Goal: Task Accomplishment & Management: Manage account settings

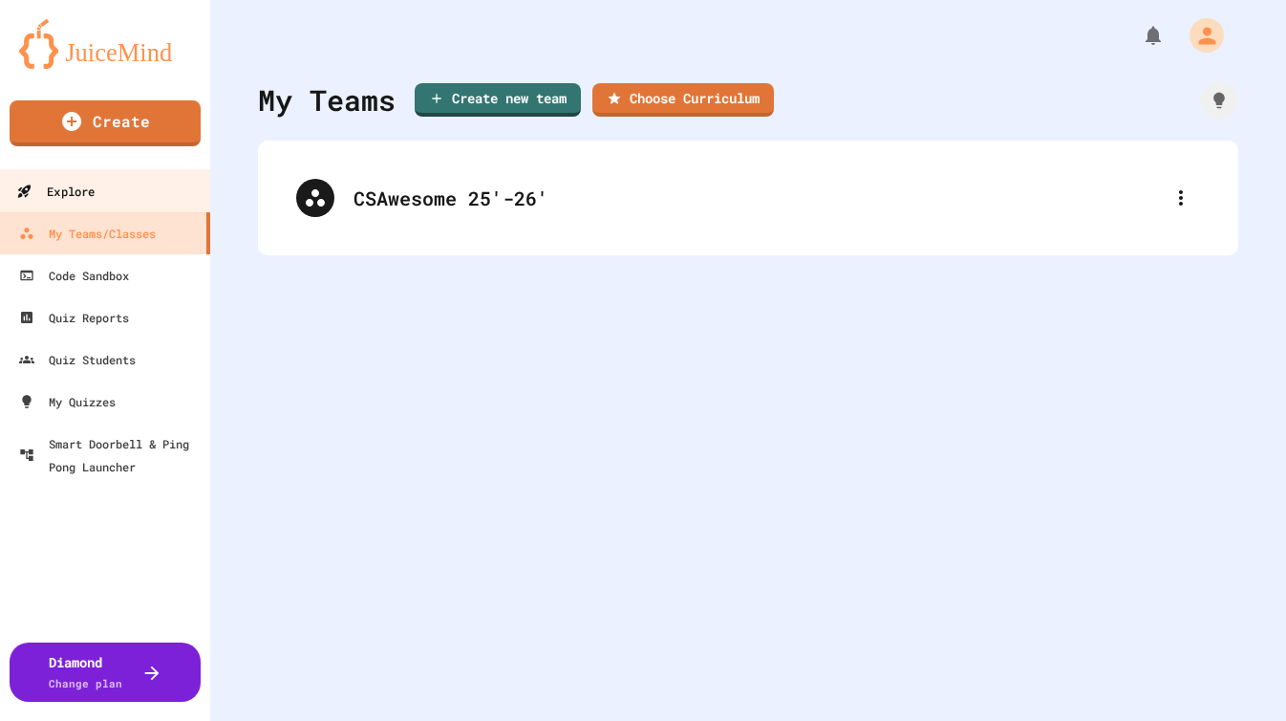
click at [132, 206] on link "Explore" at bounding box center [105, 190] width 217 height 43
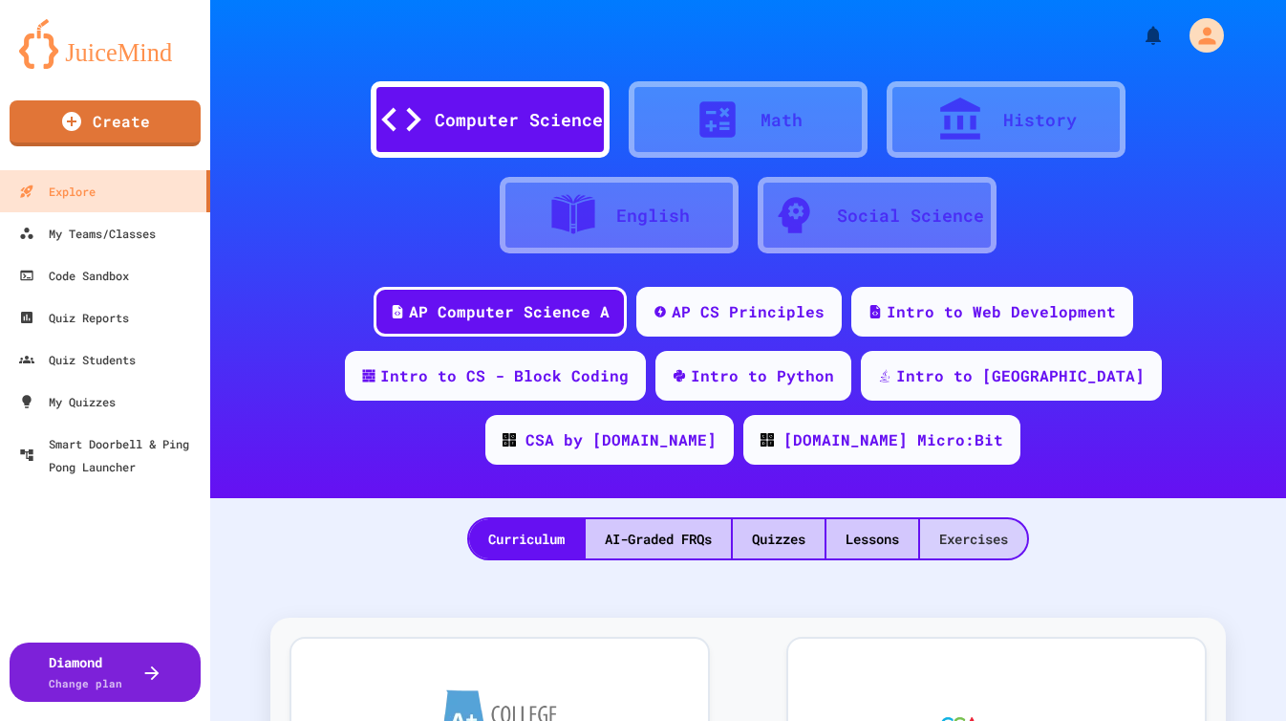
click at [962, 519] on div "Exercises" at bounding box center [973, 538] width 107 height 39
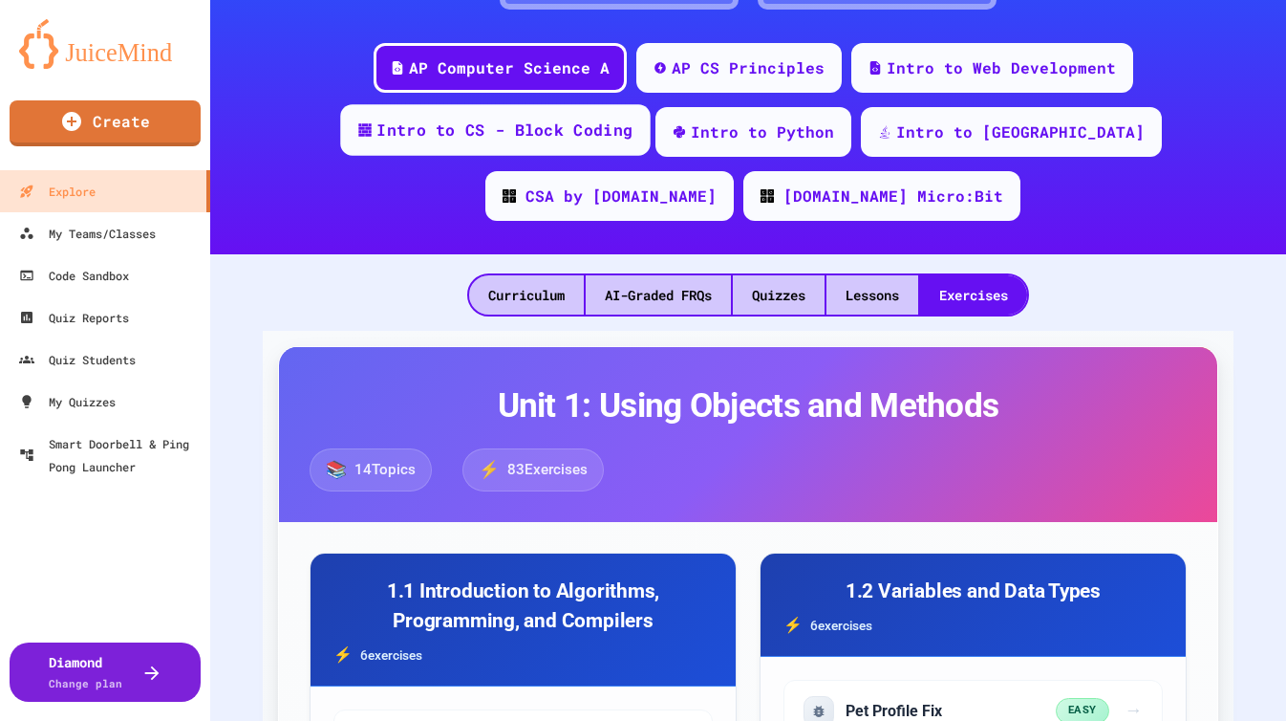
scroll to position [244, 0]
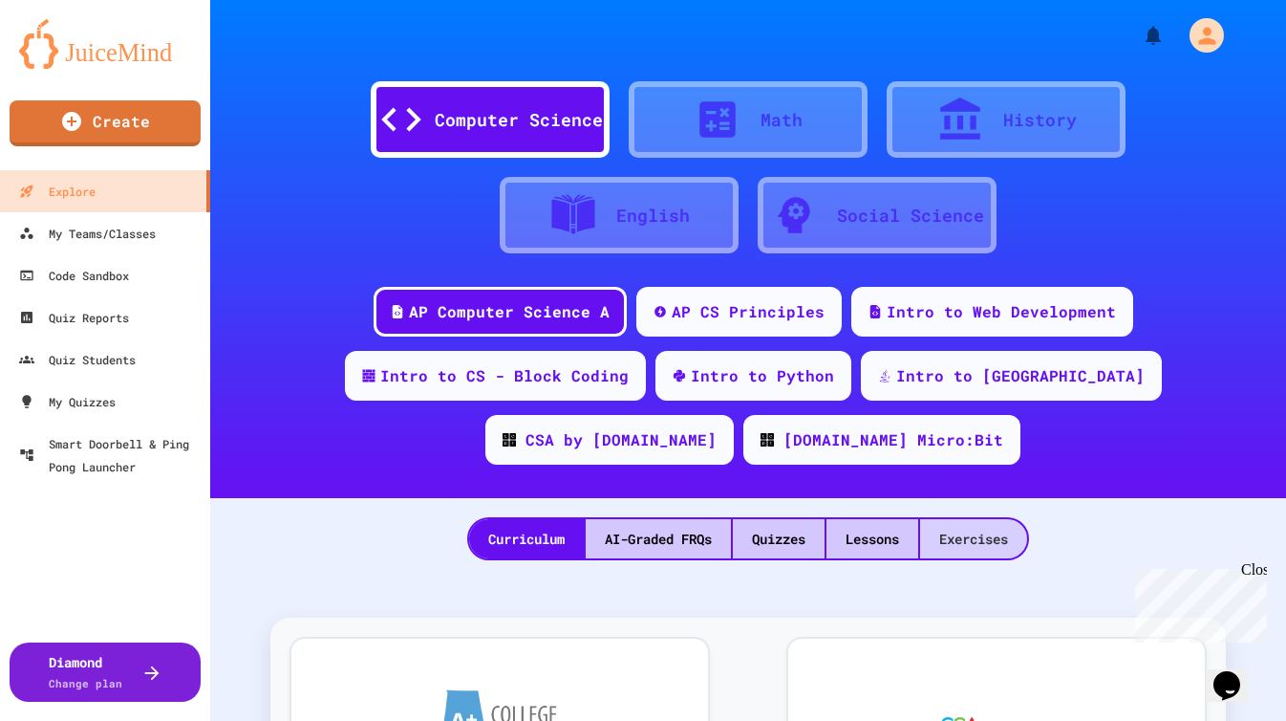
click at [1007, 519] on div "Exercises" at bounding box center [973, 538] width 107 height 39
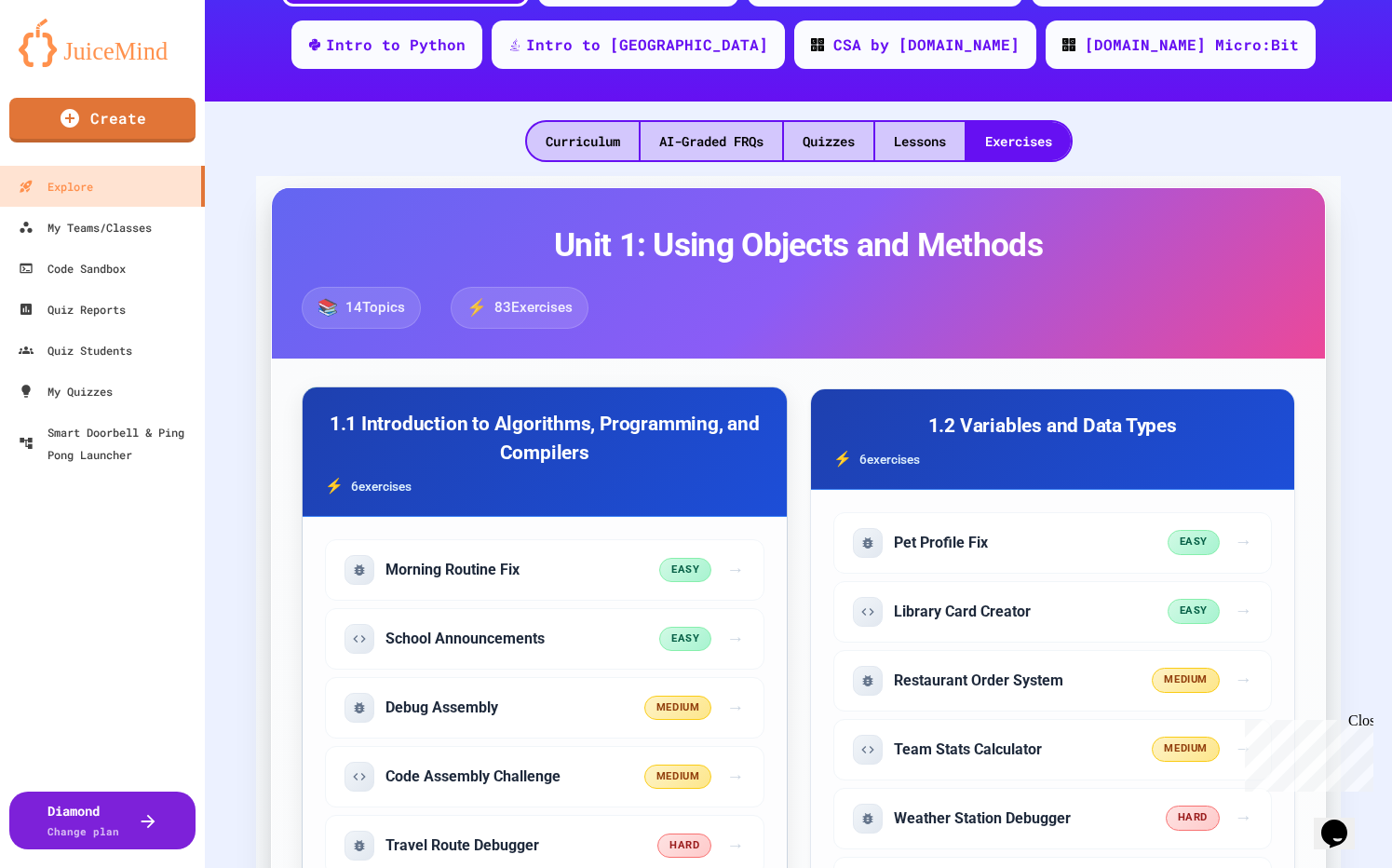
scroll to position [359, 0]
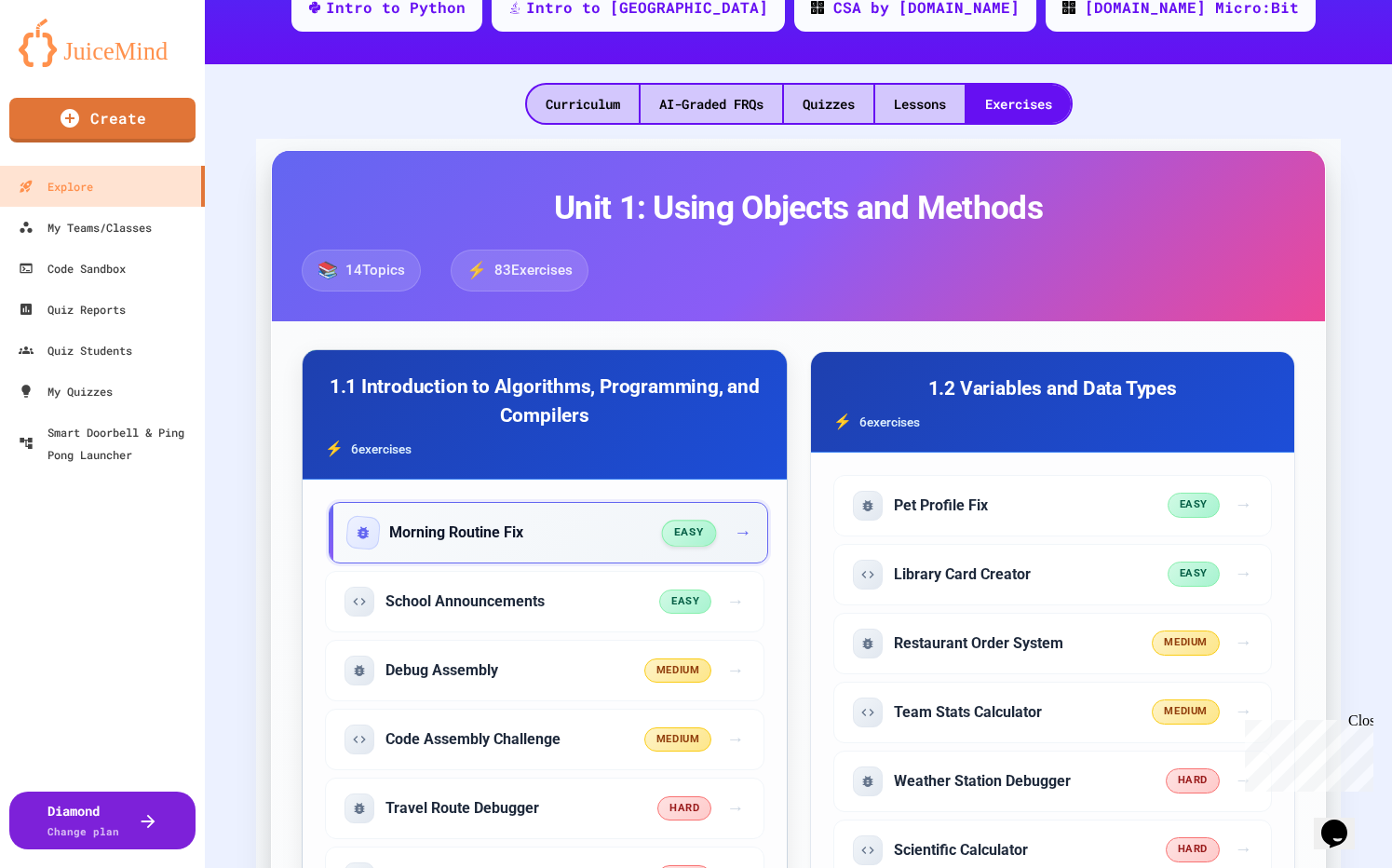
click at [738, 536] on span "→" at bounding box center [742, 533] width 18 height 27
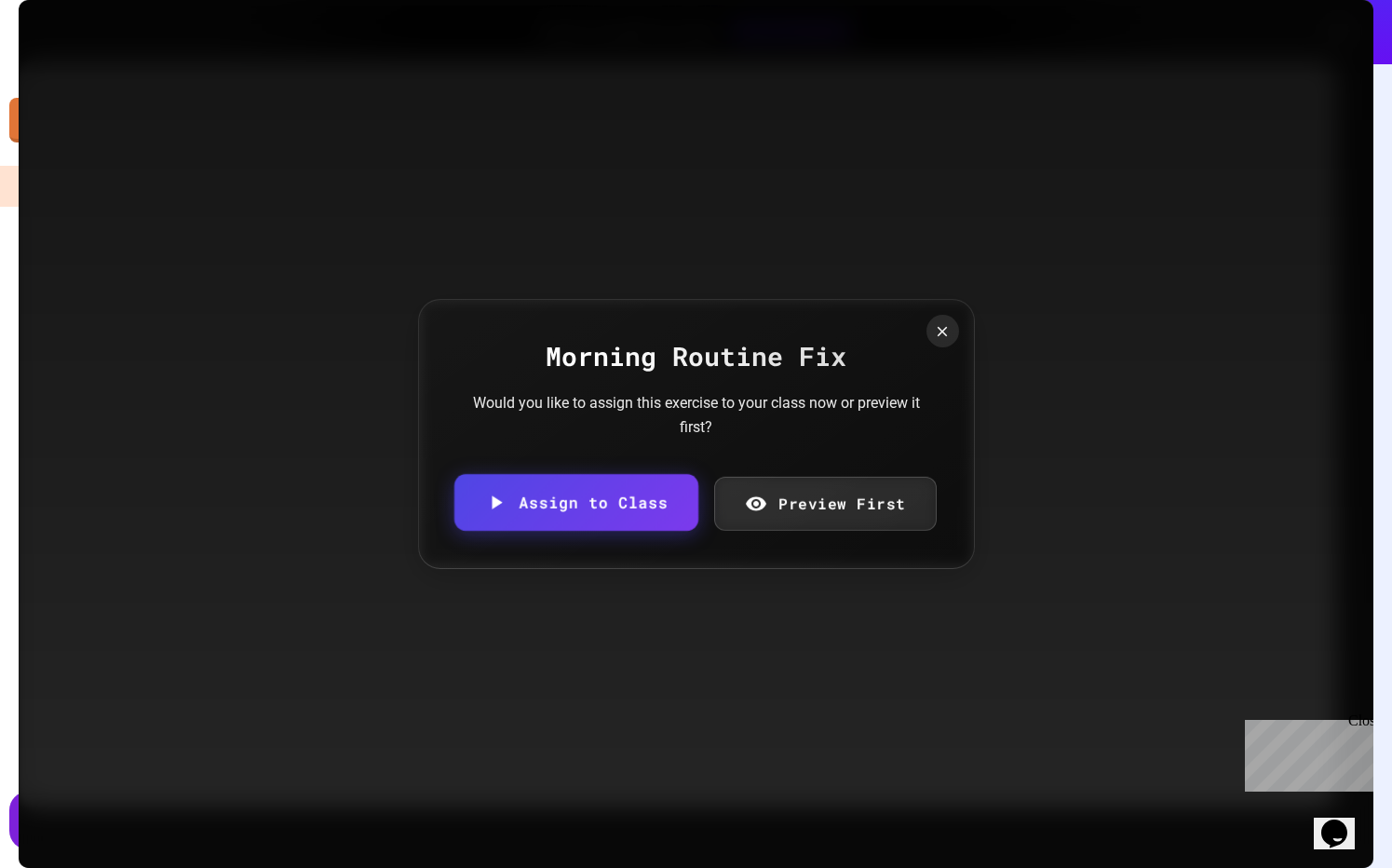
click at [647, 517] on link "Assign to Class" at bounding box center [575, 502] width 244 height 57
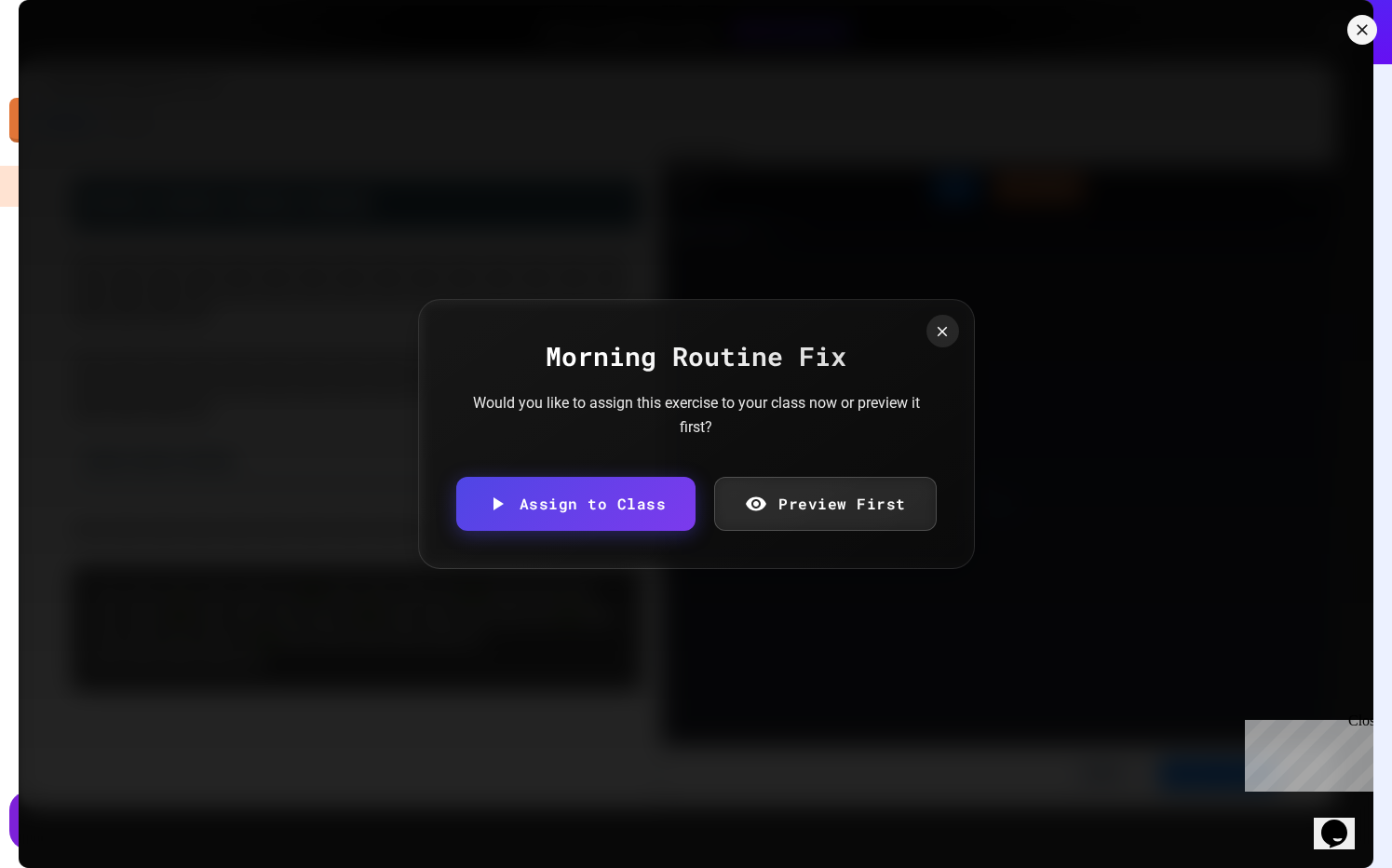
click at [642, 482] on body "We are updating our servers at 7PM EST [DATE]. [PERSON_NAME] should continue to…" at bounding box center [696, 434] width 1392 height 868
type input "**********"
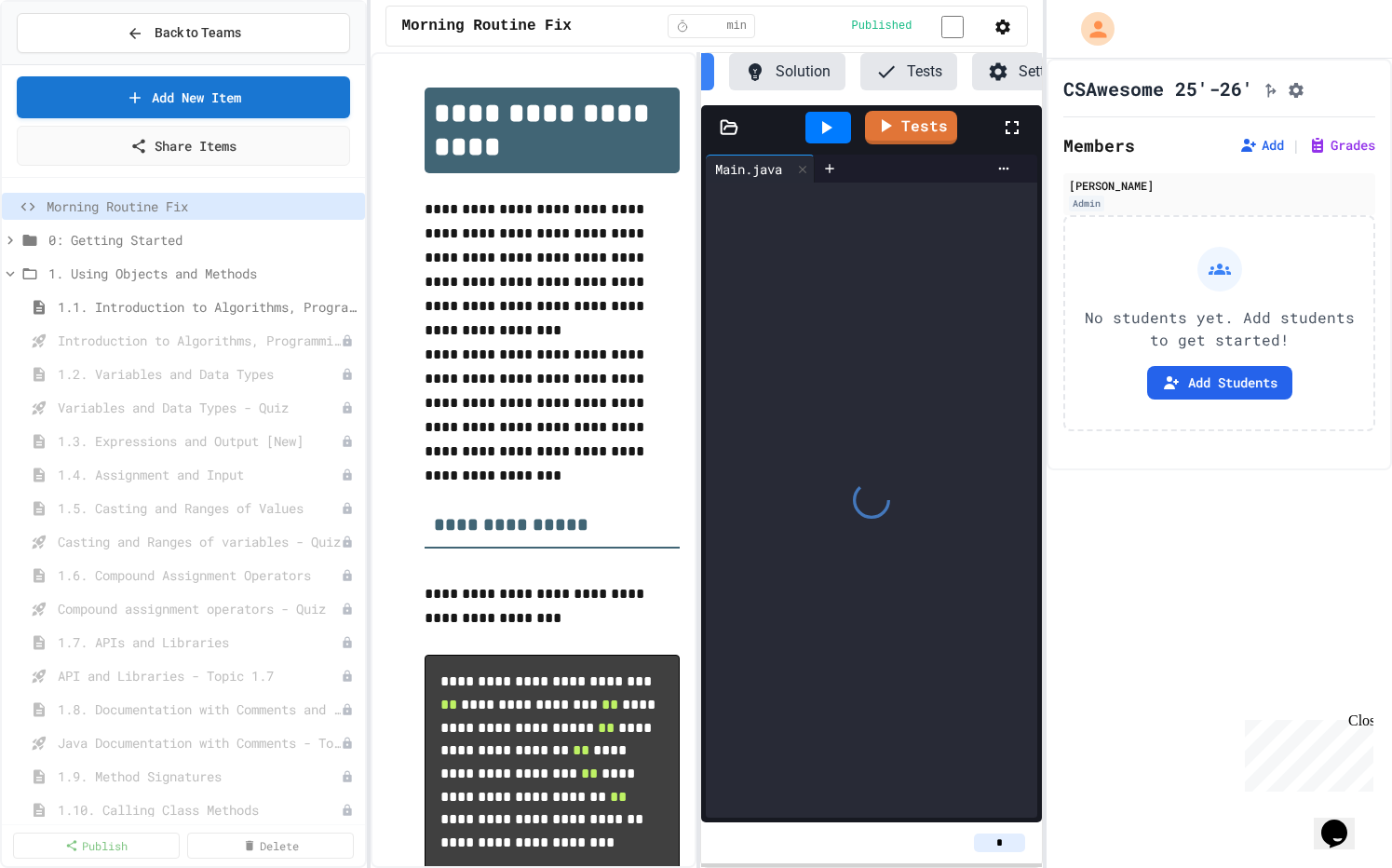
scroll to position [0, 134]
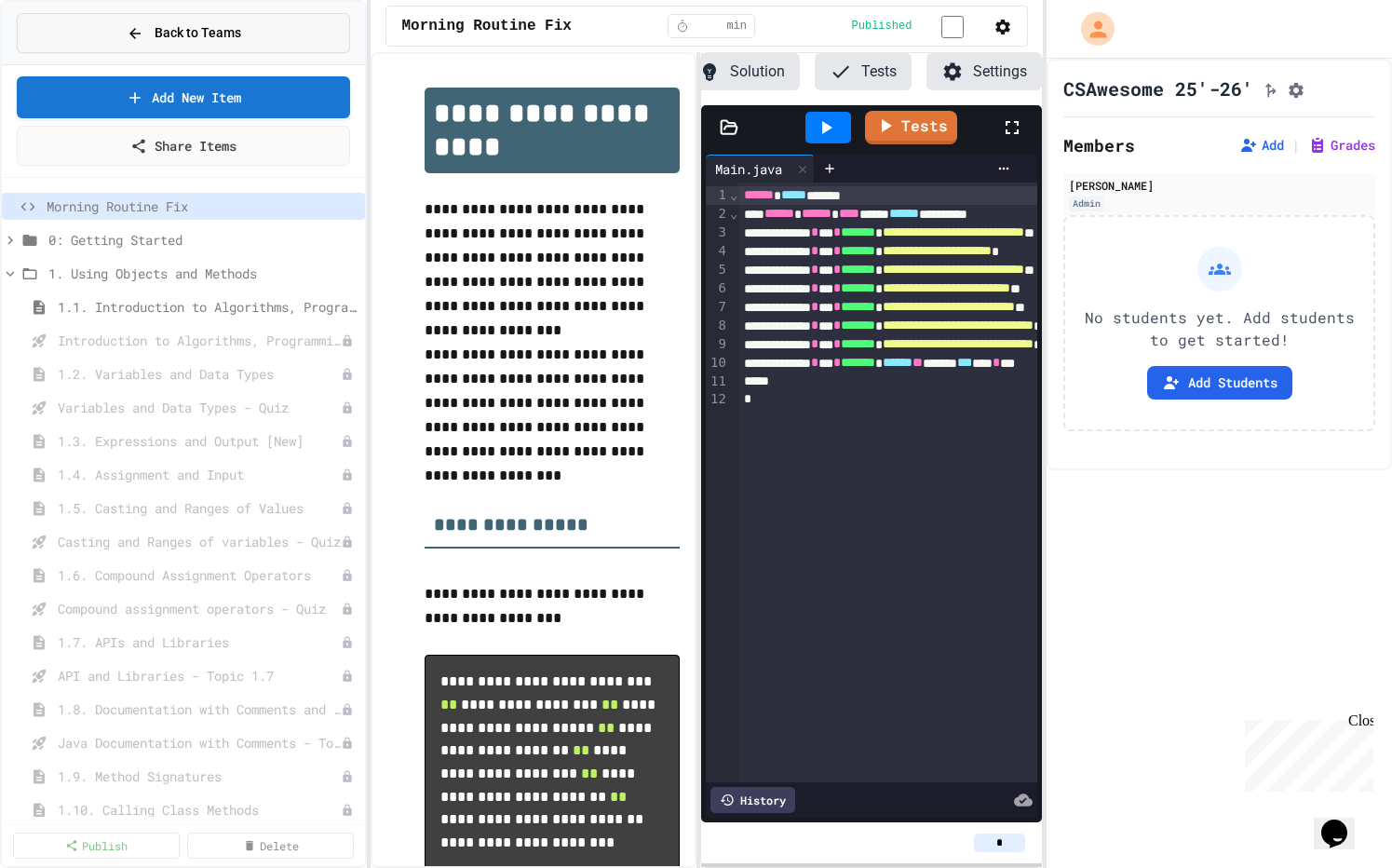
click at [159, 32] on span "Back to Teams" at bounding box center [198, 33] width 87 height 19
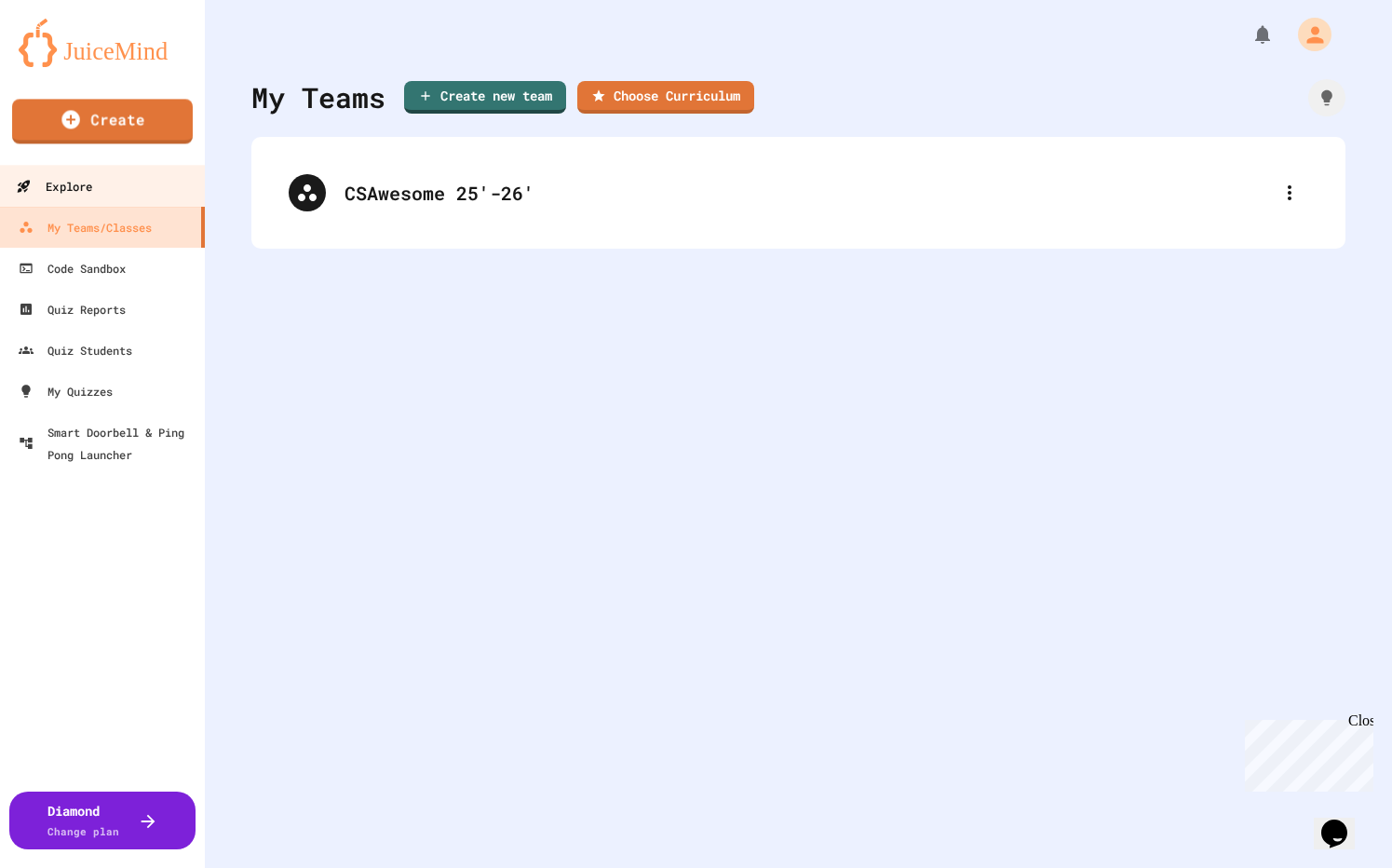
click at [115, 174] on link "Explore" at bounding box center [102, 185] width 211 height 42
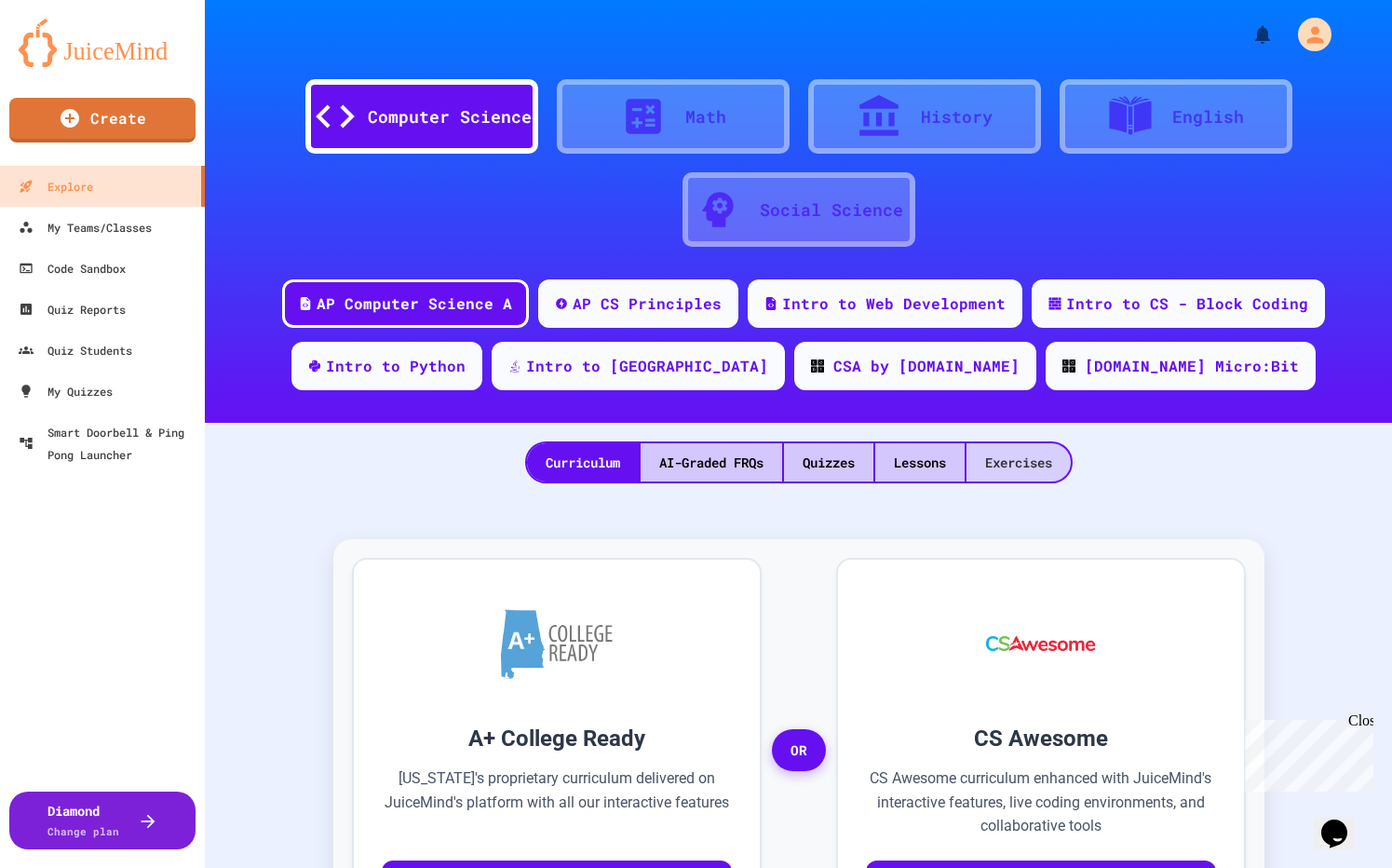
click at [993, 467] on div "Exercises" at bounding box center [1018, 462] width 104 height 38
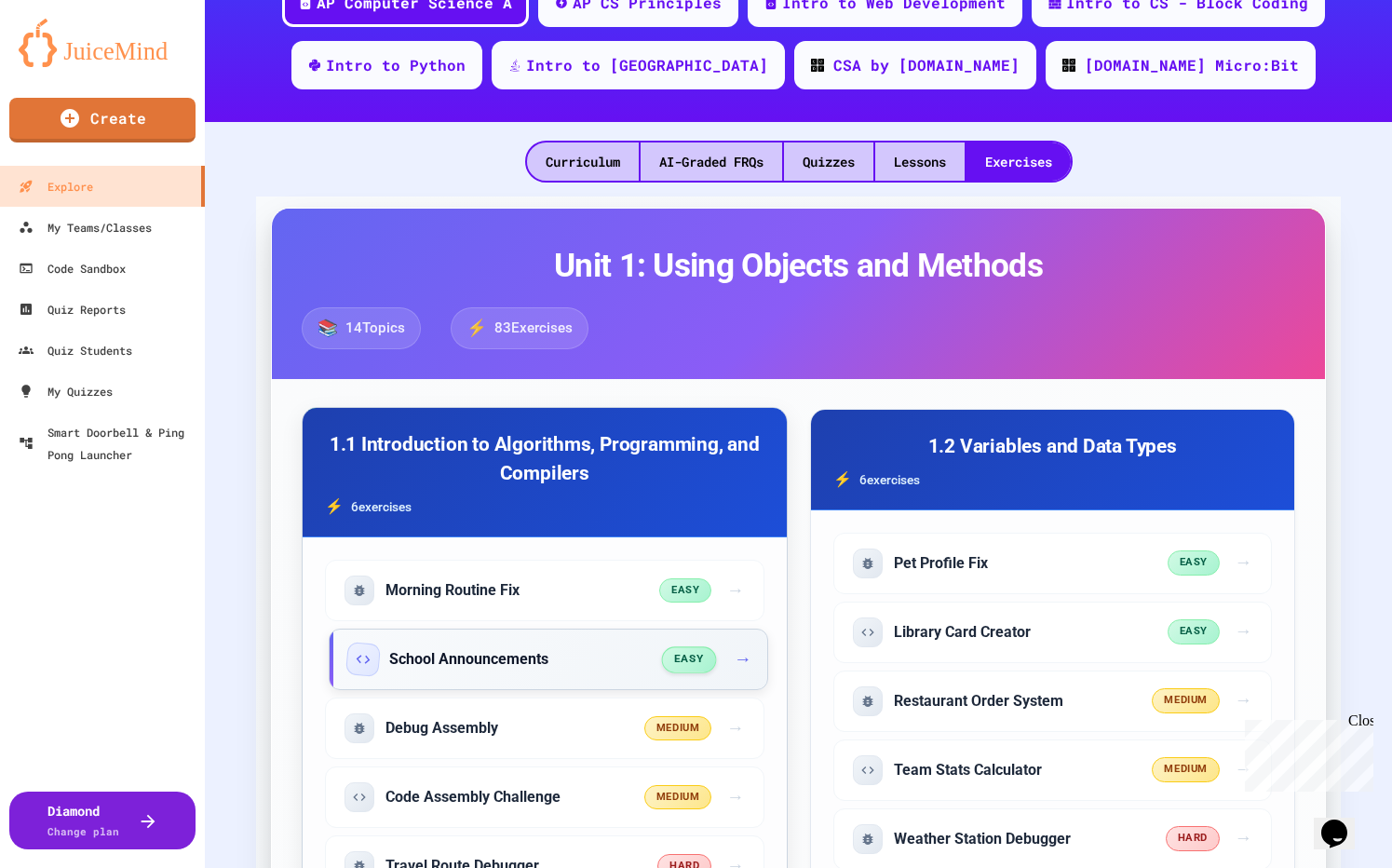
scroll to position [317, 0]
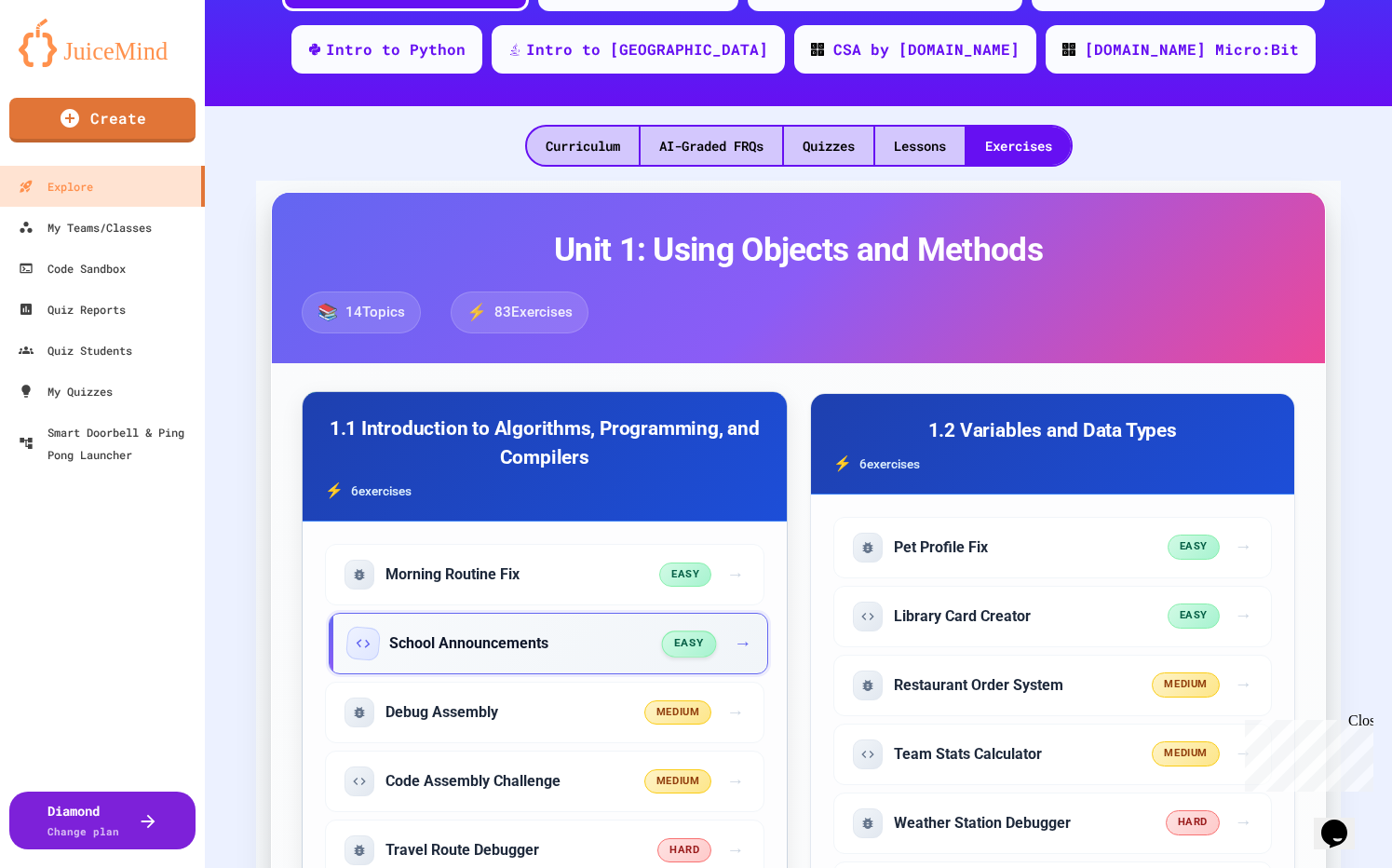
click at [734, 645] on span "→" at bounding box center [742, 644] width 18 height 27
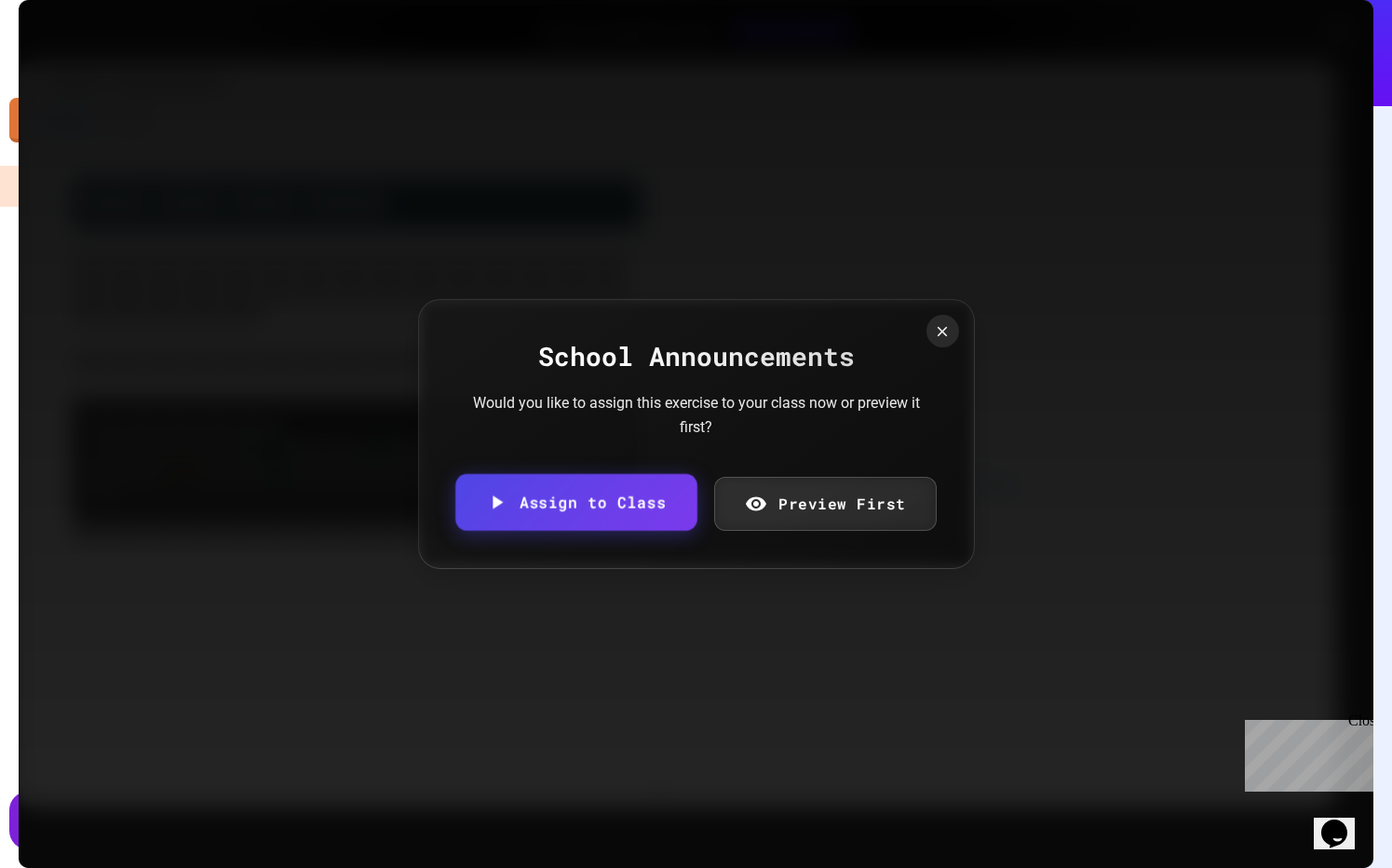
click at [628, 509] on link "Assign to Class" at bounding box center [576, 502] width 242 height 57
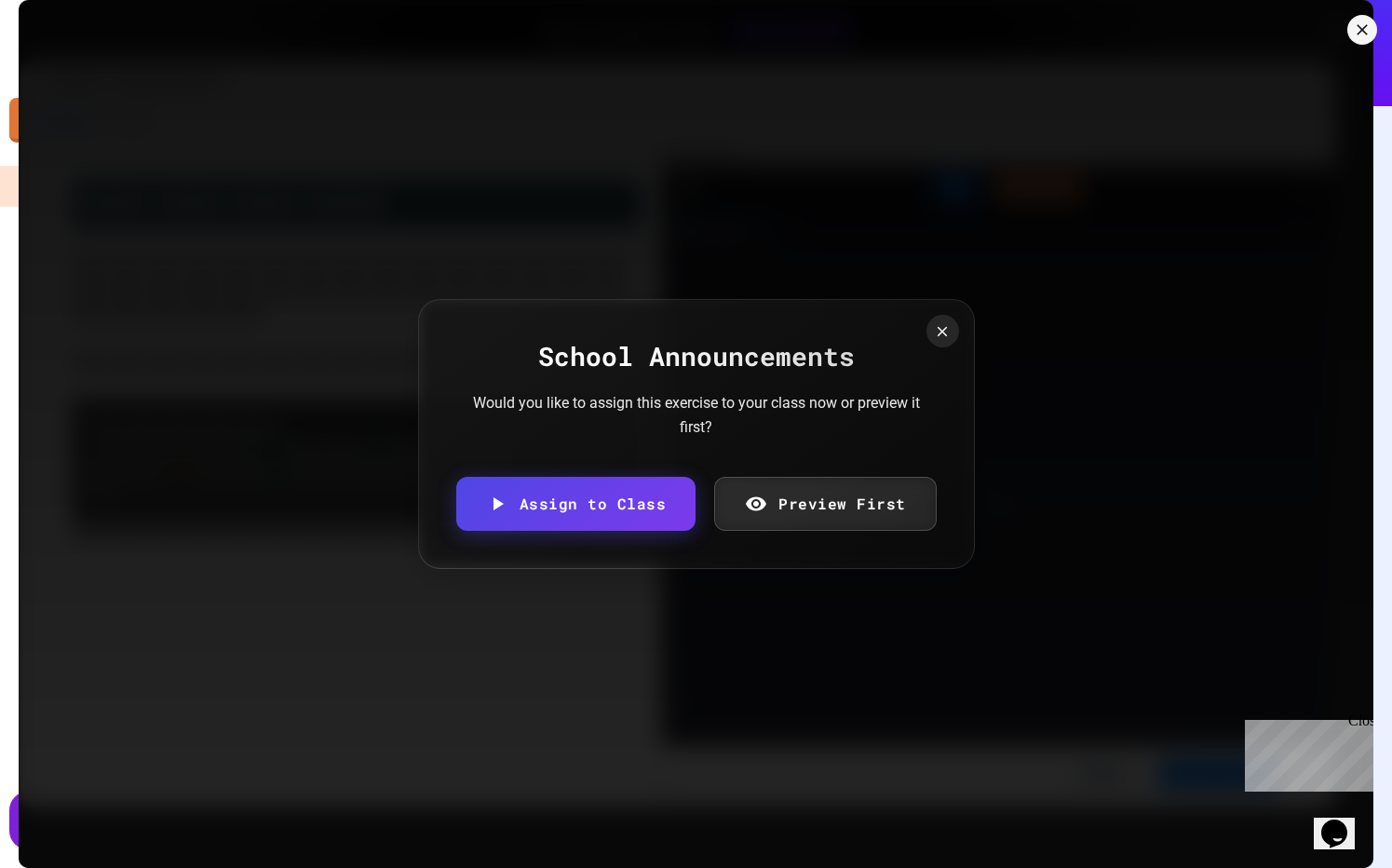
click at [579, 470] on body "We are updating our servers at 7PM EST [DATE]. [PERSON_NAME] should continue to…" at bounding box center [696, 434] width 1392 height 868
type input "**********"
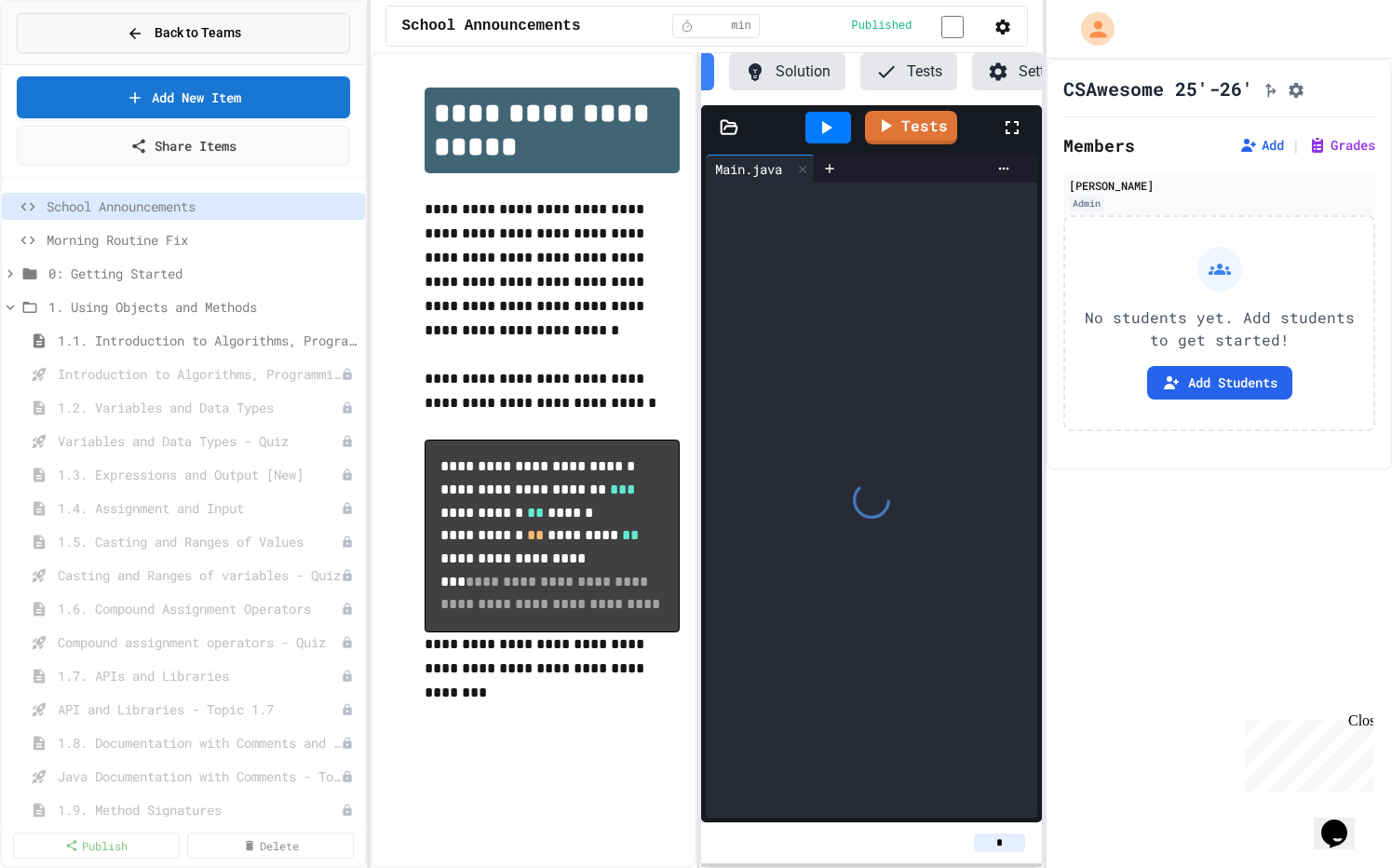
scroll to position [0, 134]
click at [118, 33] on button "Back to Teams" at bounding box center [183, 32] width 333 height 40
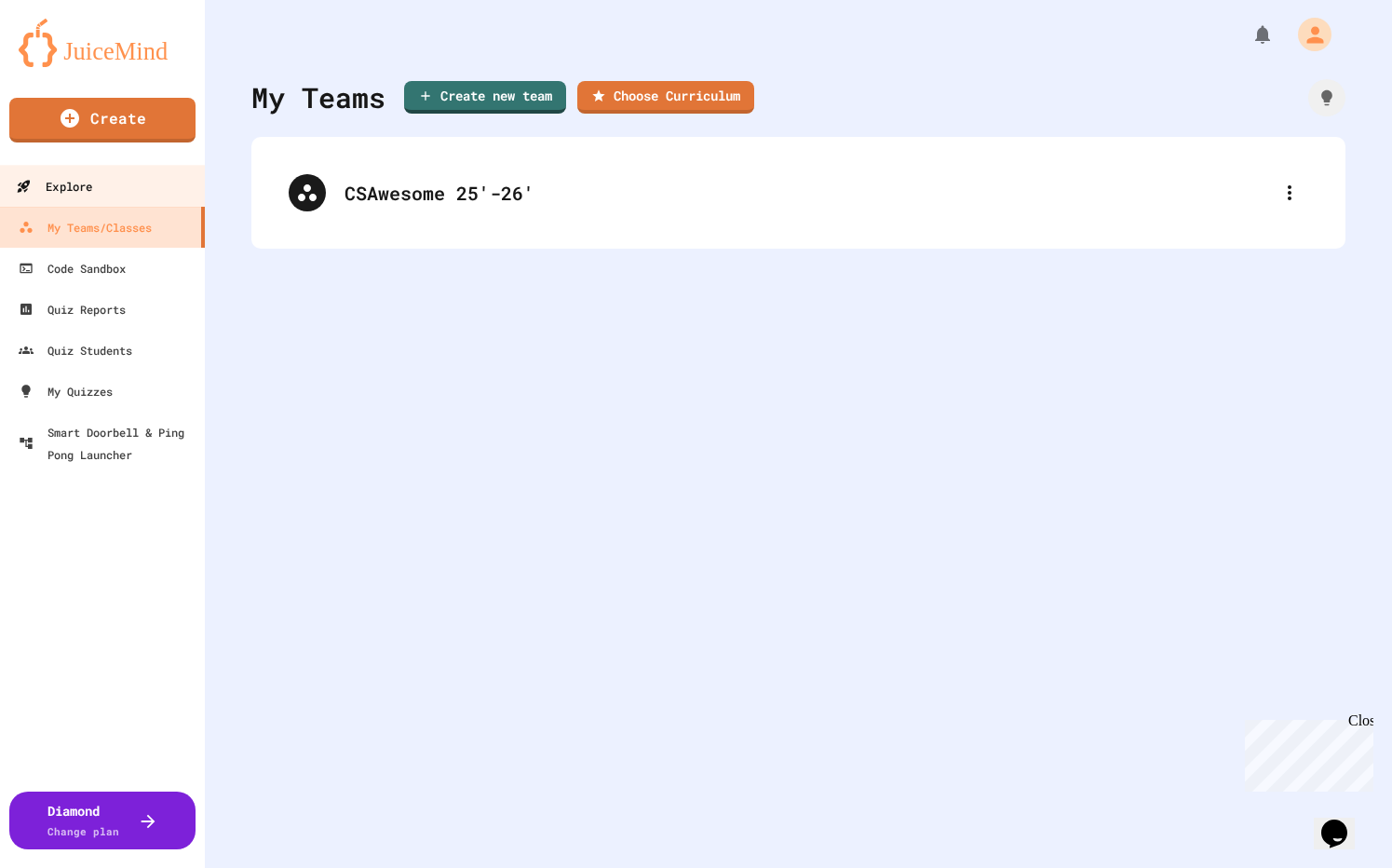
click at [102, 181] on link "Explore" at bounding box center [102, 185] width 211 height 42
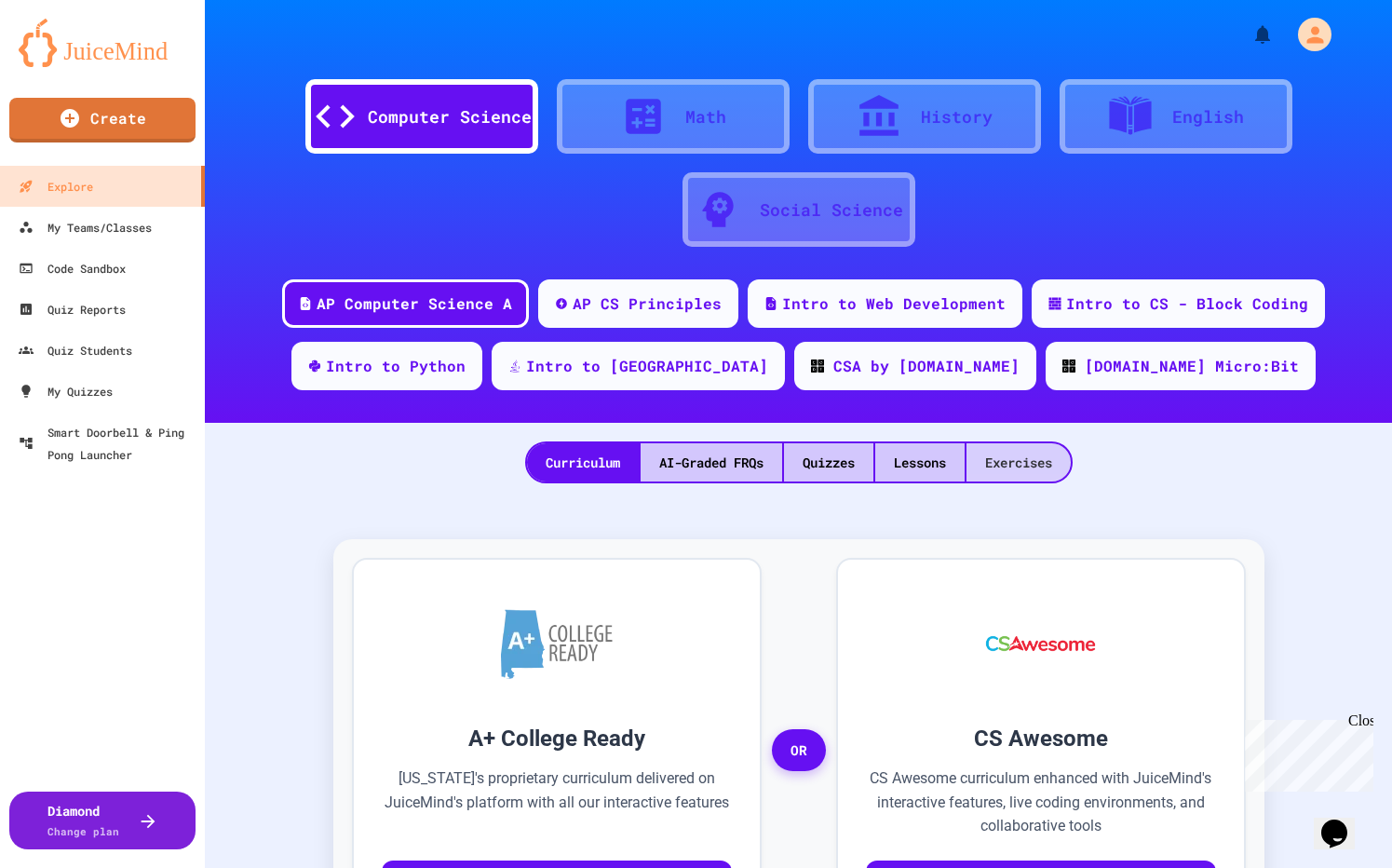
click at [1027, 447] on div "Exercises" at bounding box center [1018, 462] width 104 height 38
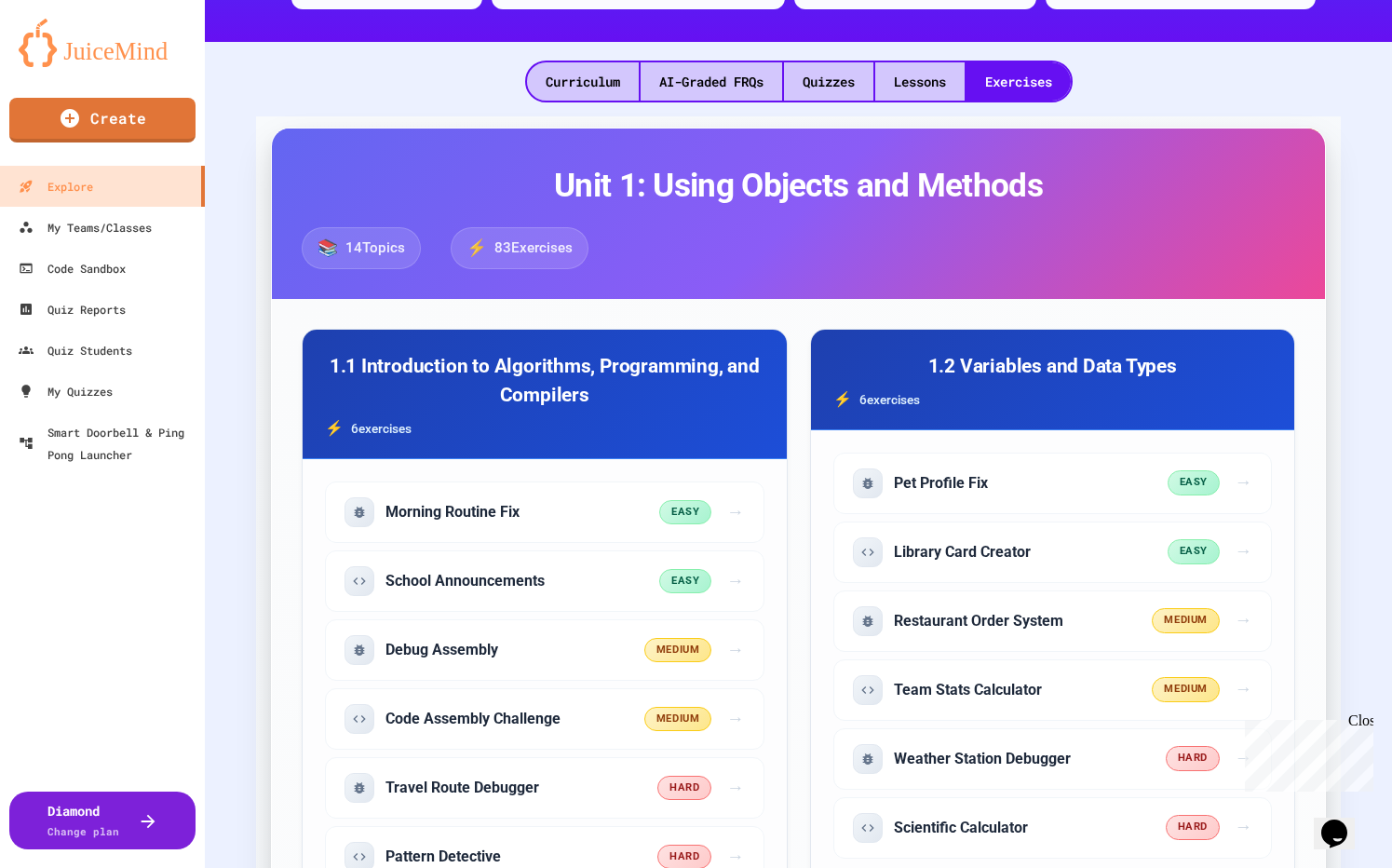
scroll to position [390, 0]
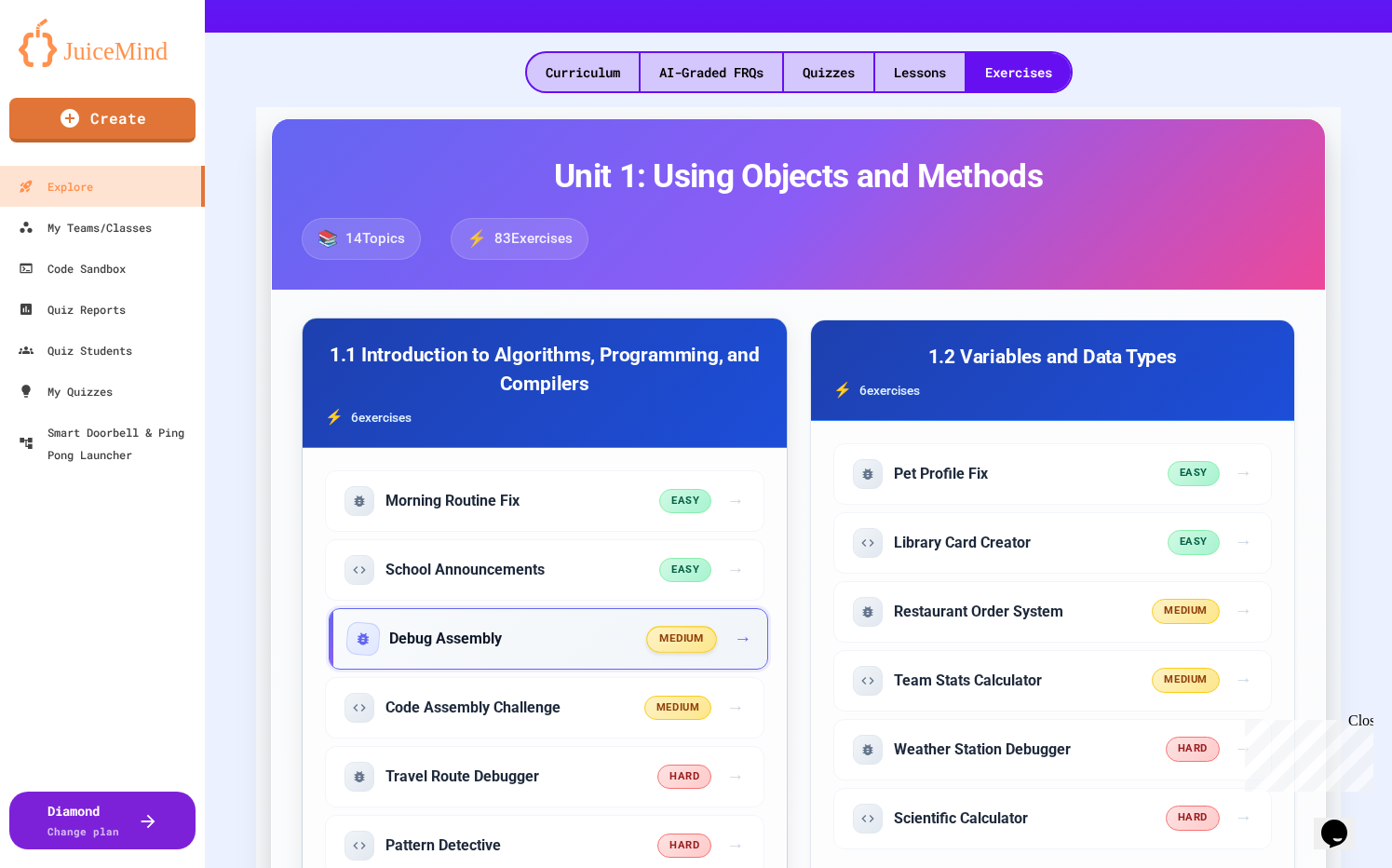
click at [738, 640] on span "→" at bounding box center [742, 639] width 18 height 27
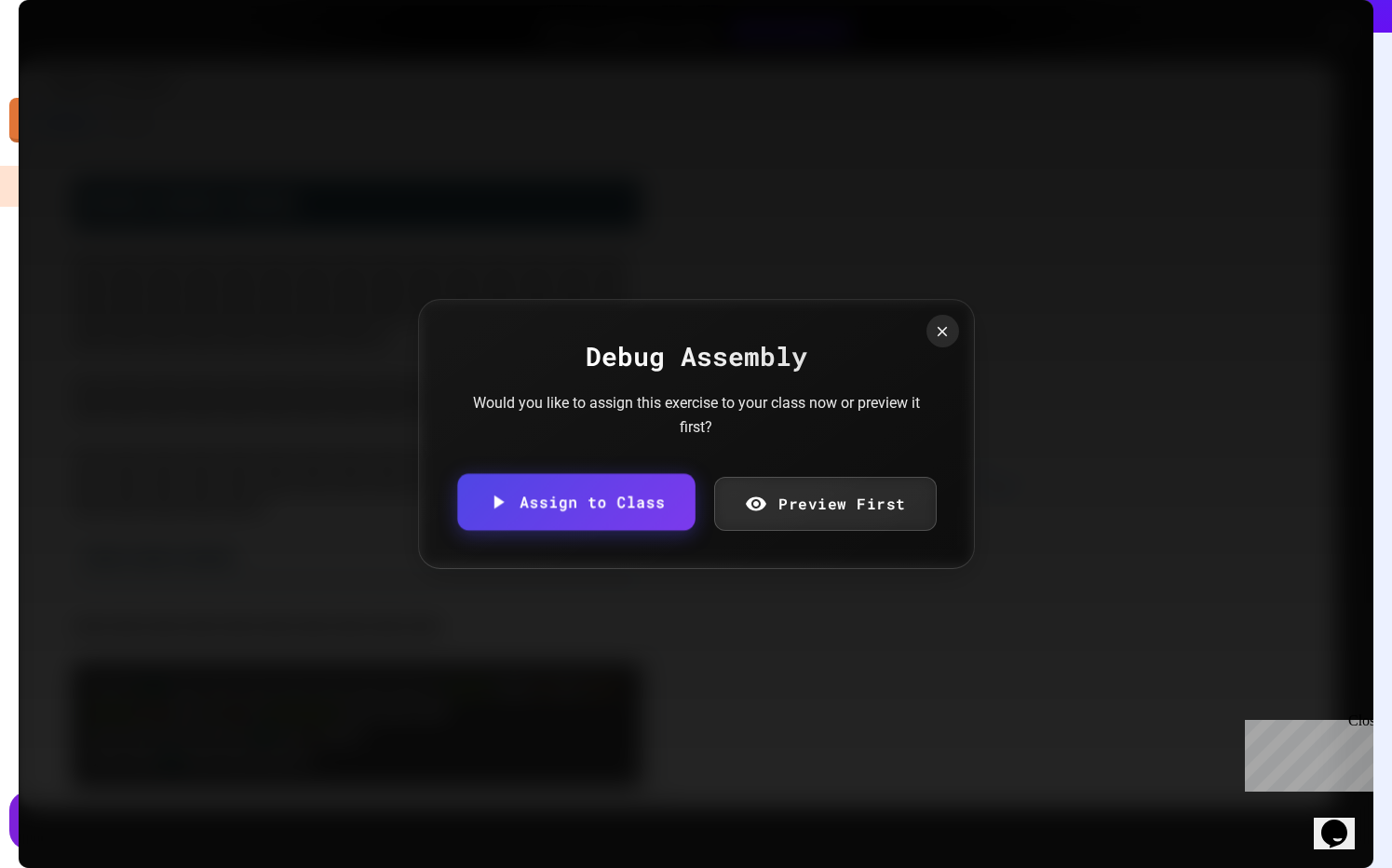
click at [639, 498] on link "Assign to Class" at bounding box center [576, 501] width 238 height 57
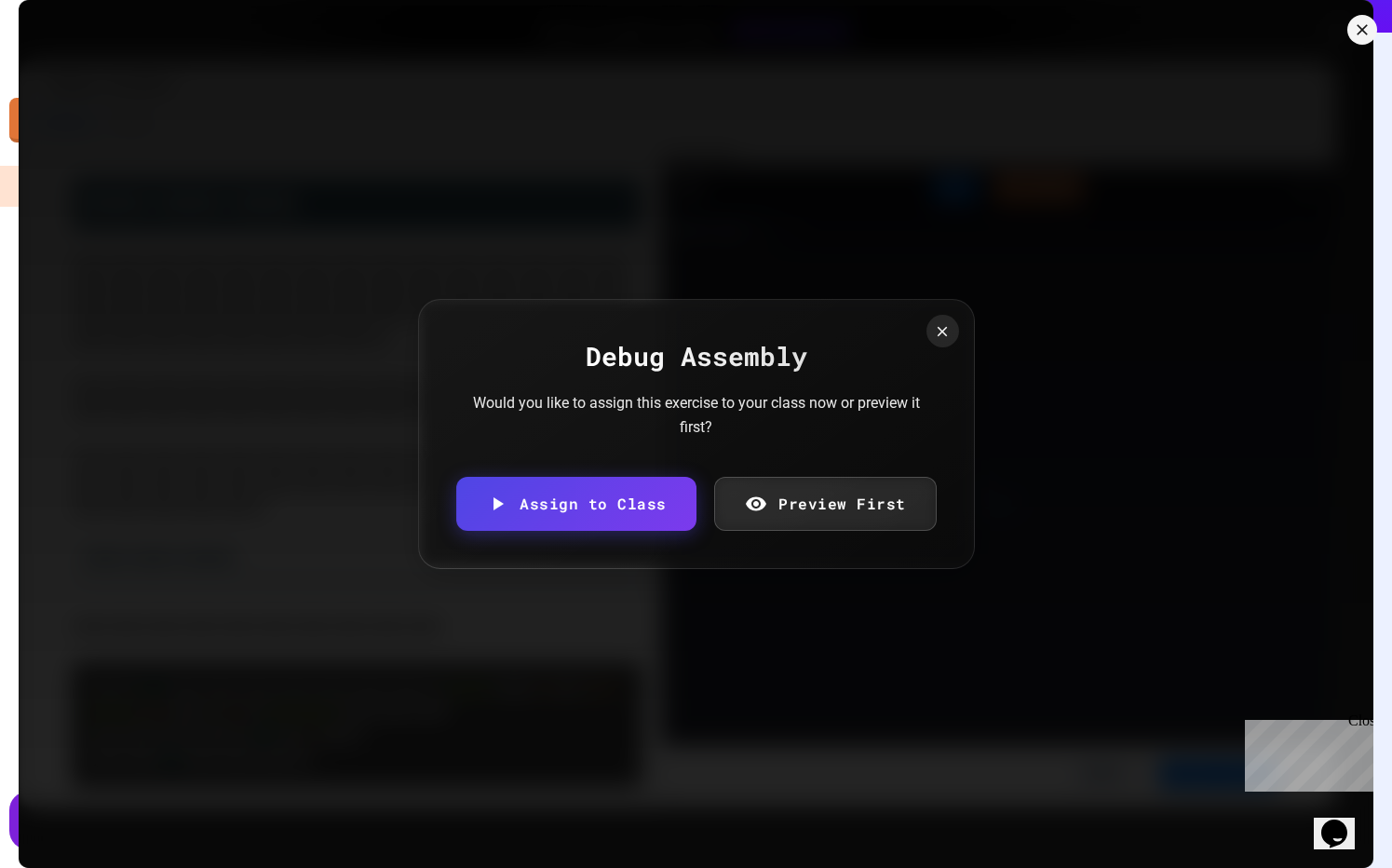
click at [568, 471] on body "We are updating our servers at 7PM EST [DATE]. [PERSON_NAME] should continue to…" at bounding box center [696, 434] width 1392 height 868
type input "**********"
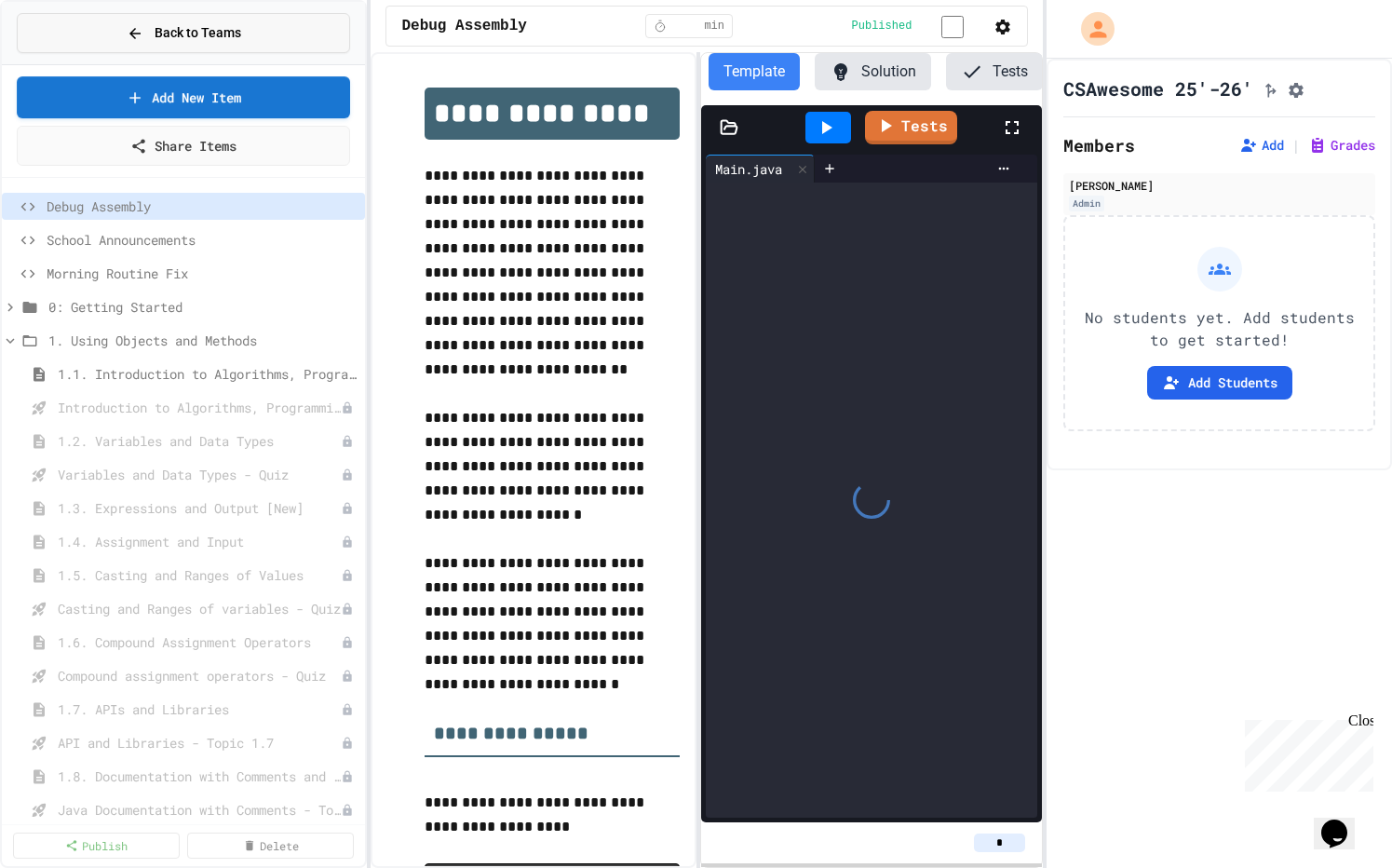
click at [132, 44] on button "Back to Teams" at bounding box center [183, 32] width 333 height 40
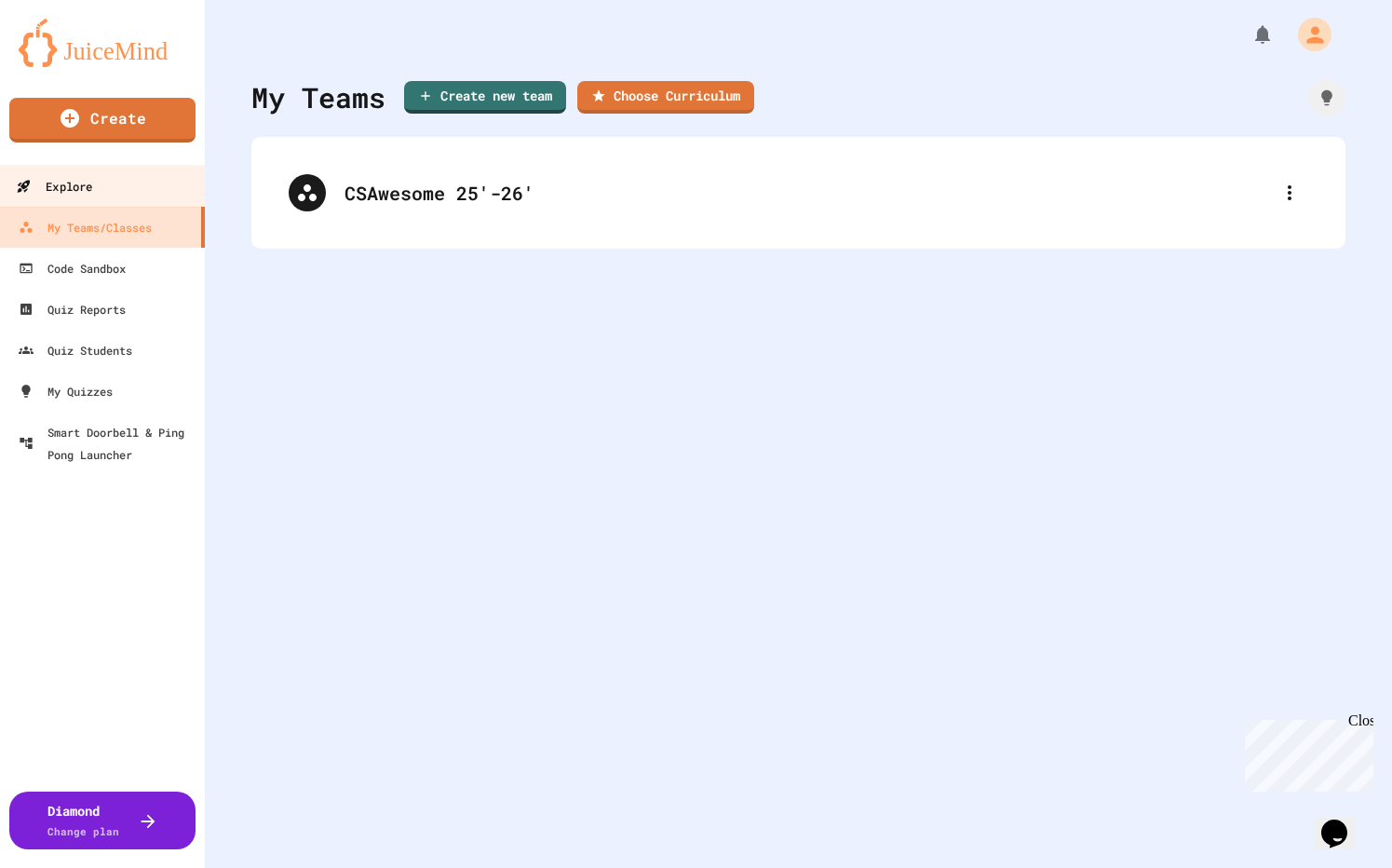
click at [105, 202] on link "Explore" at bounding box center [102, 185] width 211 height 42
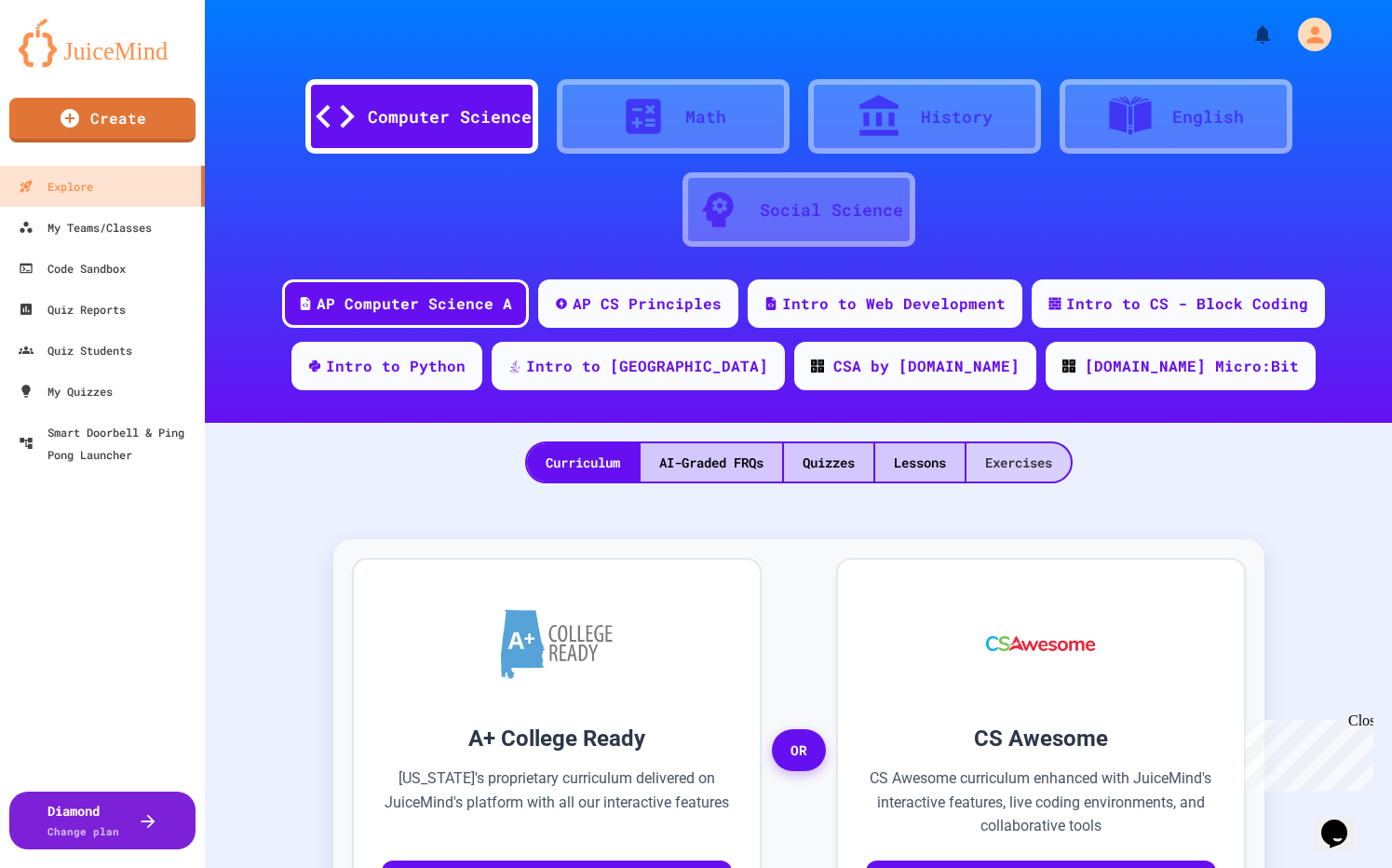
click at [996, 472] on div "Exercises" at bounding box center [1018, 462] width 104 height 38
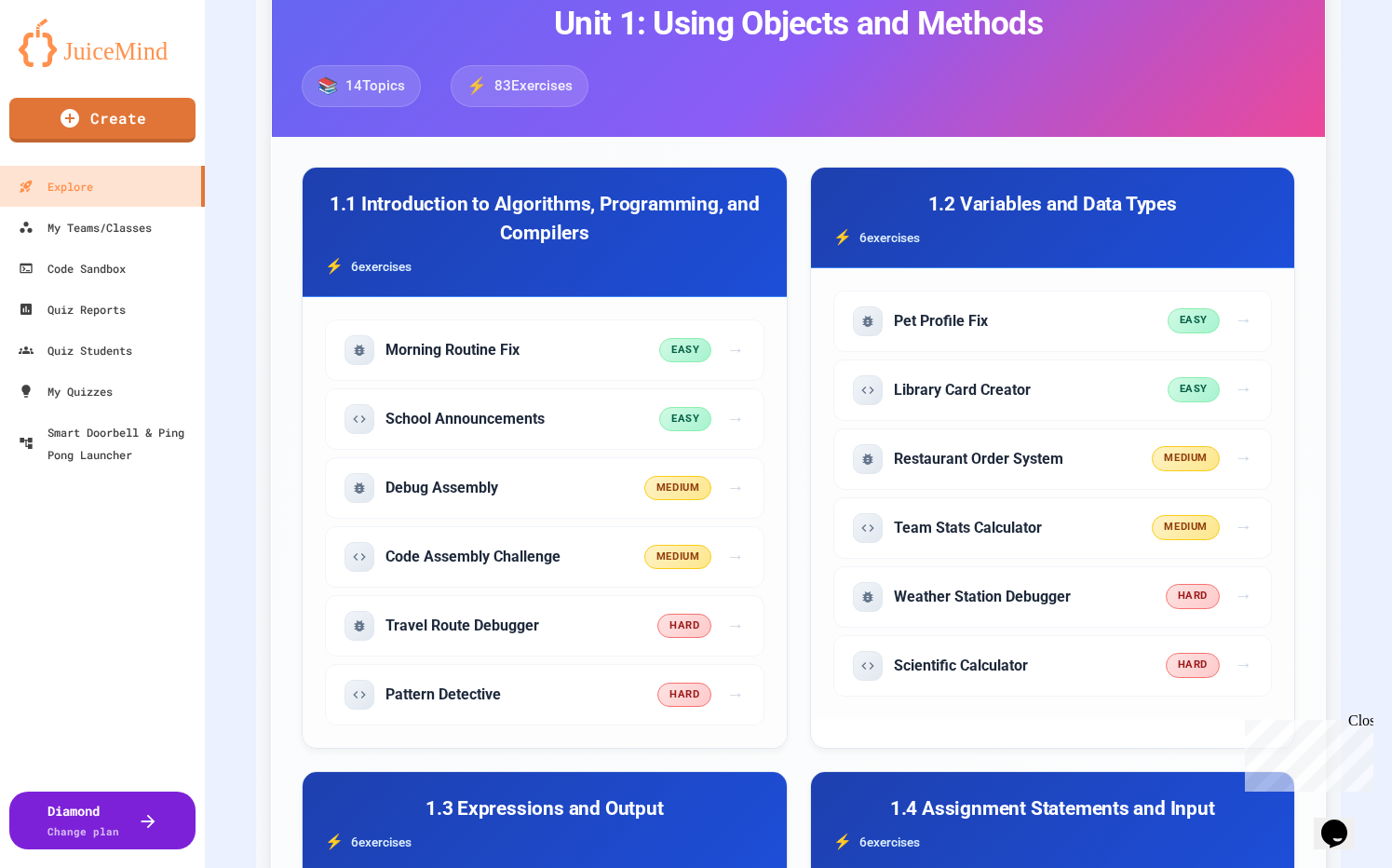
scroll to position [590, 0]
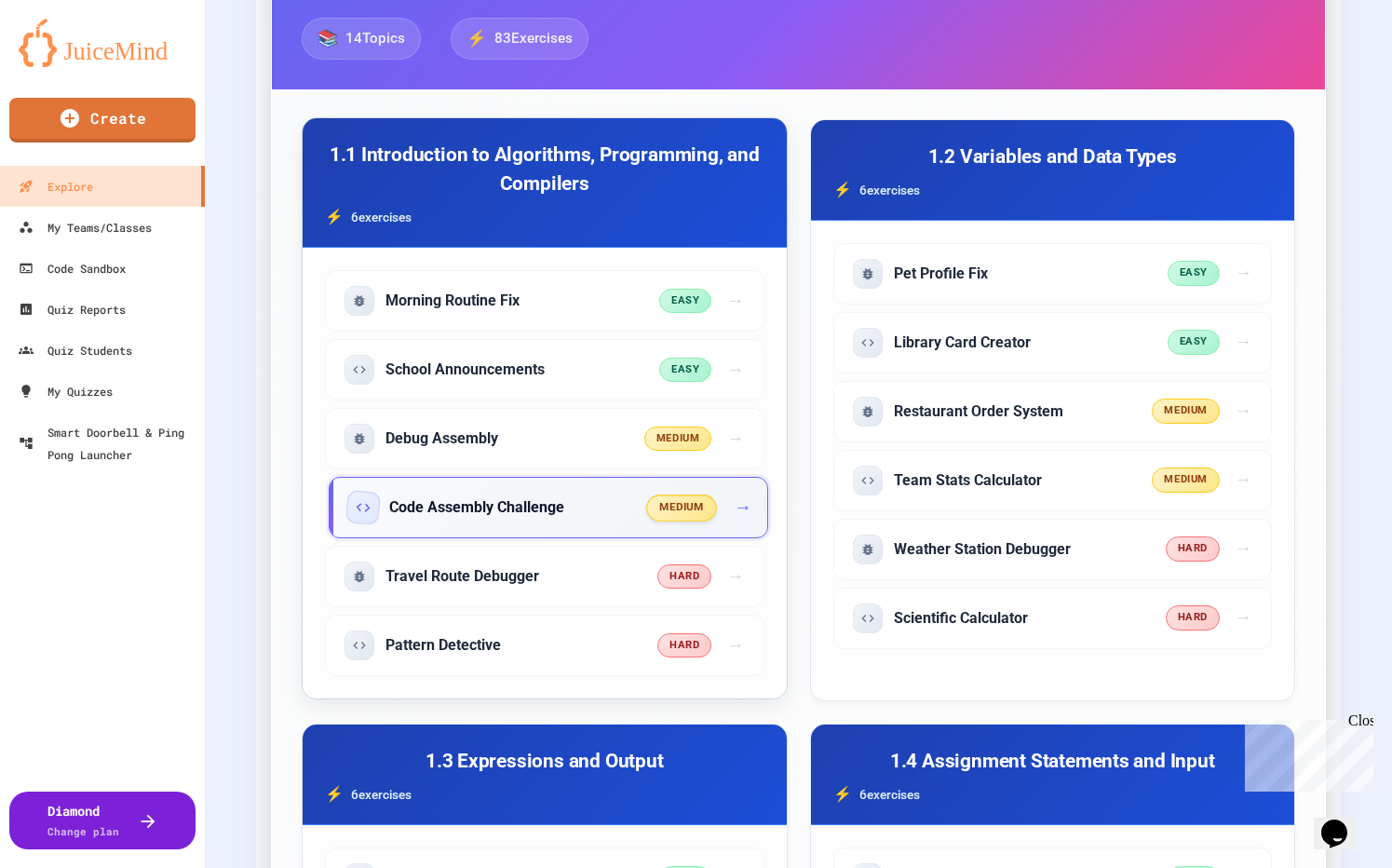
click at [723, 509] on div "medium →" at bounding box center [697, 508] width 100 height 27
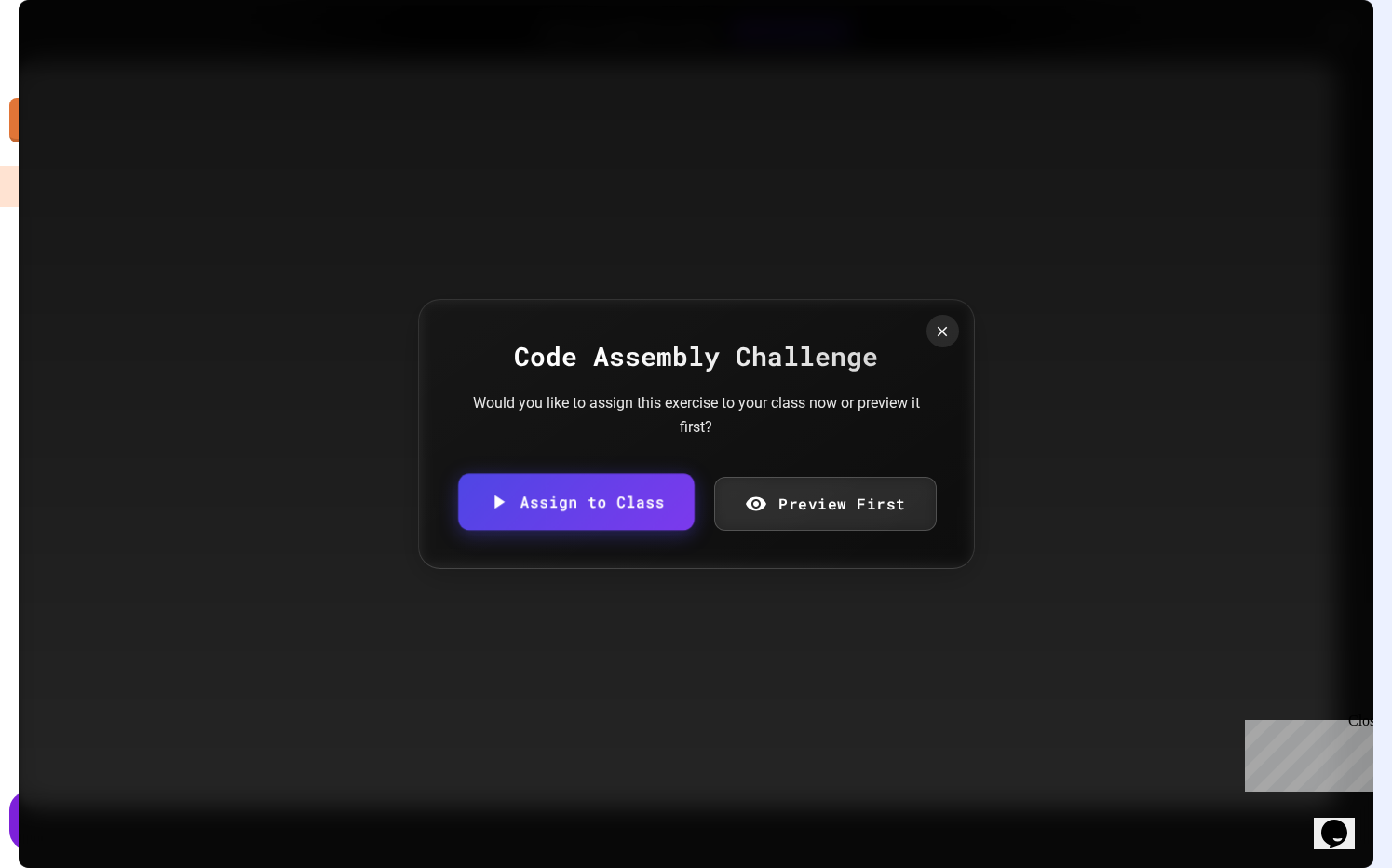
click at [658, 506] on link "Assign to Class" at bounding box center [576, 501] width 236 height 57
click at [632, 491] on body "We are updating our servers at 7PM EST [DATE]. [PERSON_NAME] should continue to…" at bounding box center [696, 434] width 1392 height 868
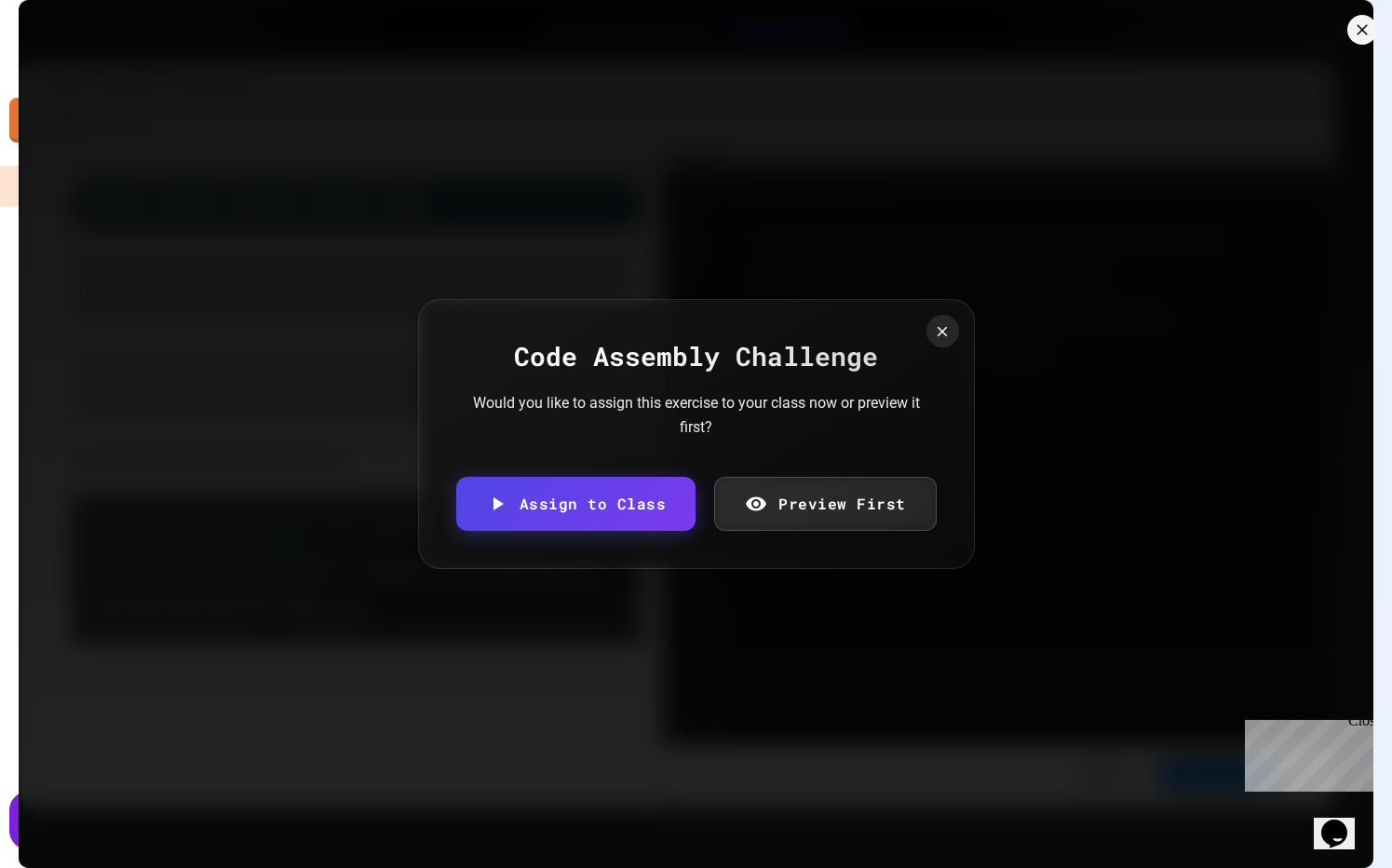
drag, startPoint x: 599, startPoint y: 523, endPoint x: 612, endPoint y: 534, distance: 17.0
type input "**********"
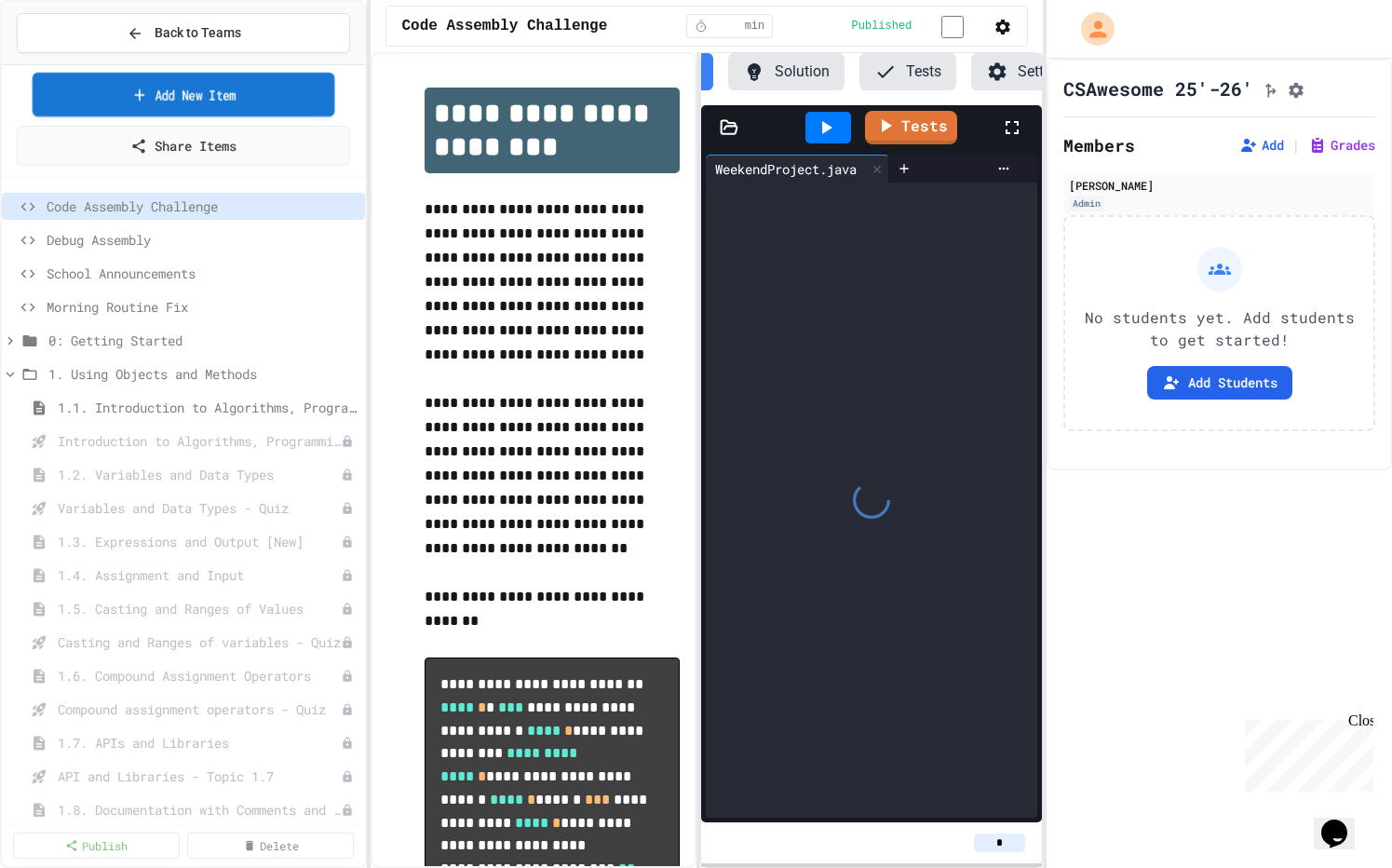
scroll to position [0, 134]
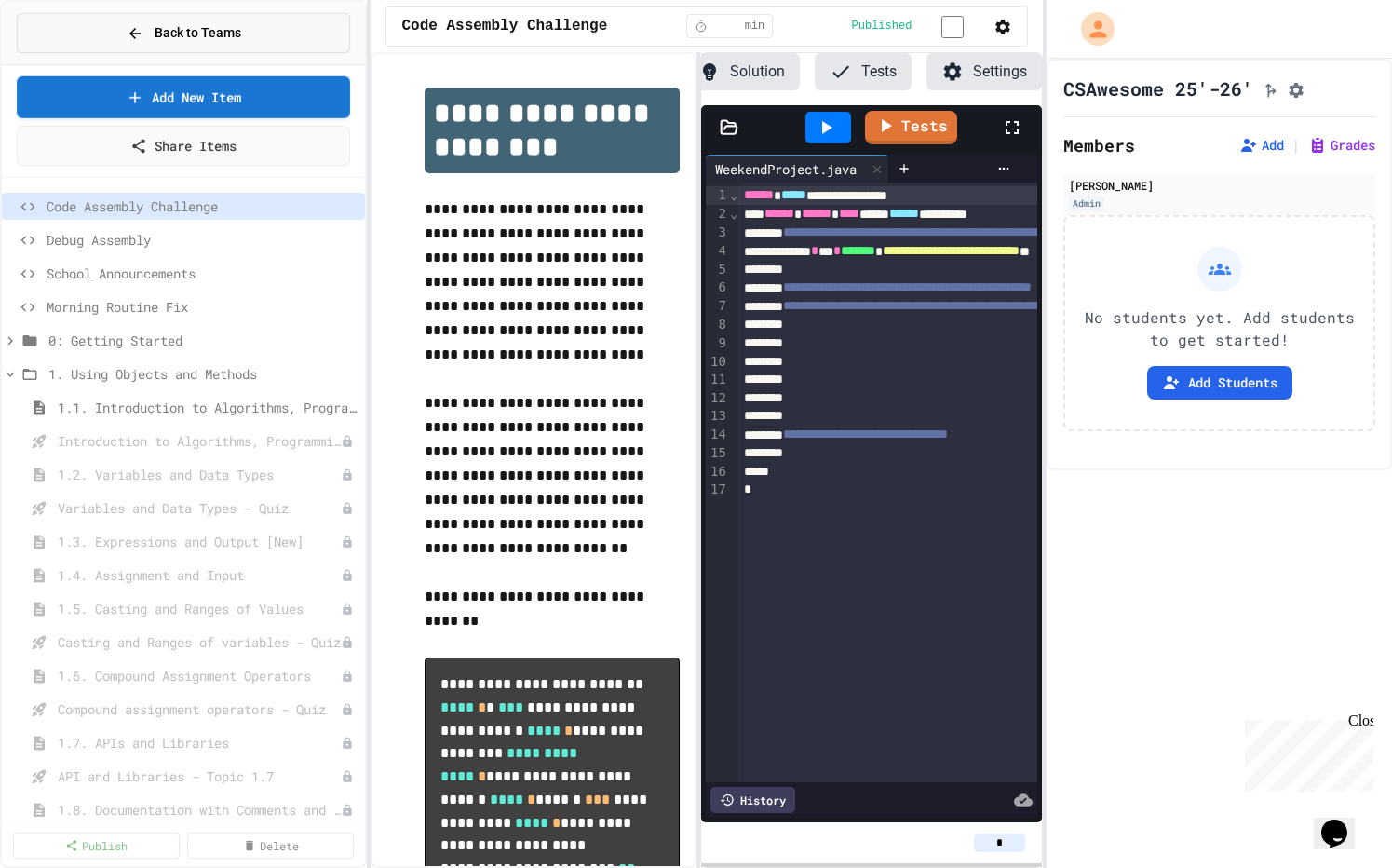
click at [222, 43] on button "Back to Teams" at bounding box center [183, 32] width 333 height 40
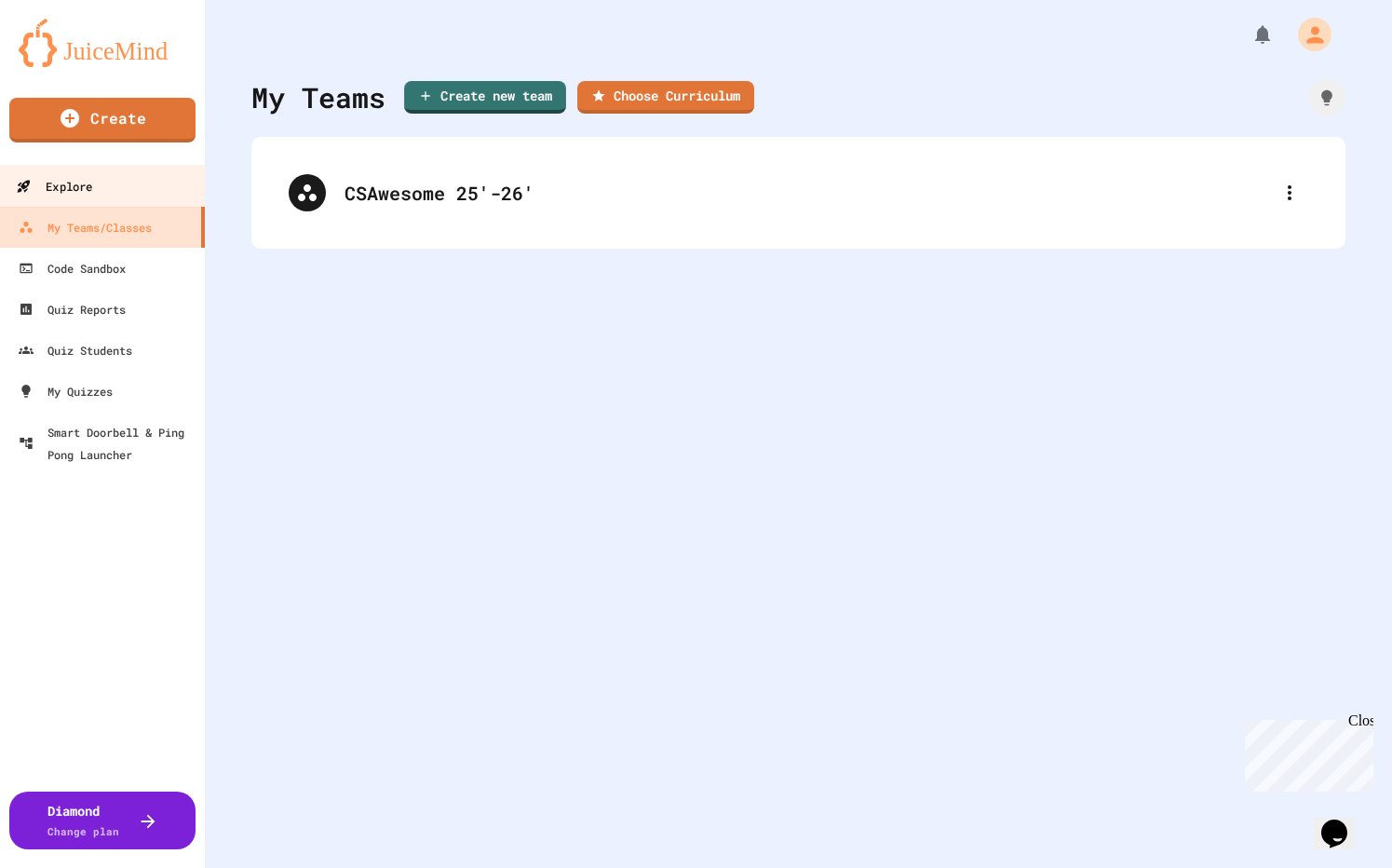
click at [95, 187] on link "Explore" at bounding box center [102, 185] width 211 height 42
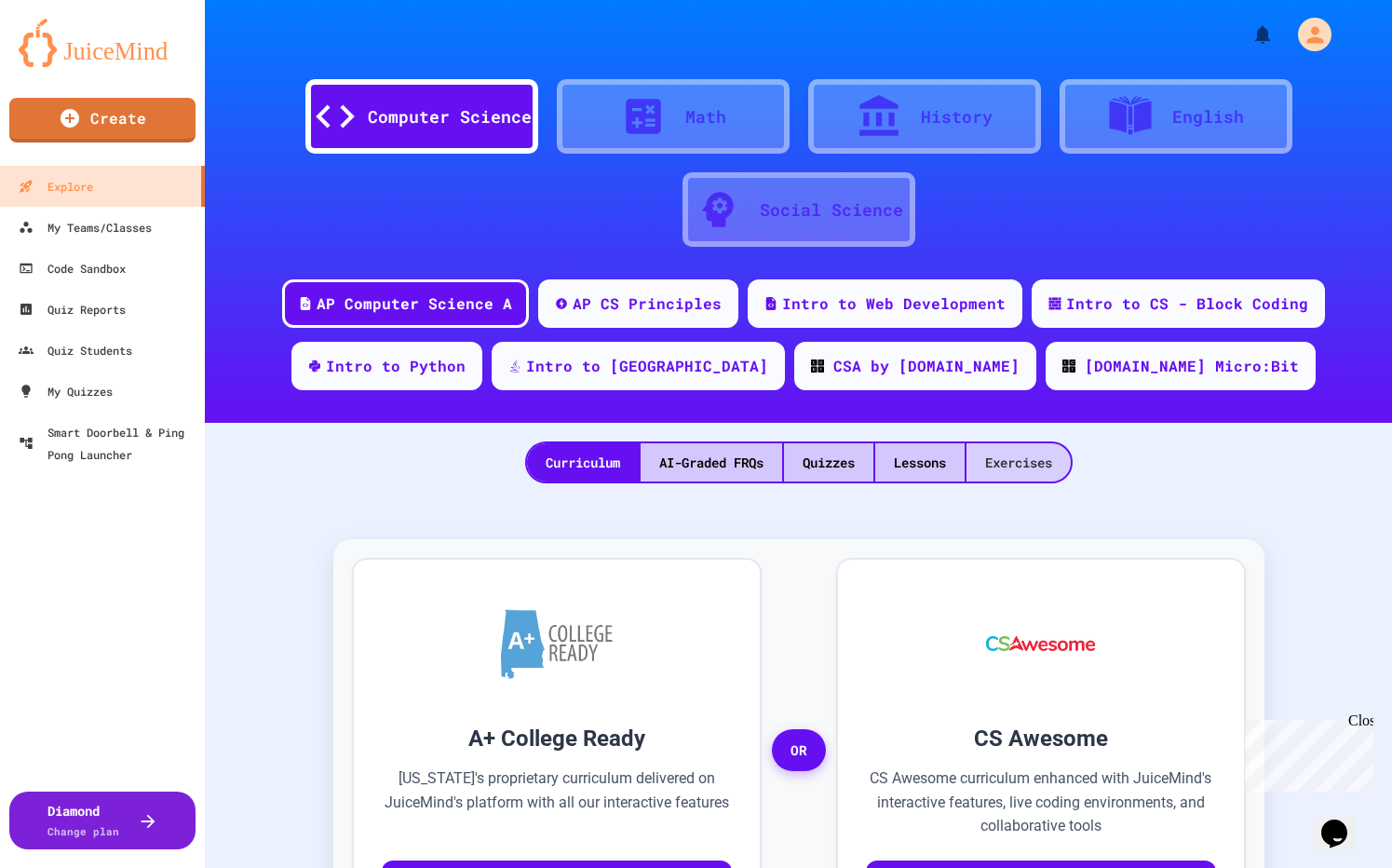
drag, startPoint x: 1032, startPoint y: 451, endPoint x: 984, endPoint y: 467, distance: 50.6
click at [1032, 451] on div "Exercises" at bounding box center [1018, 462] width 104 height 38
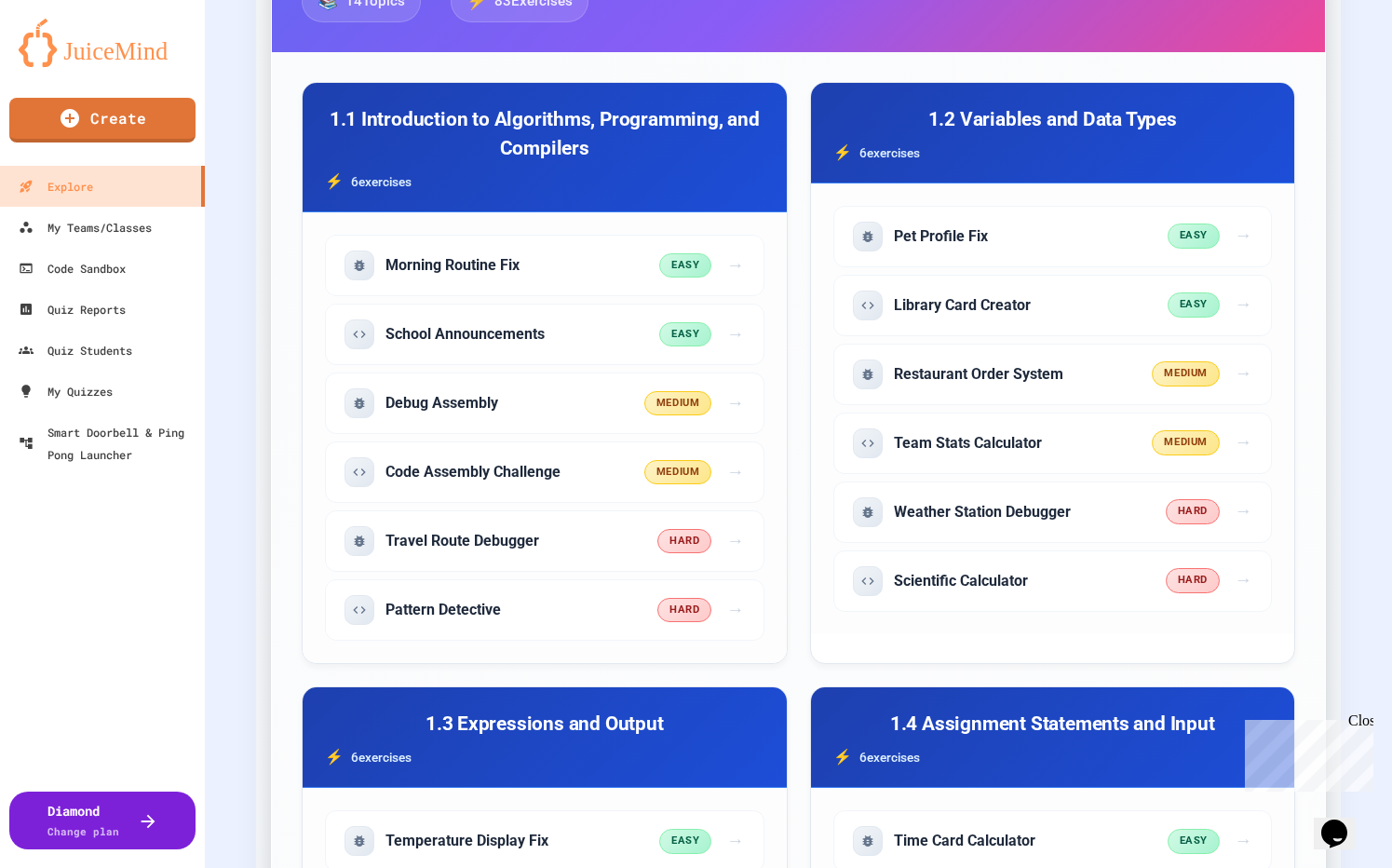
scroll to position [711, 0]
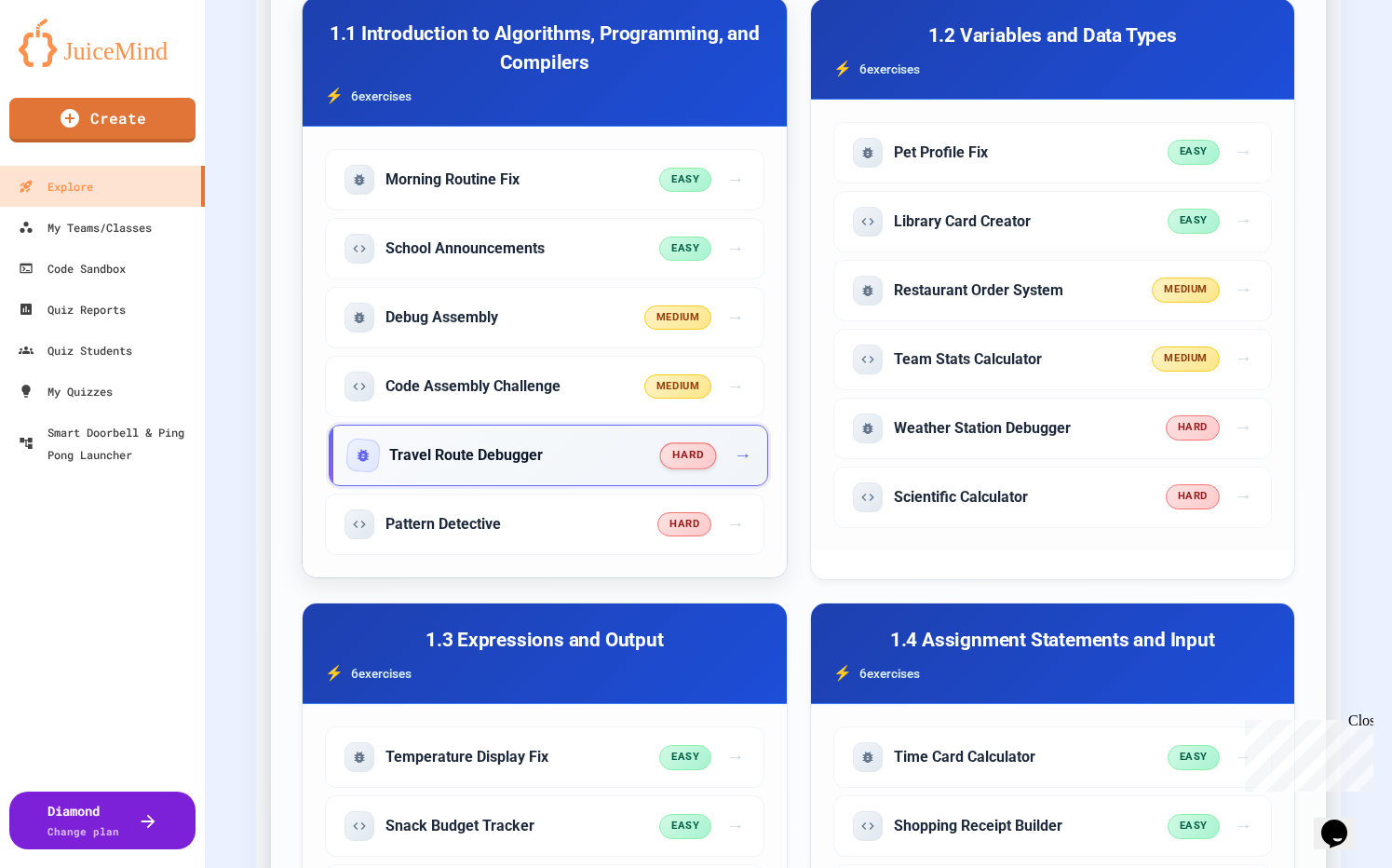
click at [714, 463] on div "hard →" at bounding box center [703, 456] width 87 height 27
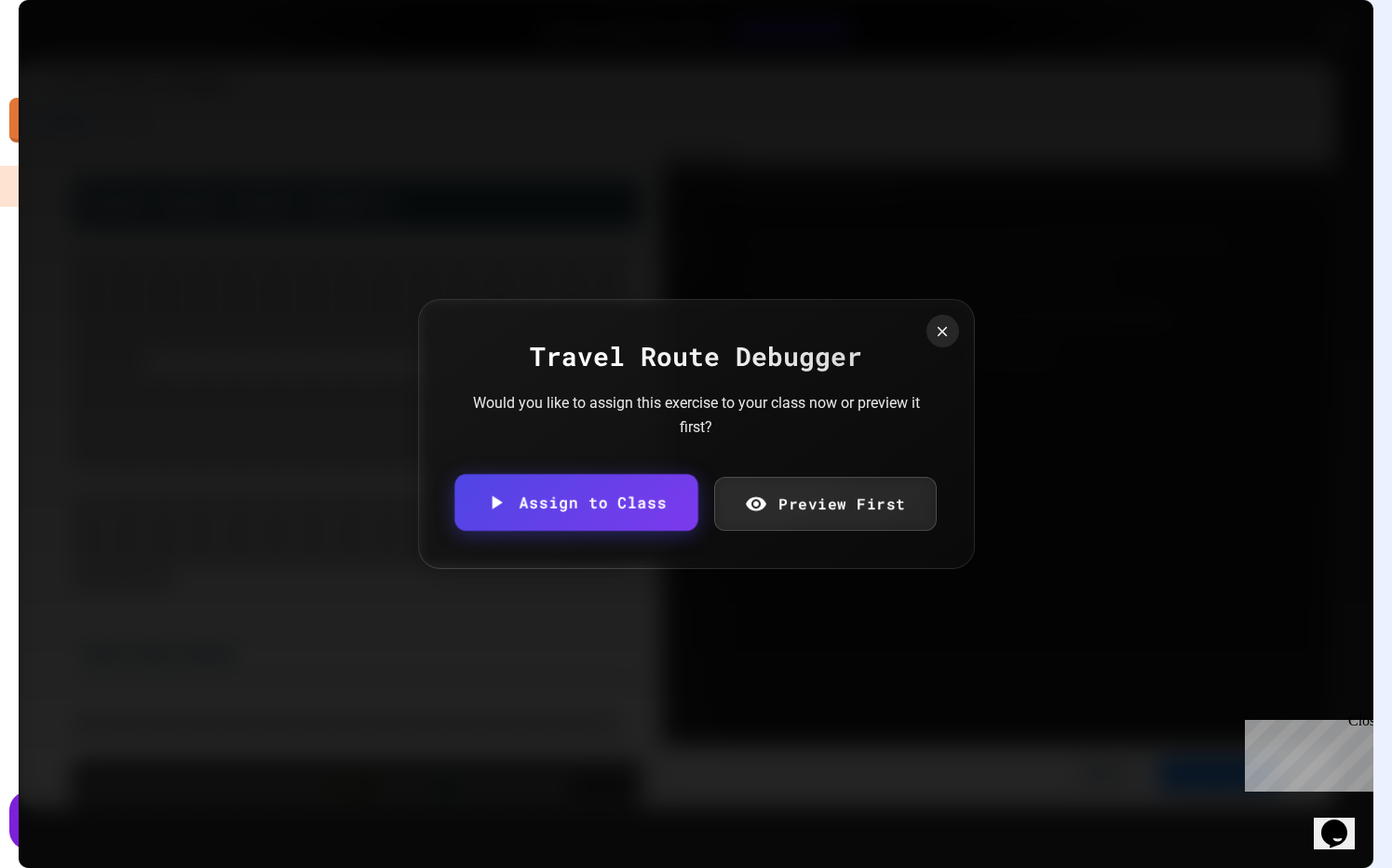
click at [620, 502] on link "Assign to Class" at bounding box center [575, 502] width 243 height 57
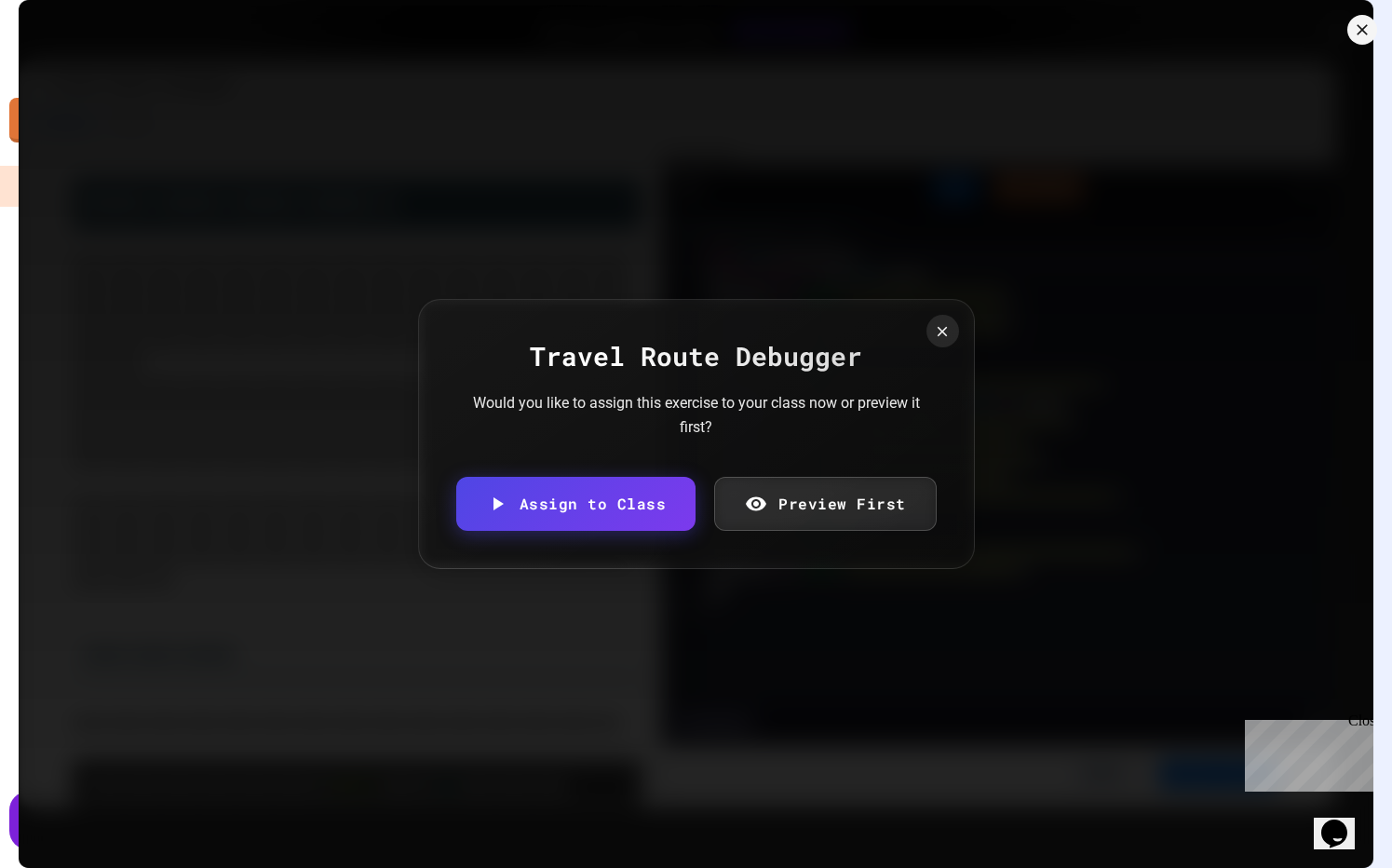
drag, startPoint x: 603, startPoint y: 477, endPoint x: 603, endPoint y: 489, distance: 12.0
click at [603, 478] on body "We are updating our servers at 7PM EST [DATE]. [PERSON_NAME] should continue to…" at bounding box center [696, 434] width 1392 height 868
drag, startPoint x: 585, startPoint y: 526, endPoint x: 619, endPoint y: 535, distance: 35.2
type input "**********"
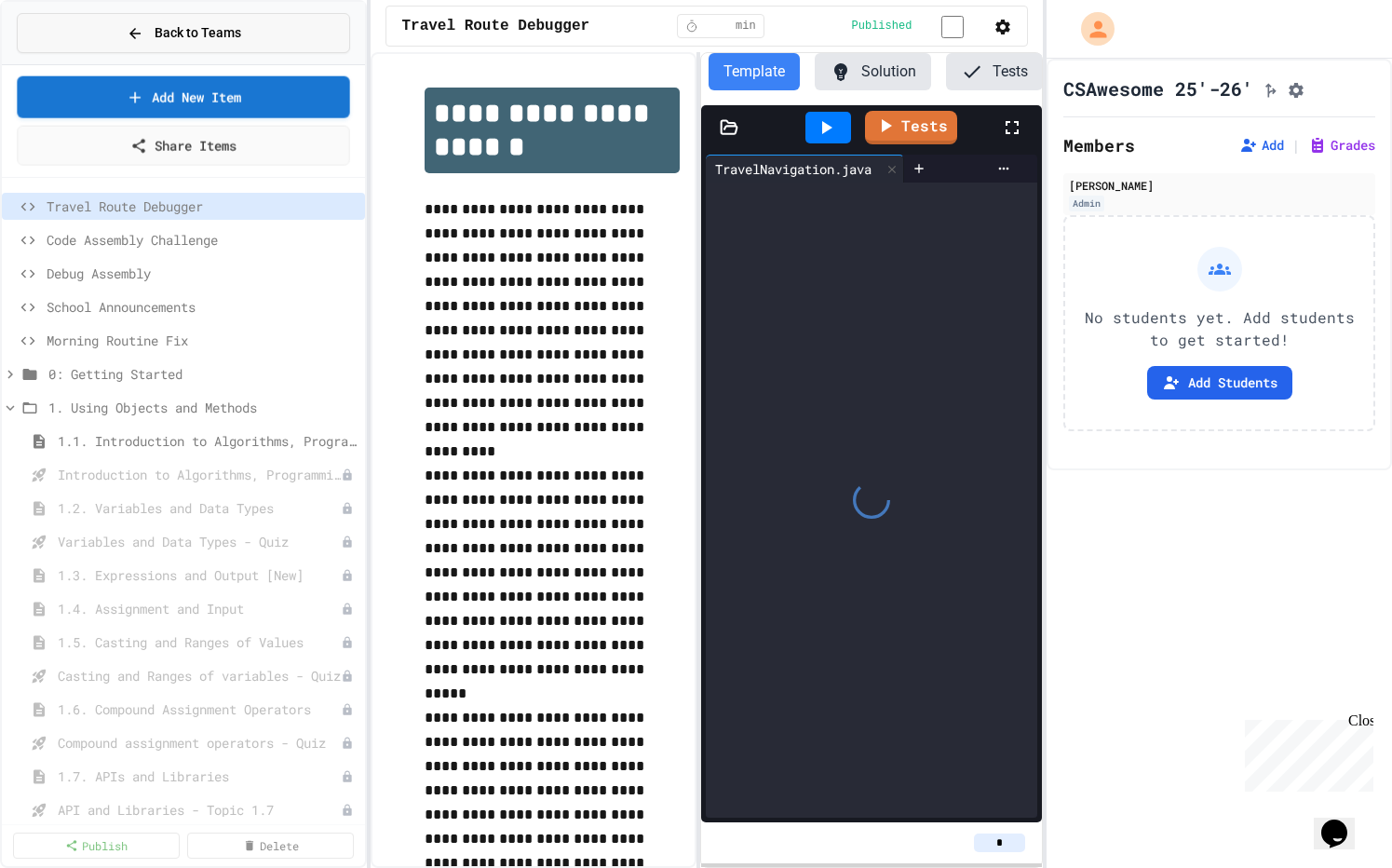
scroll to position [0, 86]
click at [106, 35] on button "Back to Teams" at bounding box center [183, 32] width 333 height 40
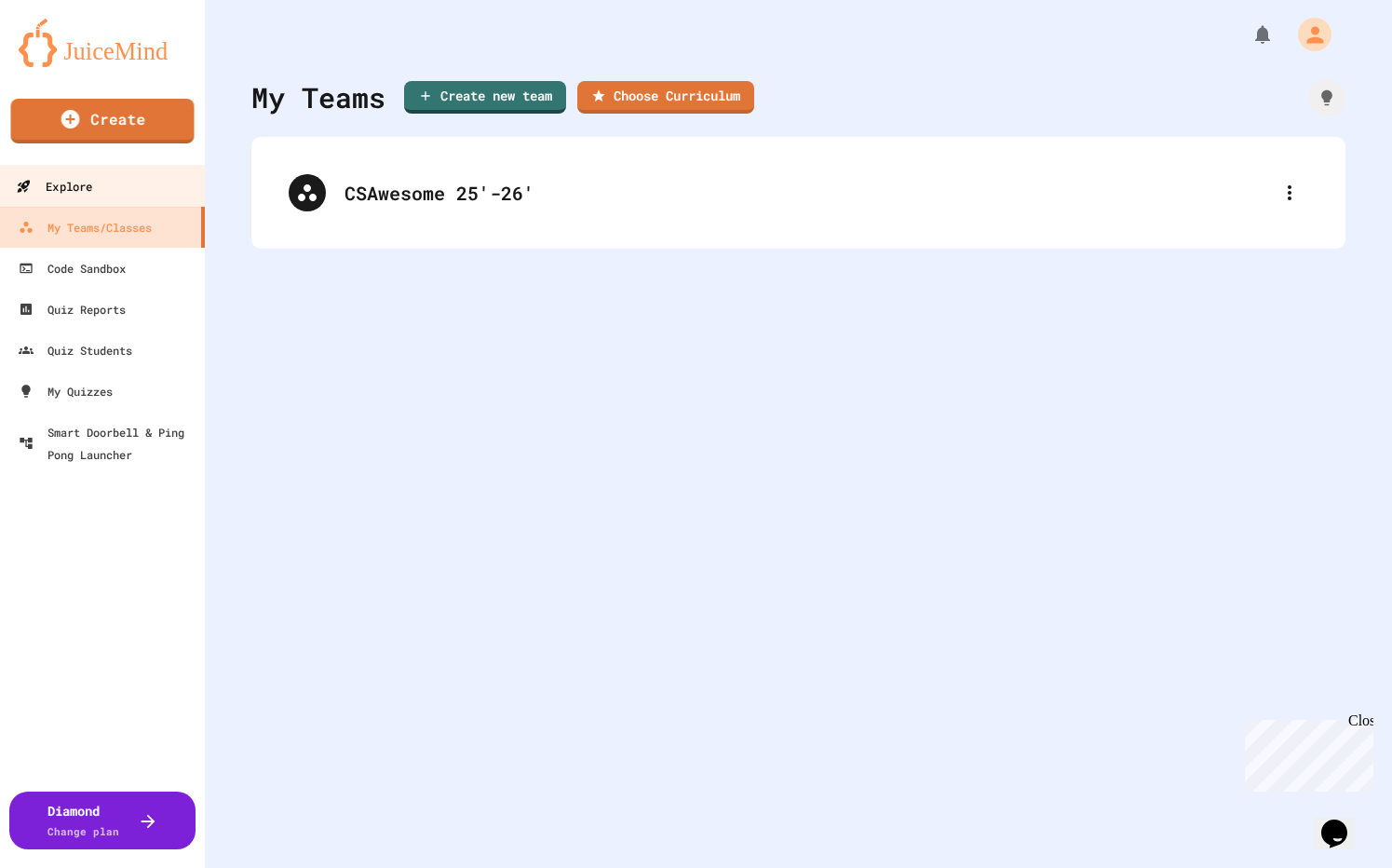
click at [94, 188] on link "Explore" at bounding box center [102, 185] width 211 height 42
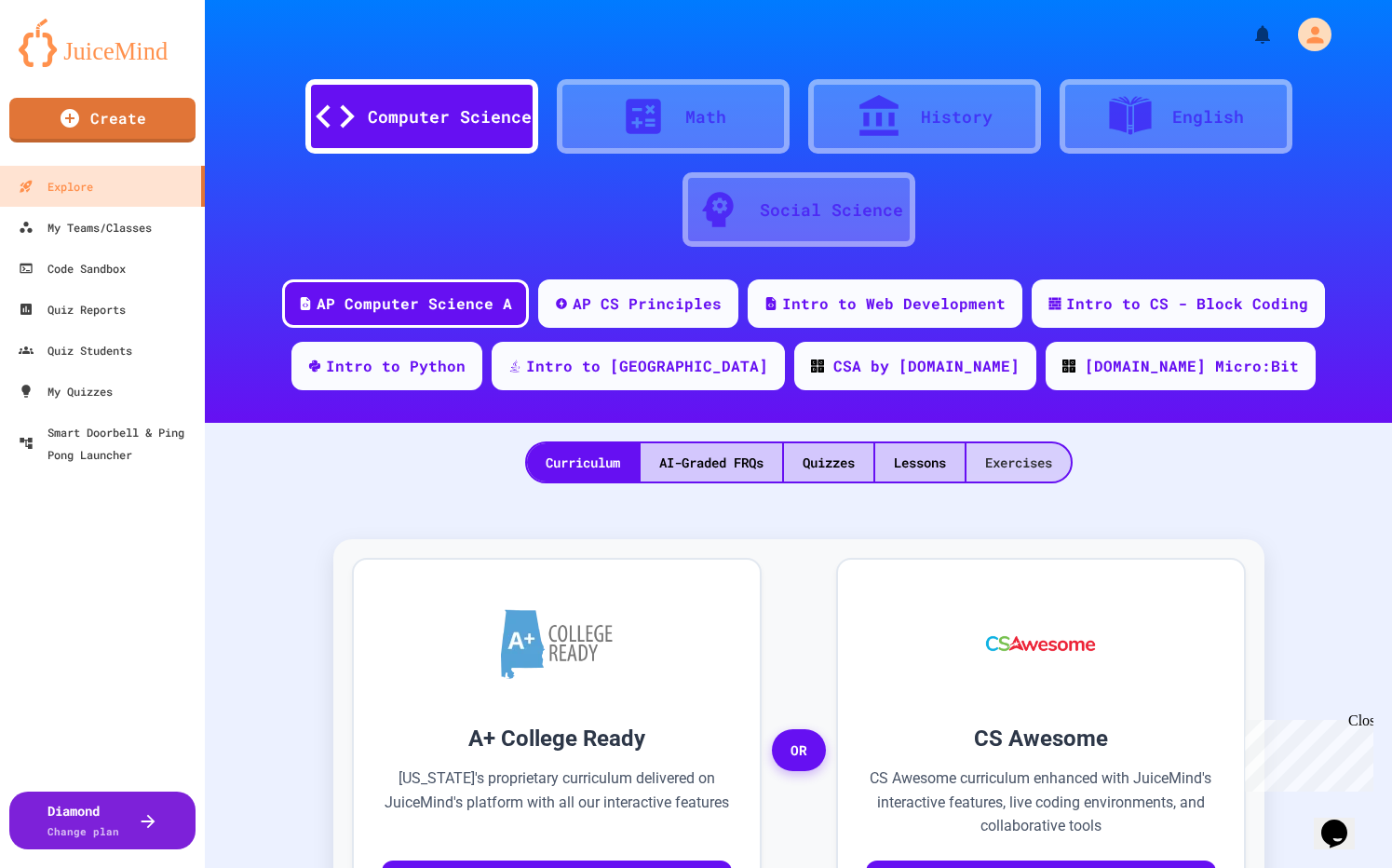
drag, startPoint x: 1047, startPoint y: 459, endPoint x: 1033, endPoint y: 464, distance: 14.9
click at [1047, 459] on div "Exercises" at bounding box center [1018, 462] width 104 height 38
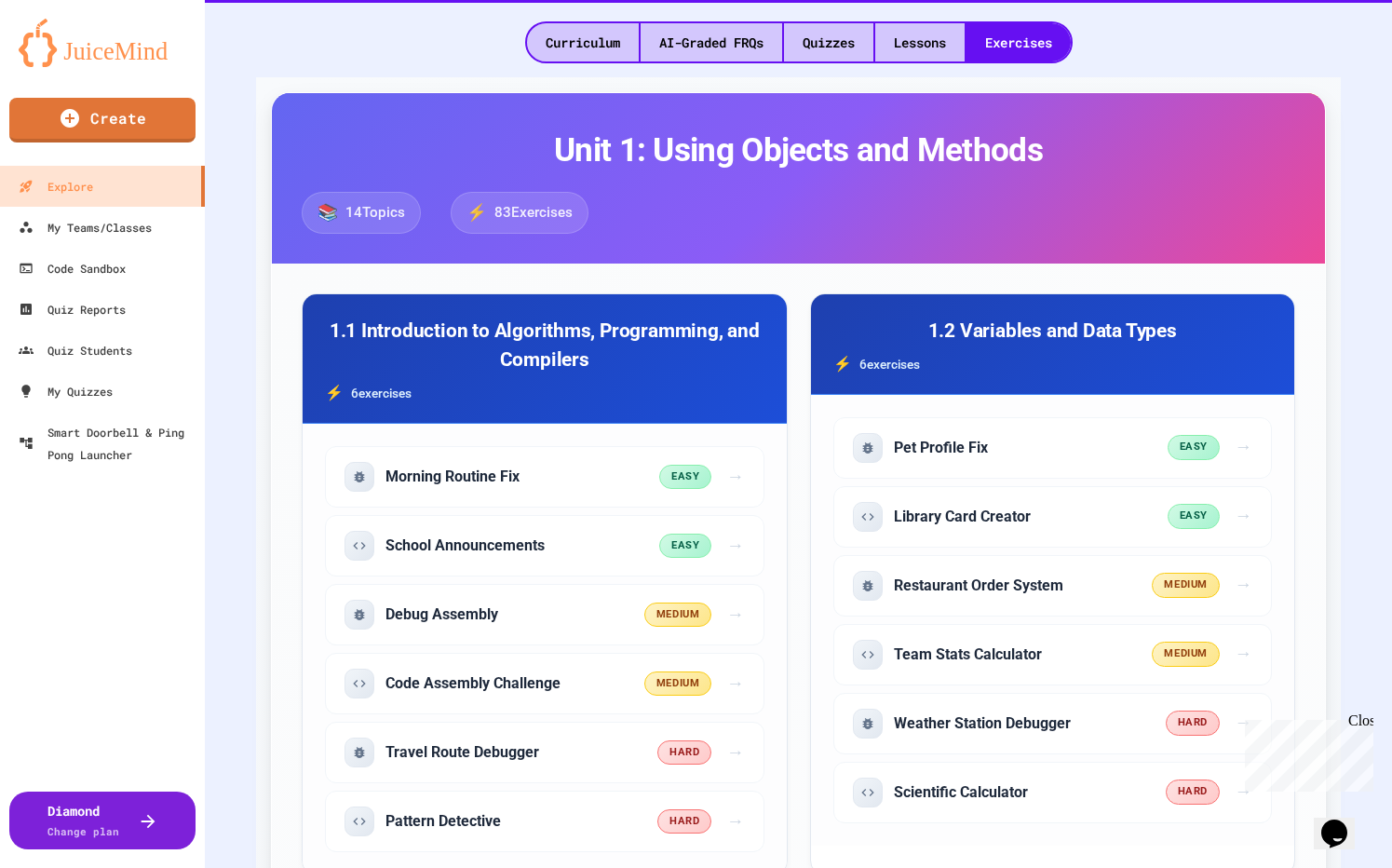
scroll to position [551, 0]
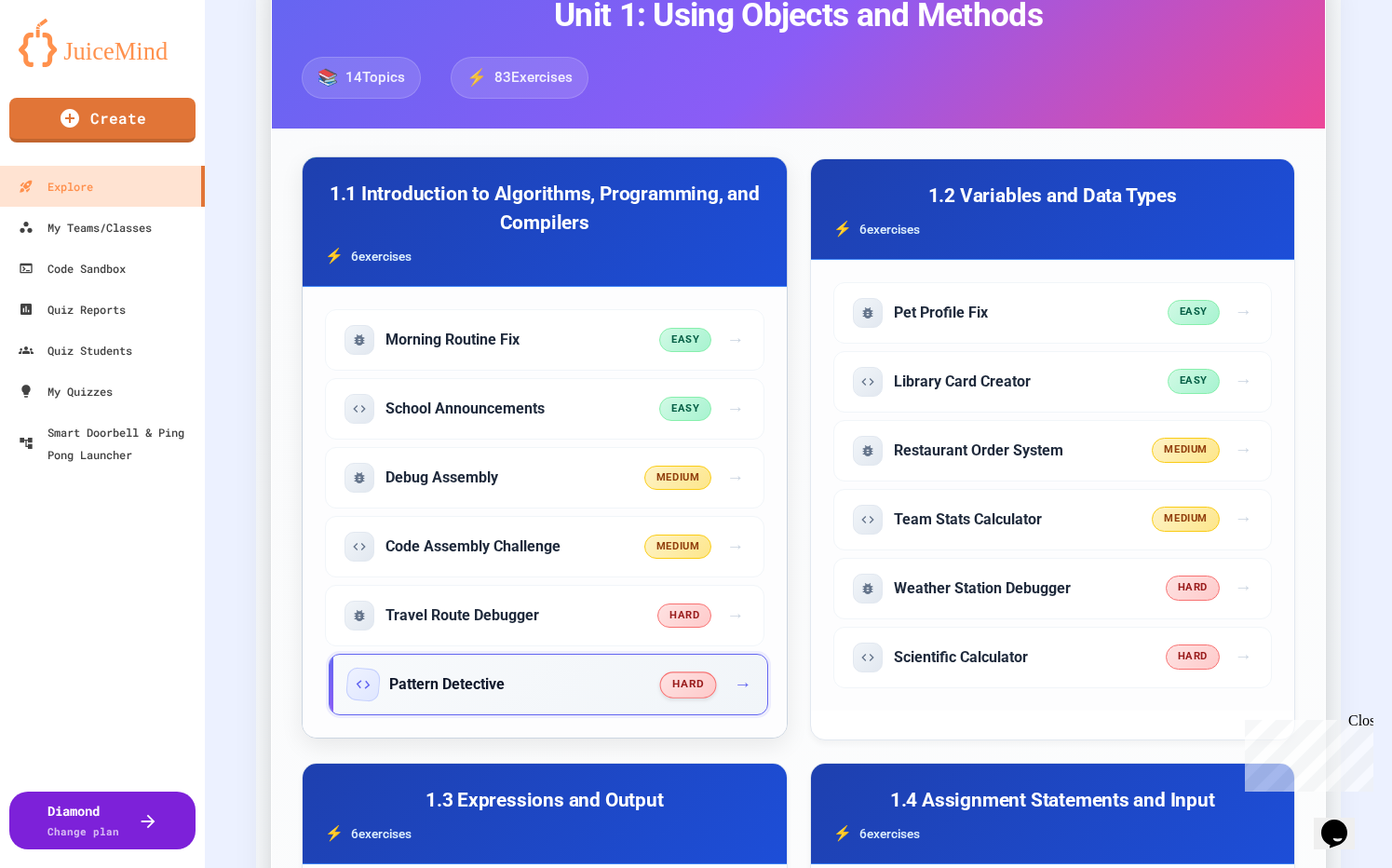
click at [682, 698] on div "Pattern Detective hard →" at bounding box center [547, 684] width 439 height 61
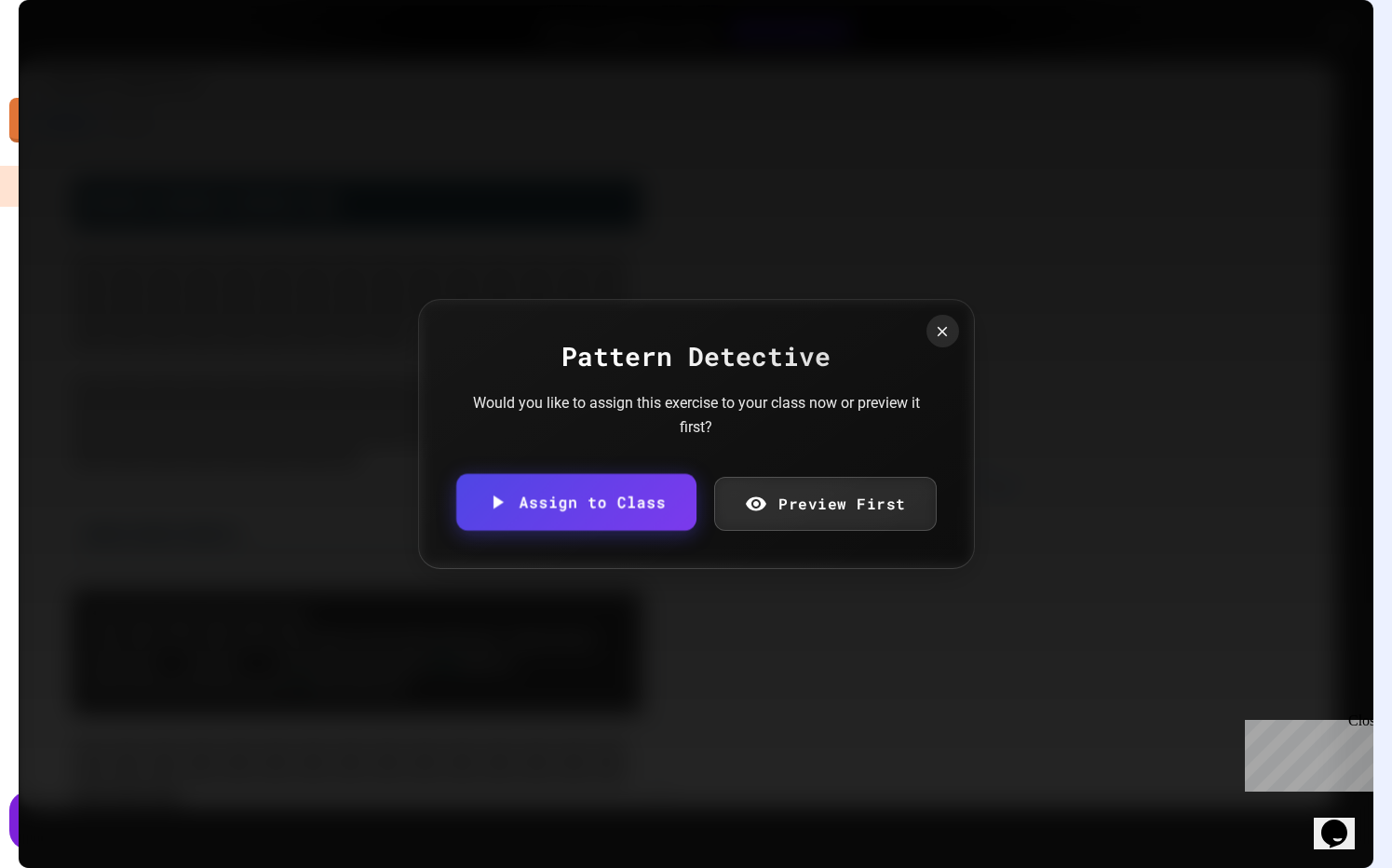
click at [605, 506] on link "Assign to Class" at bounding box center [575, 501] width 241 height 57
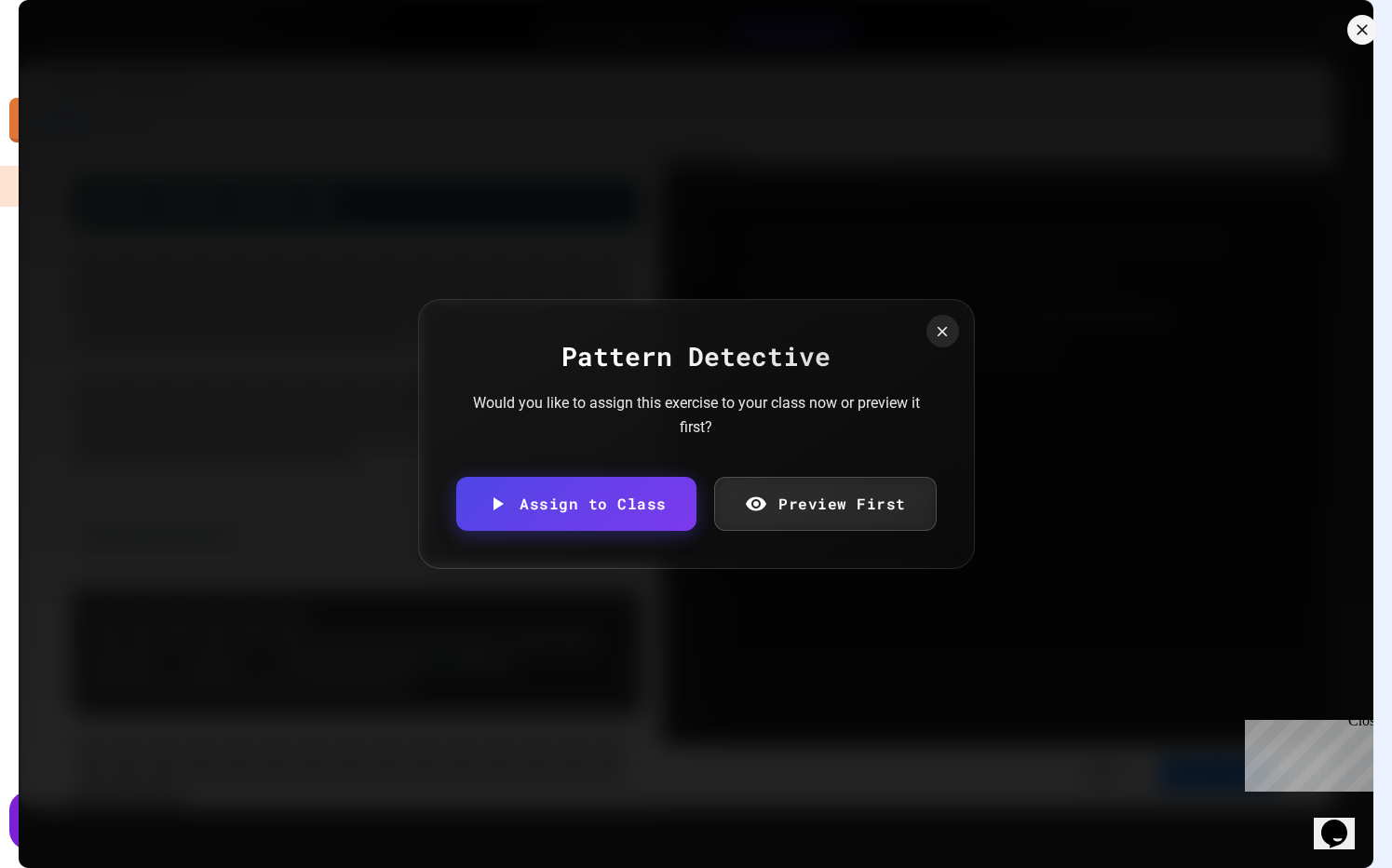
drag, startPoint x: 587, startPoint y: 429, endPoint x: 586, endPoint y: 445, distance: 16.0
click at [586, 458] on body "We are updating our servers at 7PM EST [DATE]. [PERSON_NAME] should continue to…" at bounding box center [696, 434] width 1392 height 868
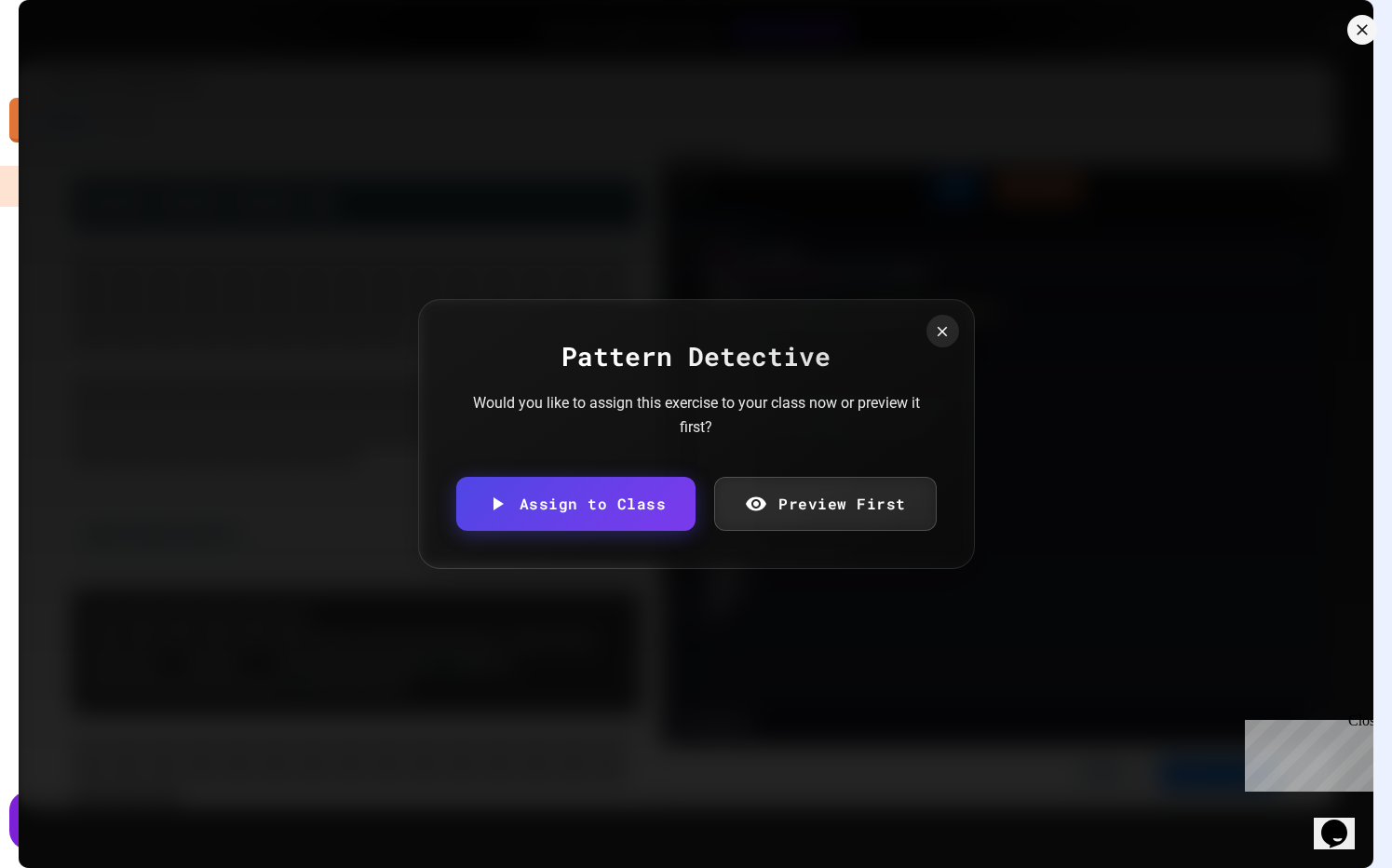
type input "**********"
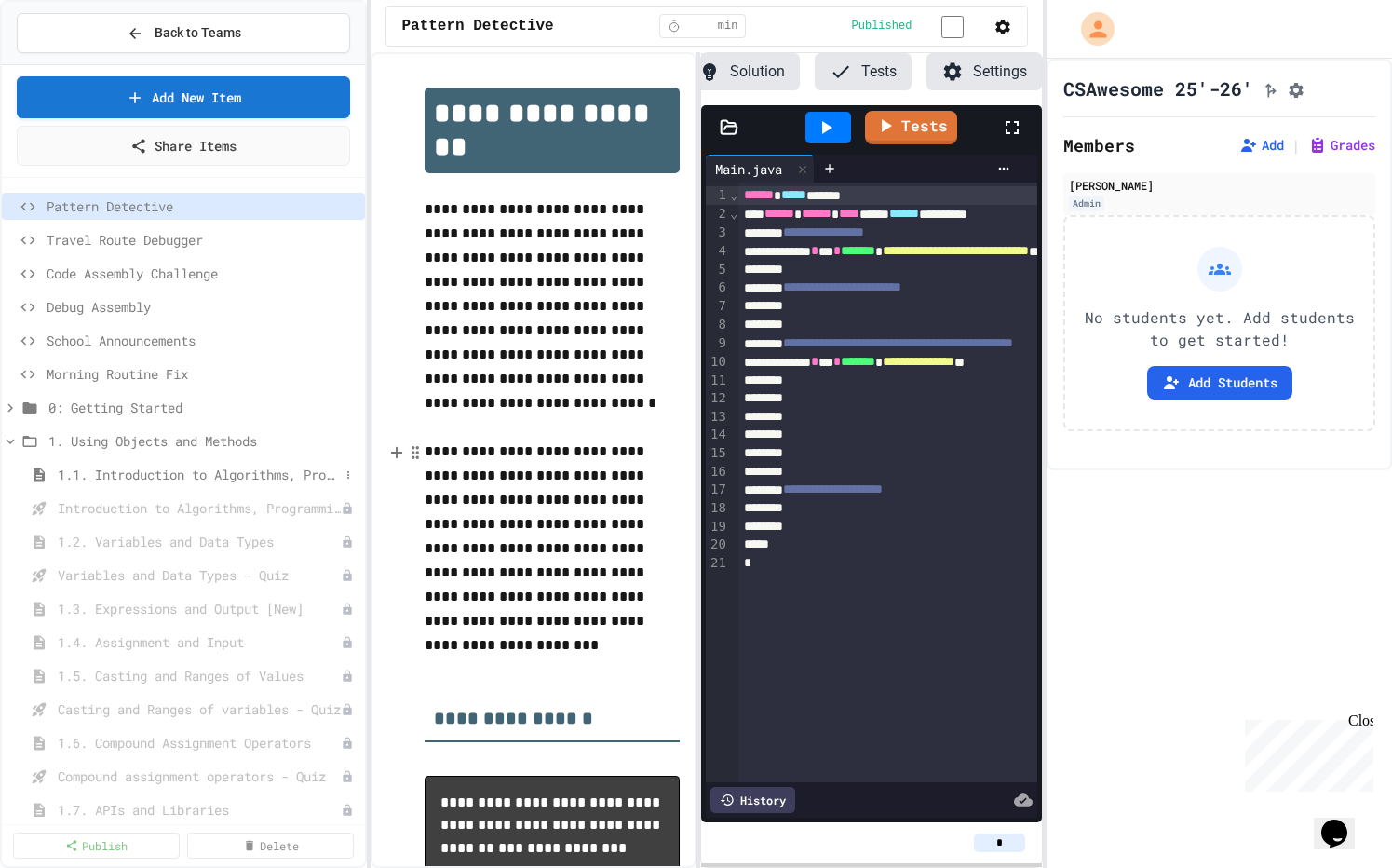
click at [127, 476] on span "1.1. Introduction to Algorithms, Programming, and Compilers" at bounding box center [198, 474] width 282 height 19
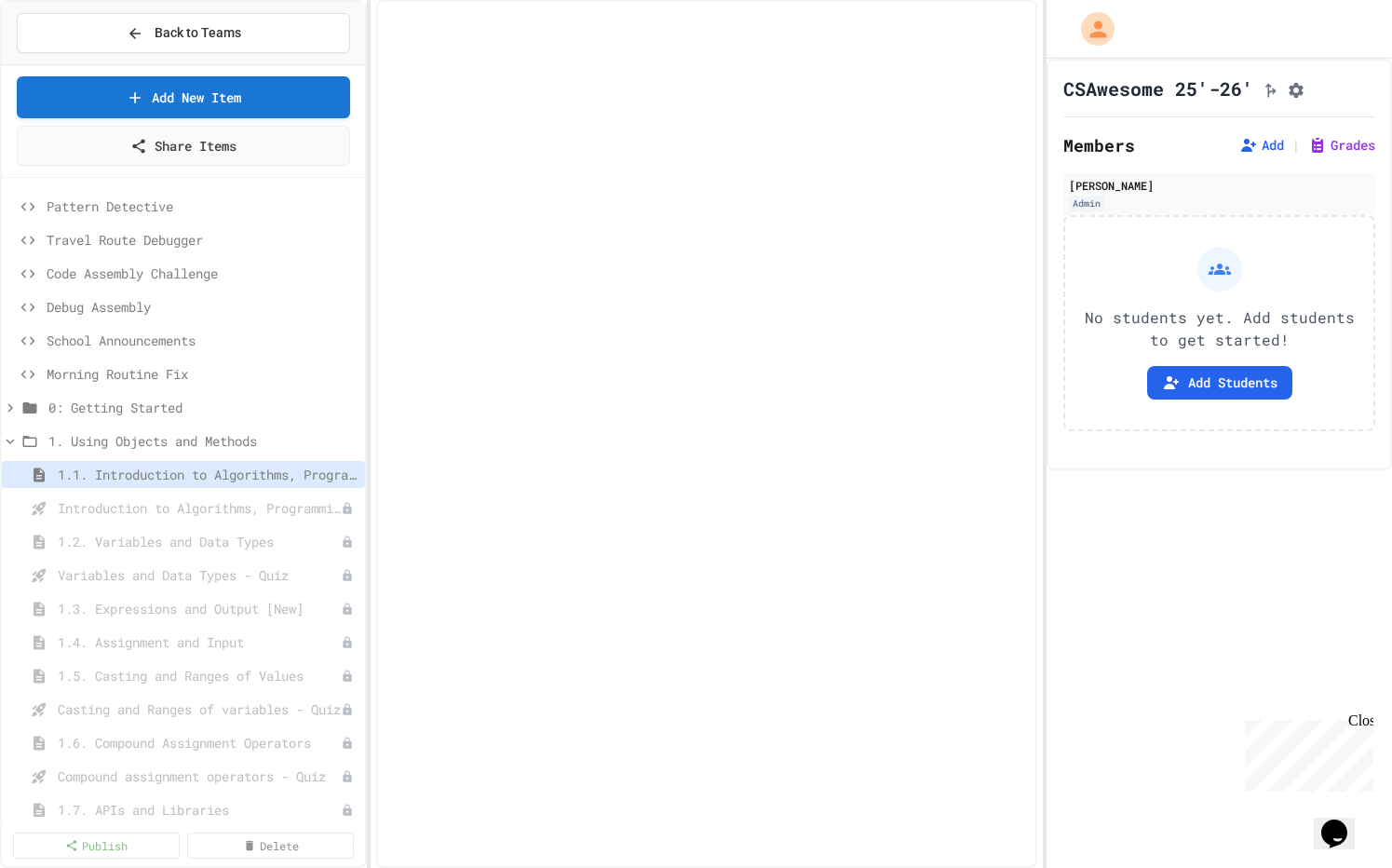
select select "***"
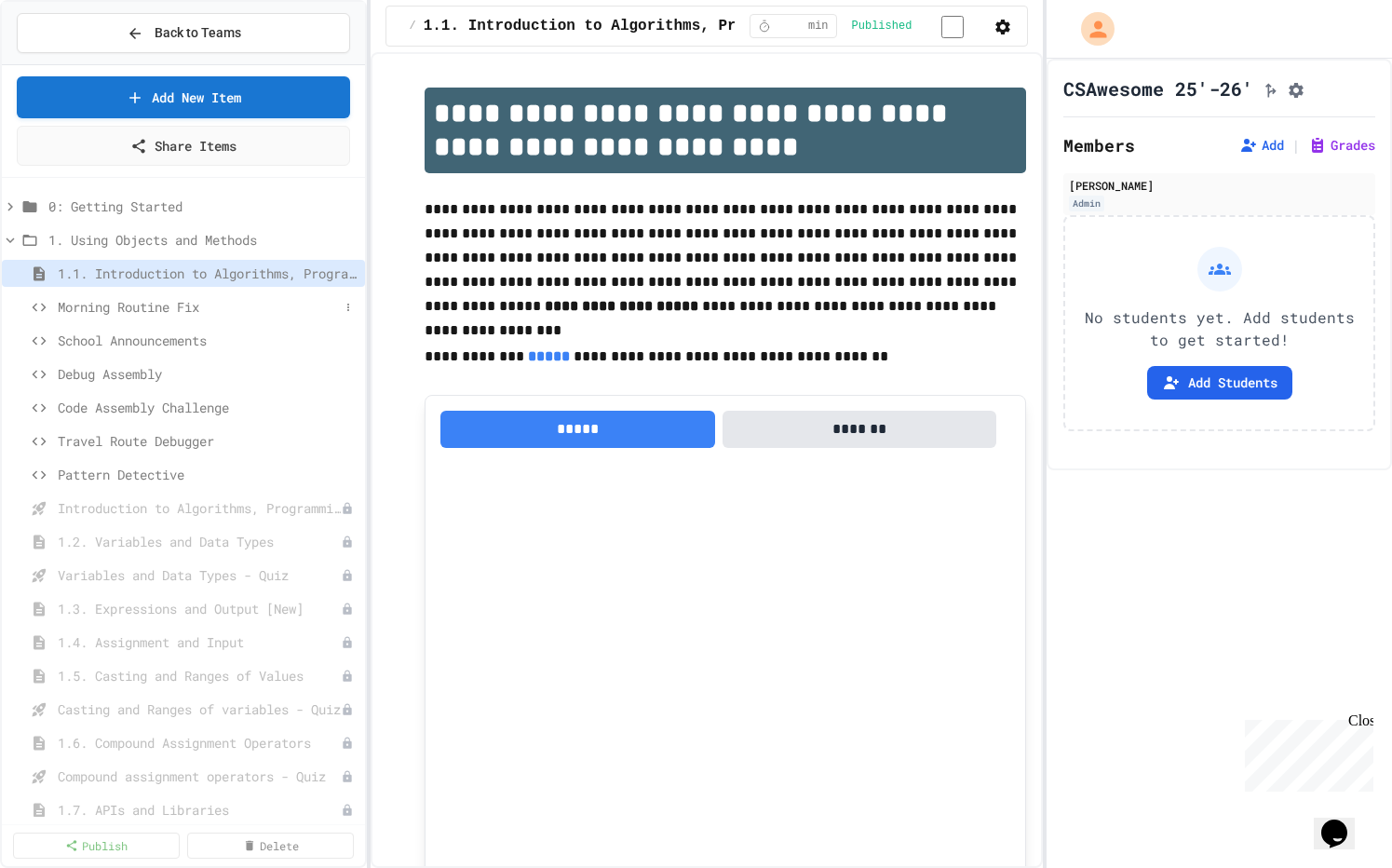
click at [240, 315] on span "Morning Routine Fix" at bounding box center [198, 307] width 282 height 19
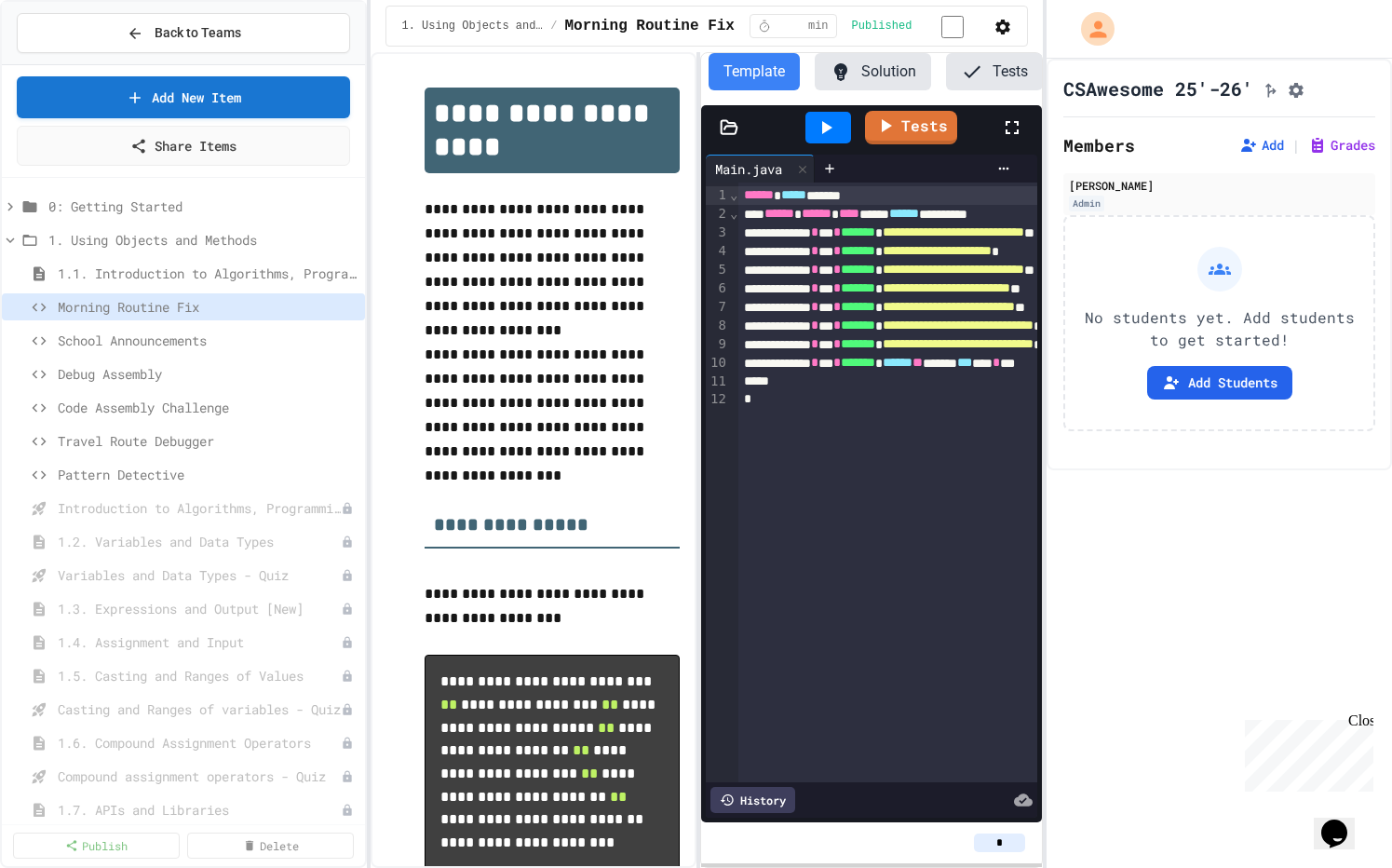
scroll to position [0, 134]
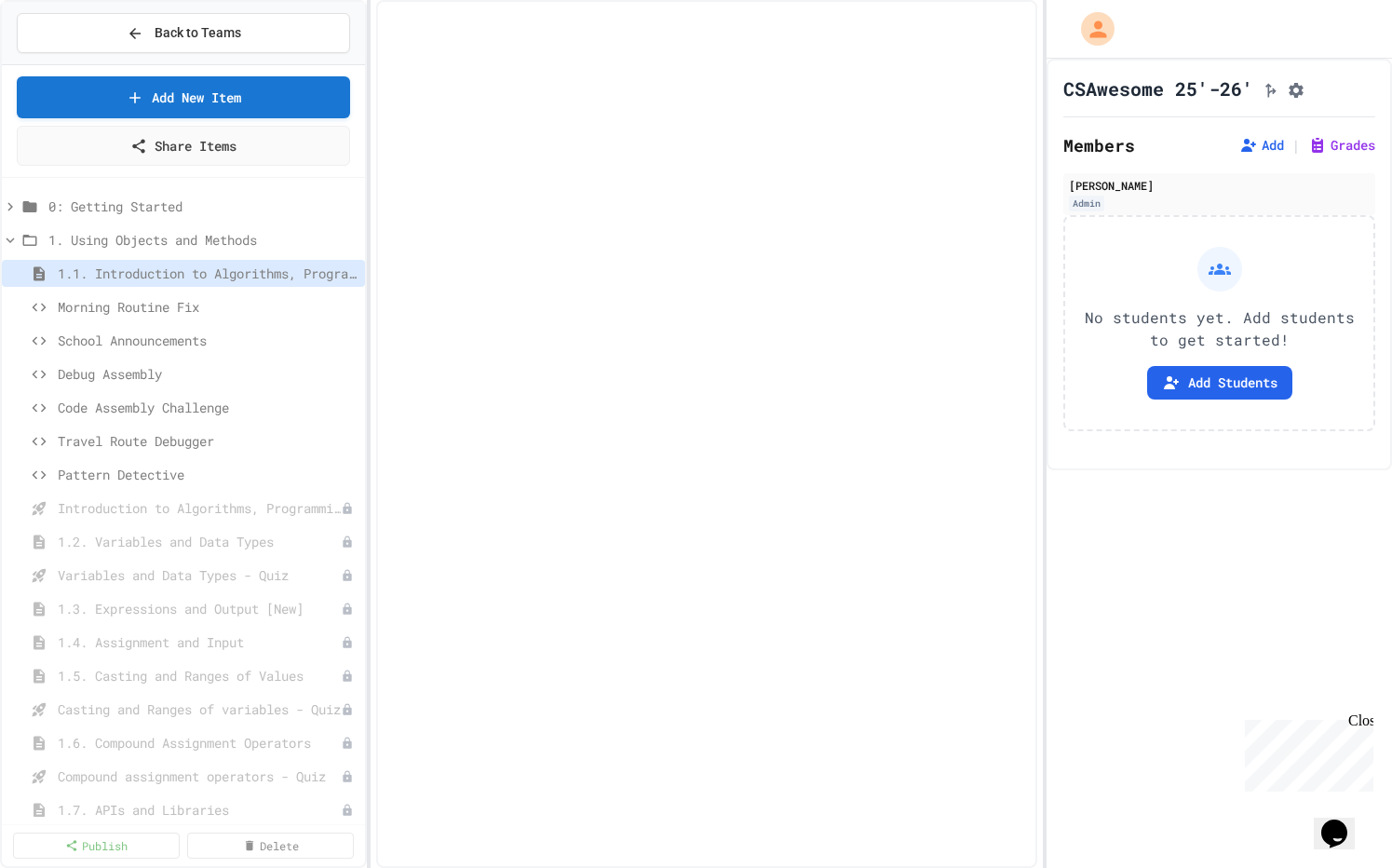
select select "***"
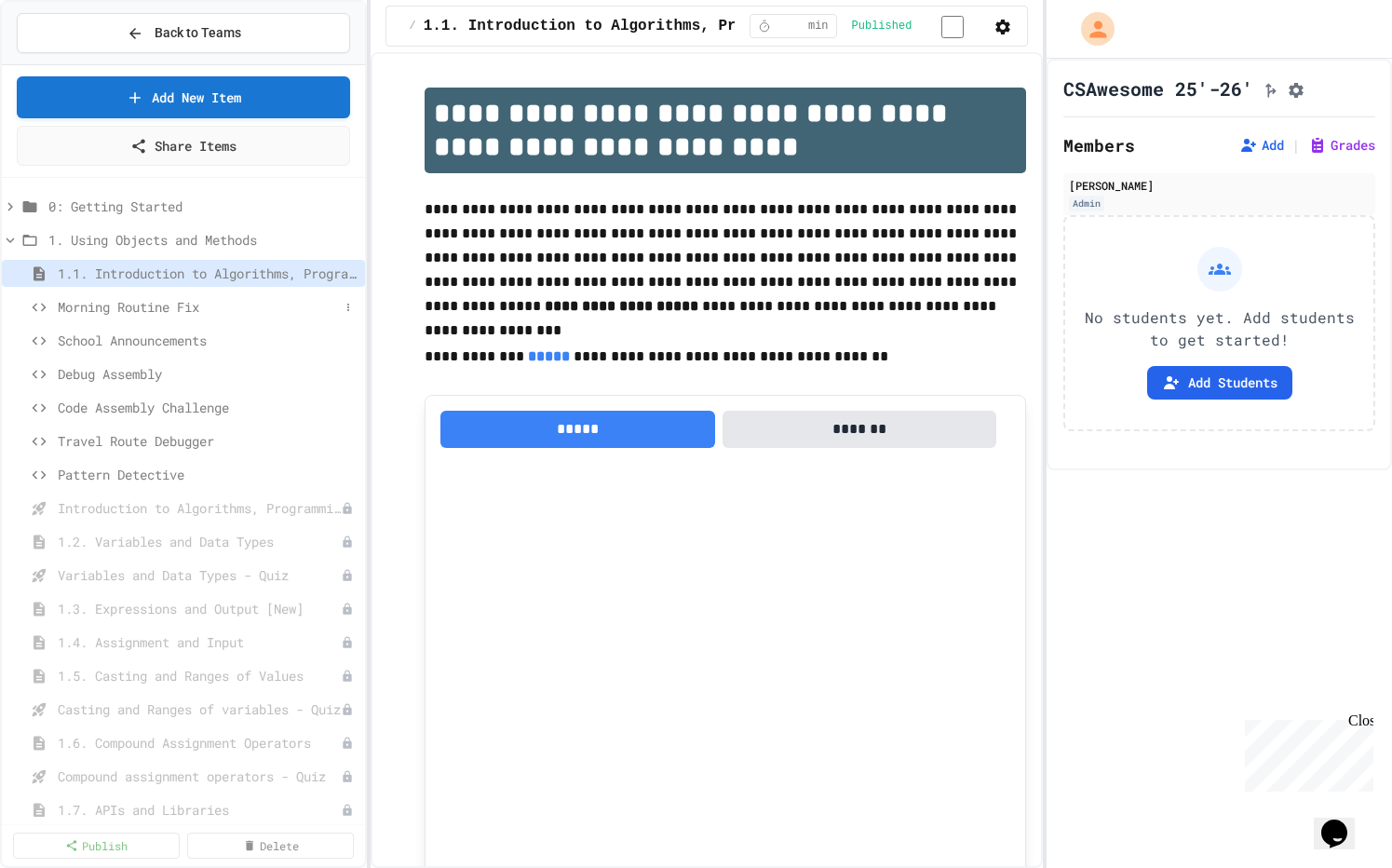
click at [164, 317] on div "Morning Routine Fix" at bounding box center [183, 307] width 363 height 27
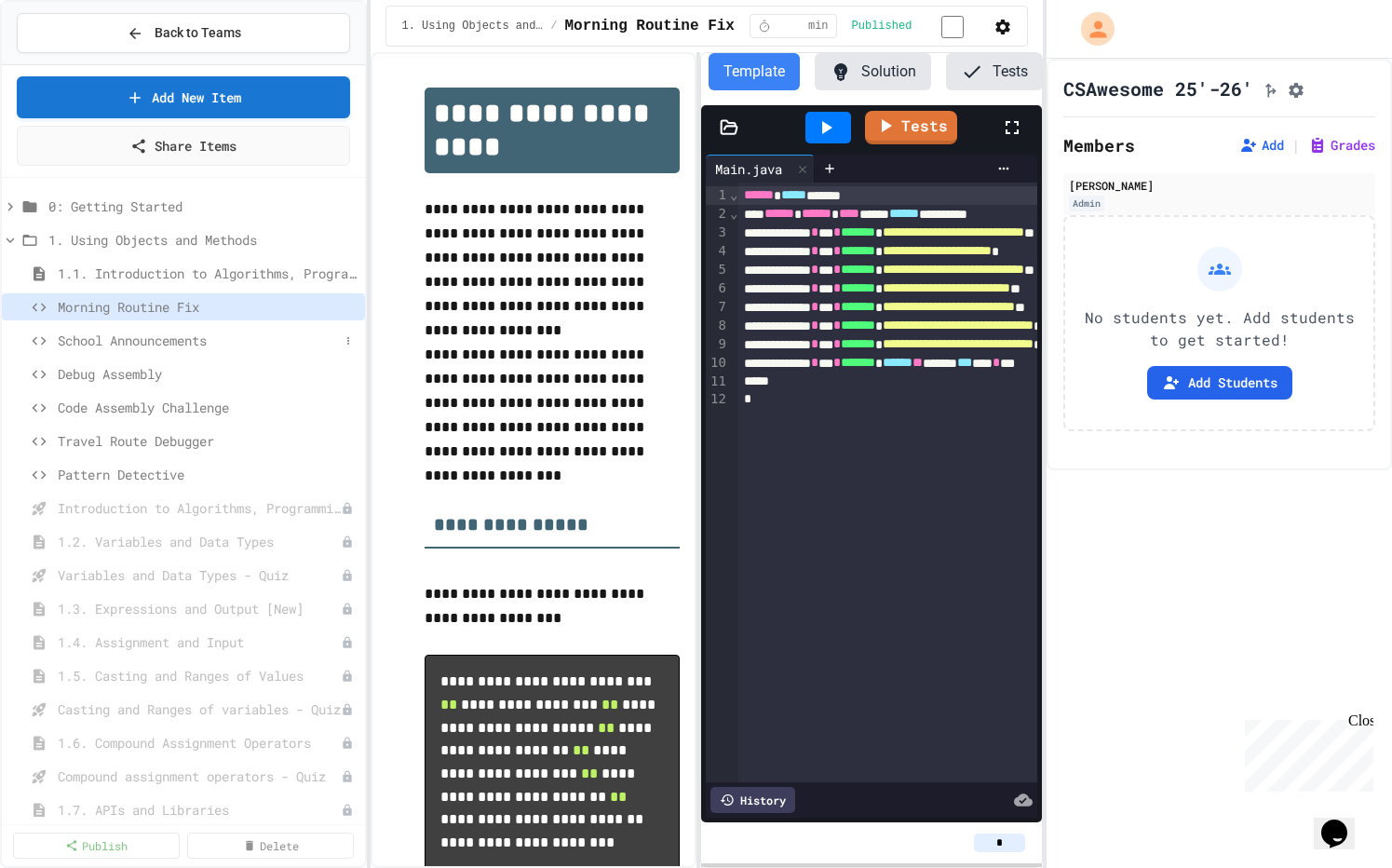
click at [196, 327] on div "School Announcements" at bounding box center [183, 340] width 363 height 27
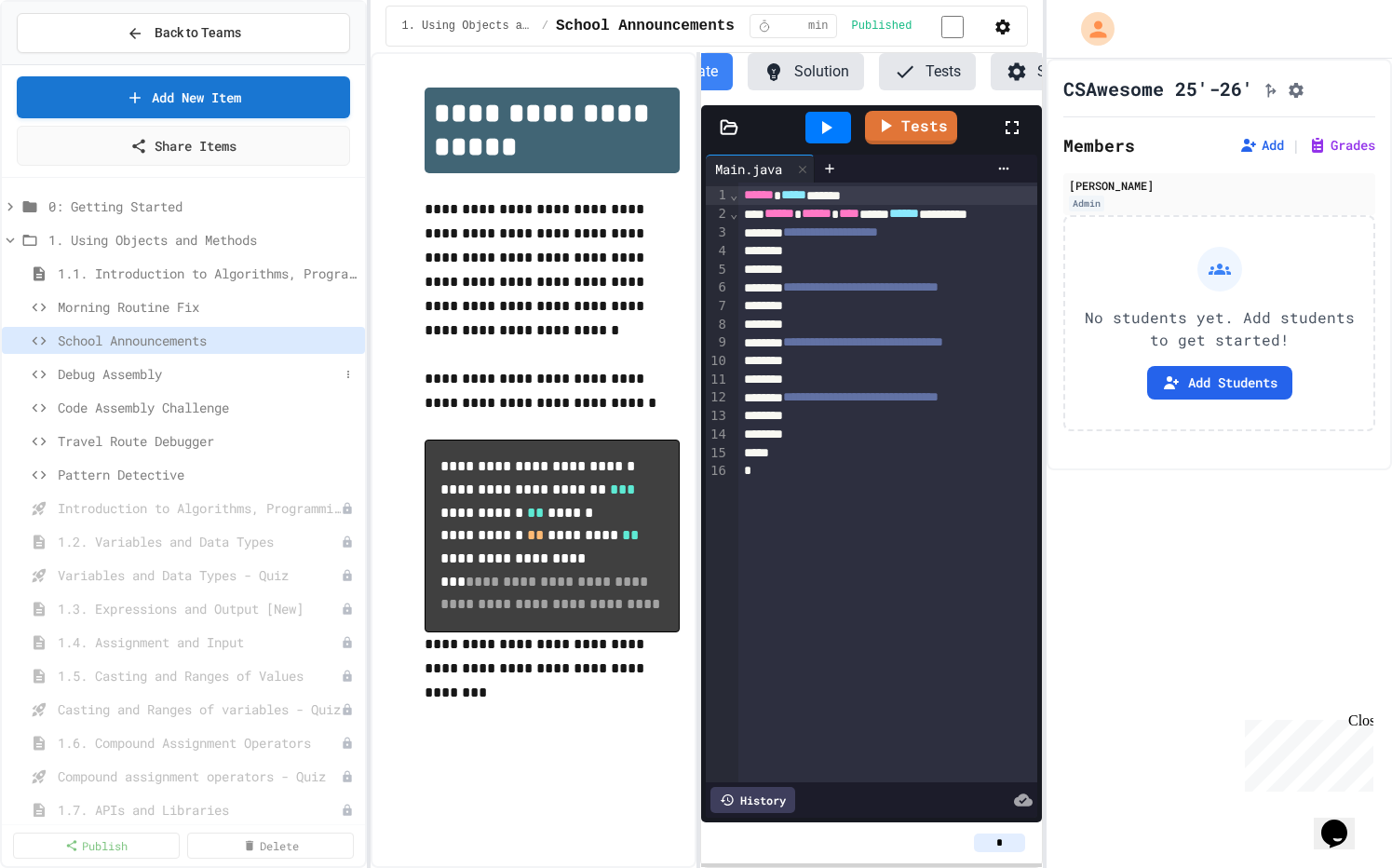
scroll to position [0, 134]
click at [198, 361] on div "Debug Assembly" at bounding box center [183, 374] width 363 height 27
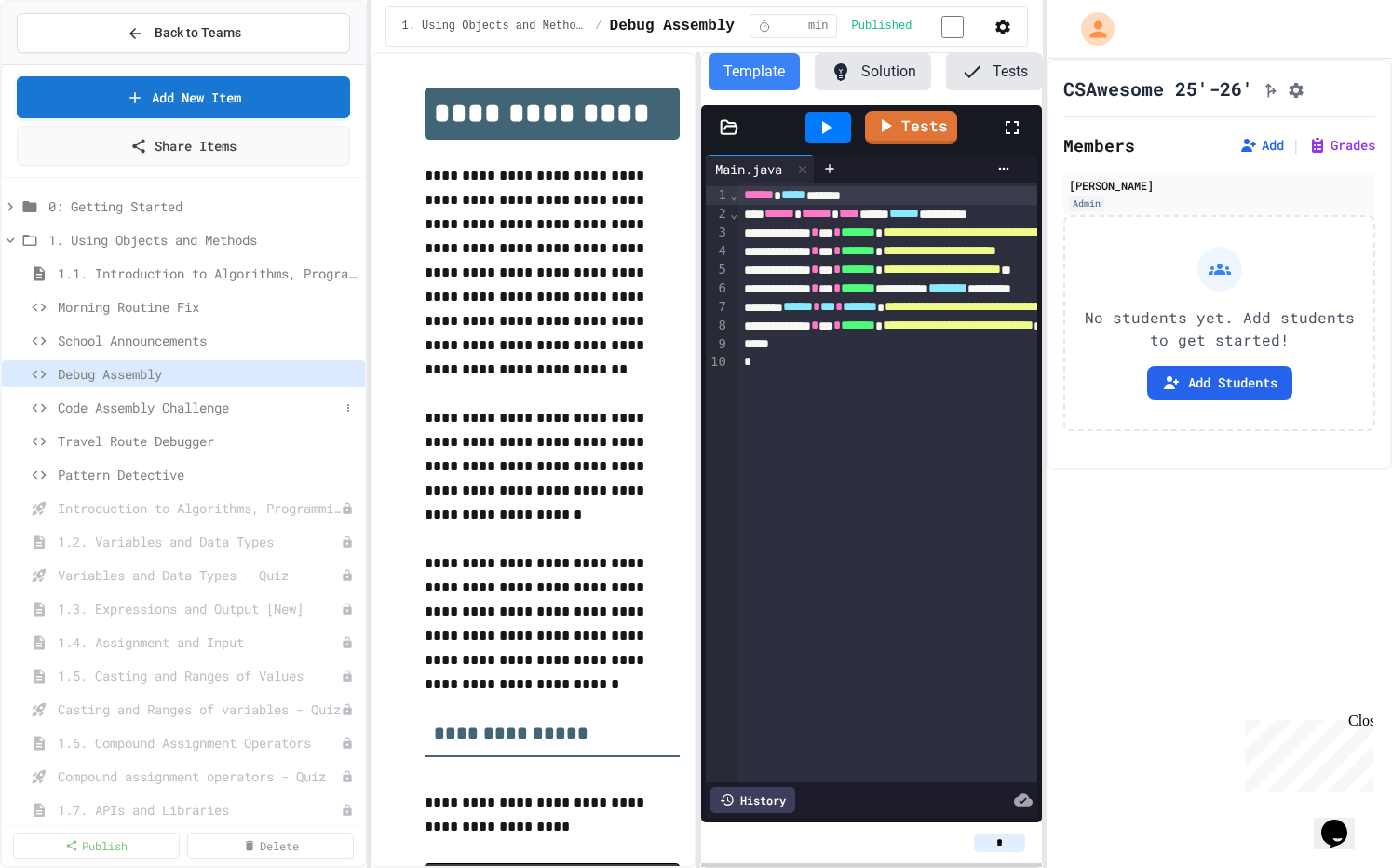
click at [228, 404] on span "Code Assembly Challenge" at bounding box center [198, 407] width 282 height 19
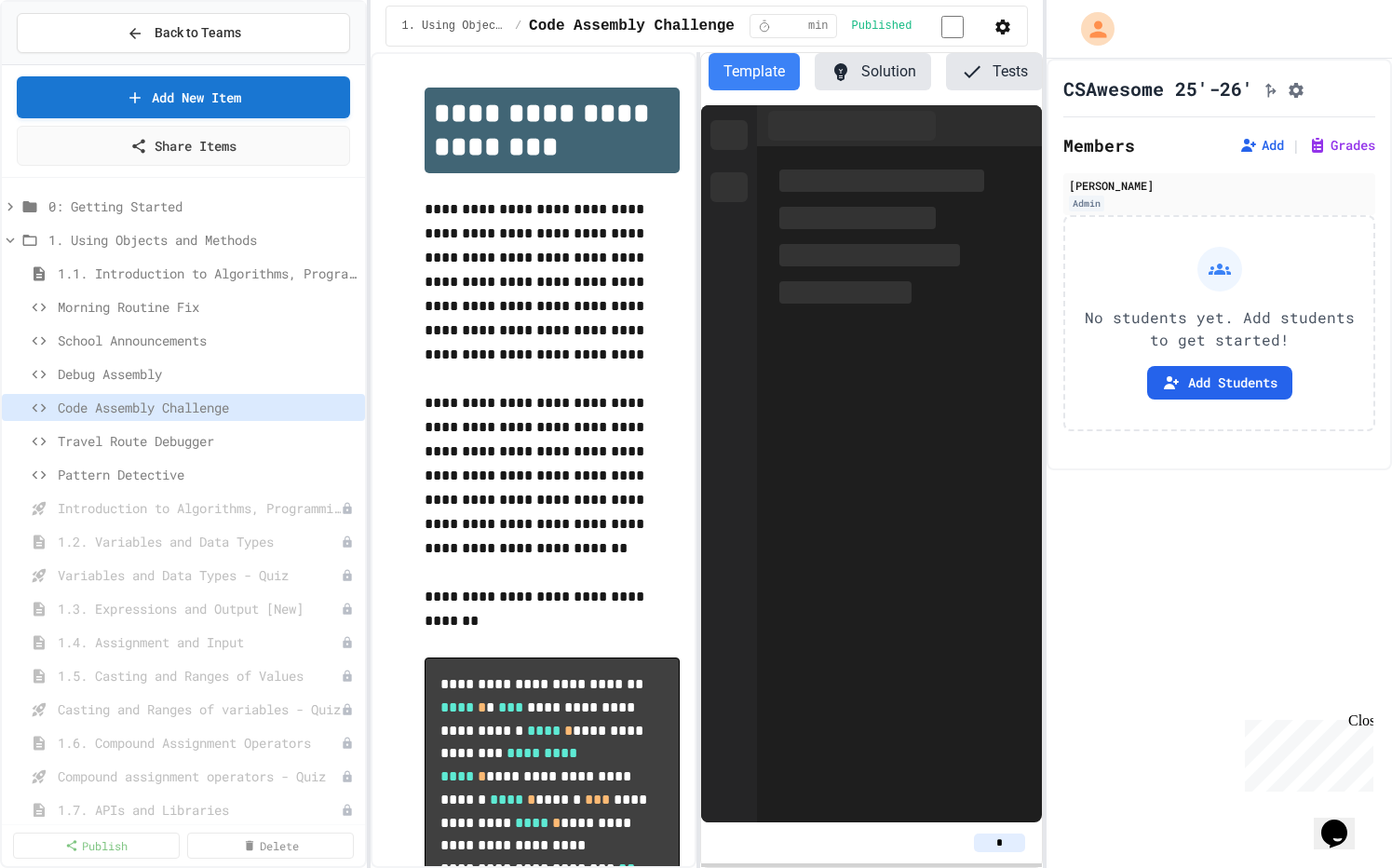
click at [221, 424] on div "Code Assembly Challenge" at bounding box center [183, 410] width 363 height 33
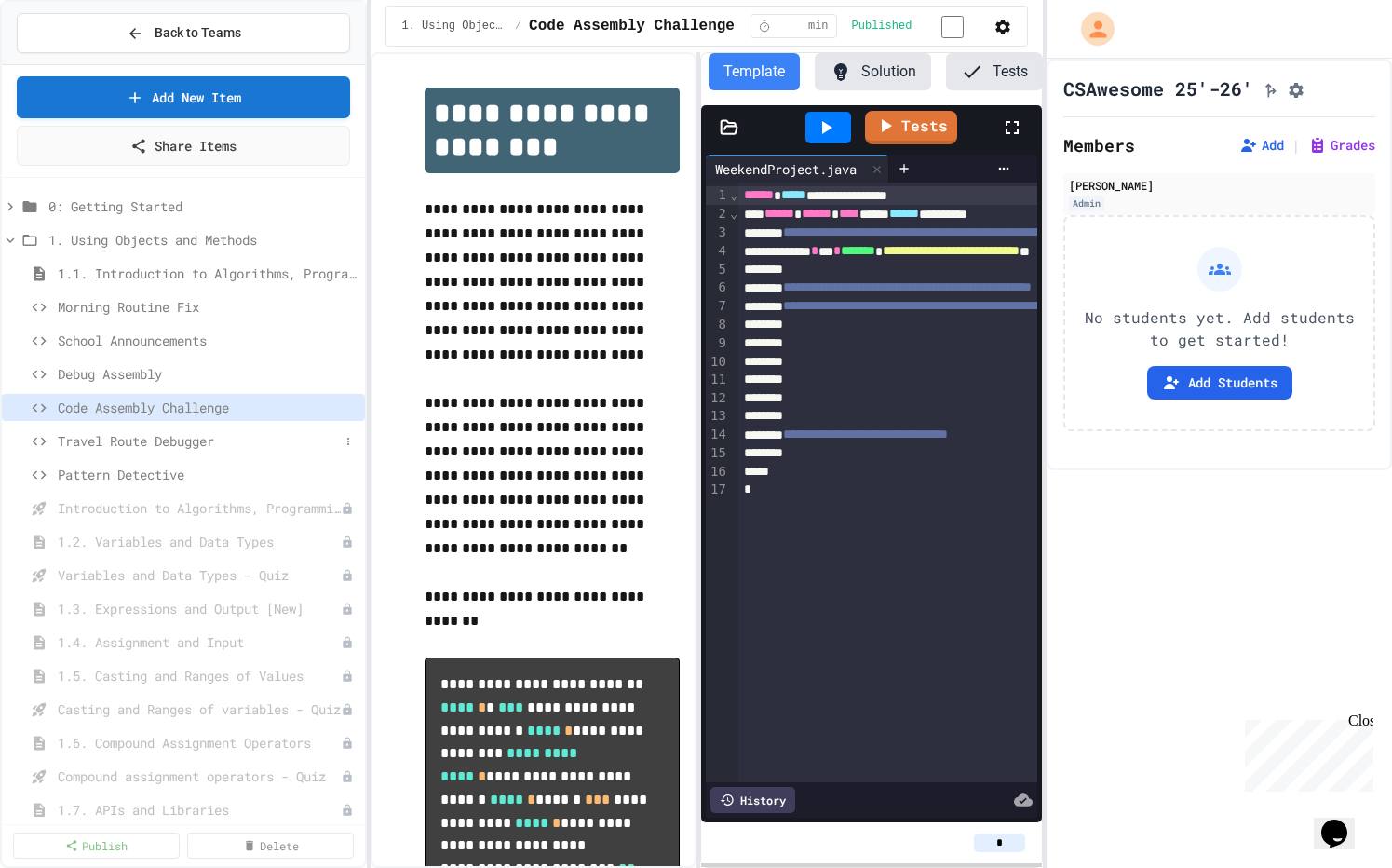
scroll to position [0, 134]
click at [214, 443] on span "Travel Route Debugger" at bounding box center [198, 440] width 282 height 19
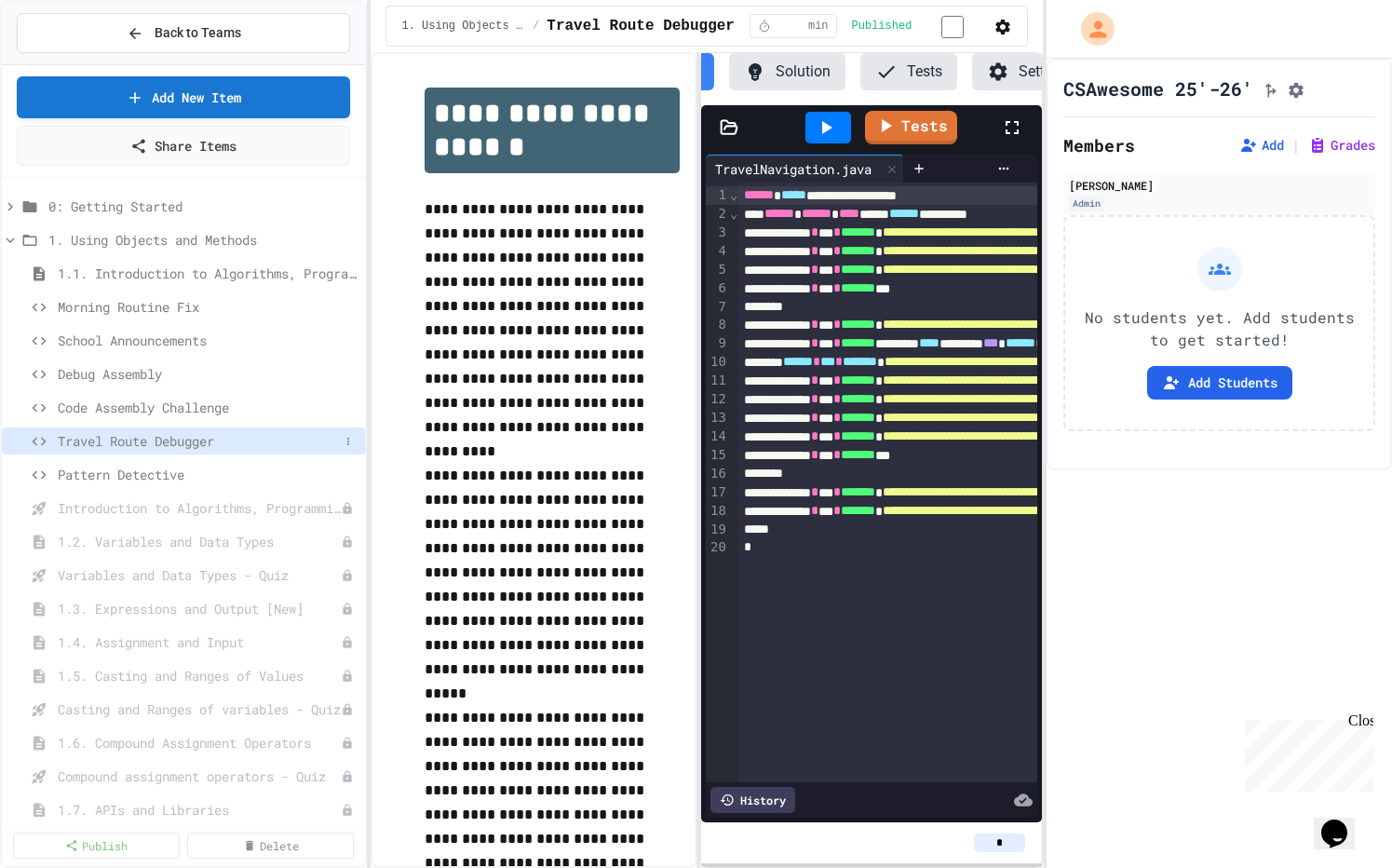
scroll to position [0, 134]
click at [256, 273] on span "1.1. Introduction to Algorithms, Programming, and Compilers" at bounding box center [198, 273] width 282 height 19
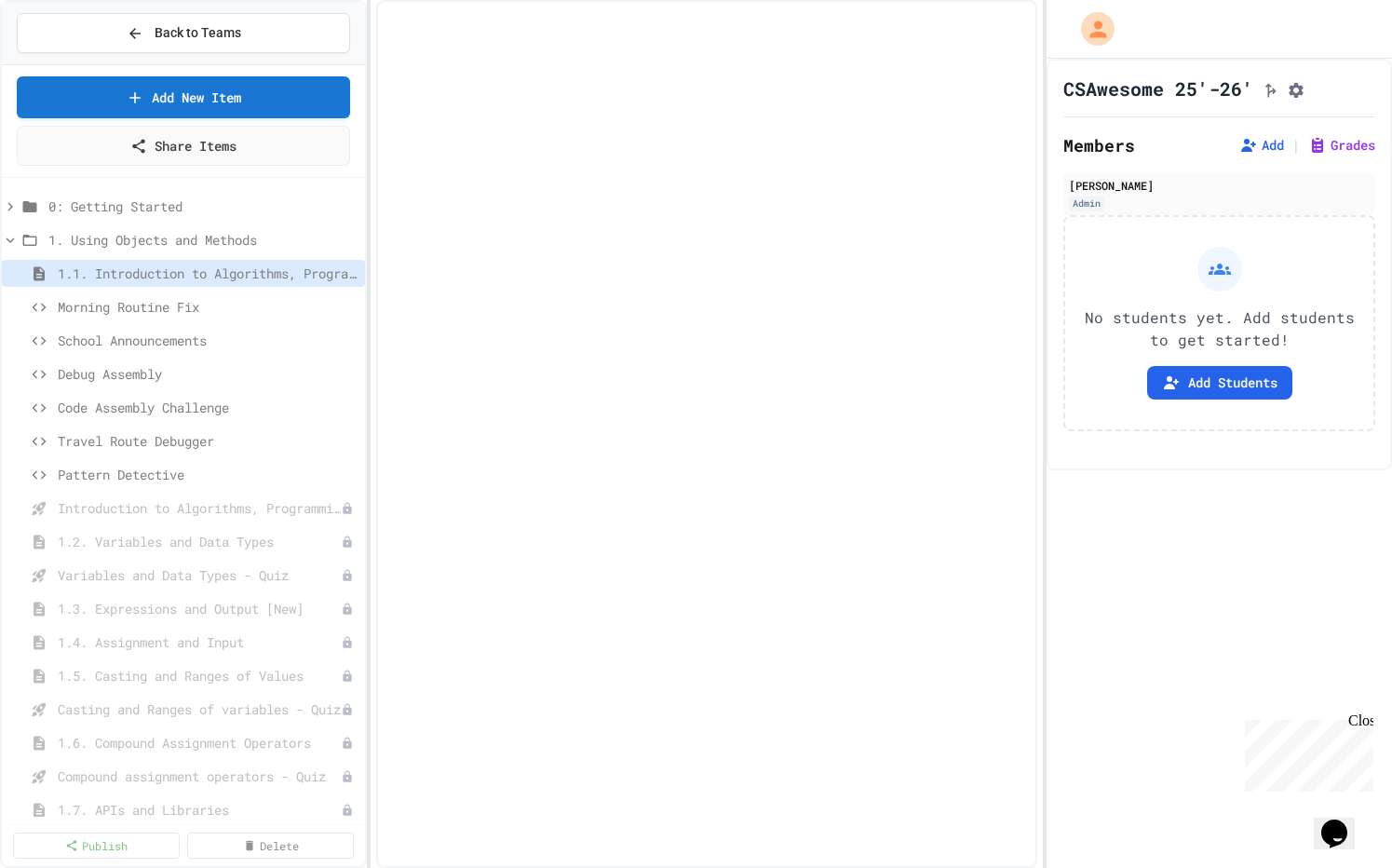
select select "***"
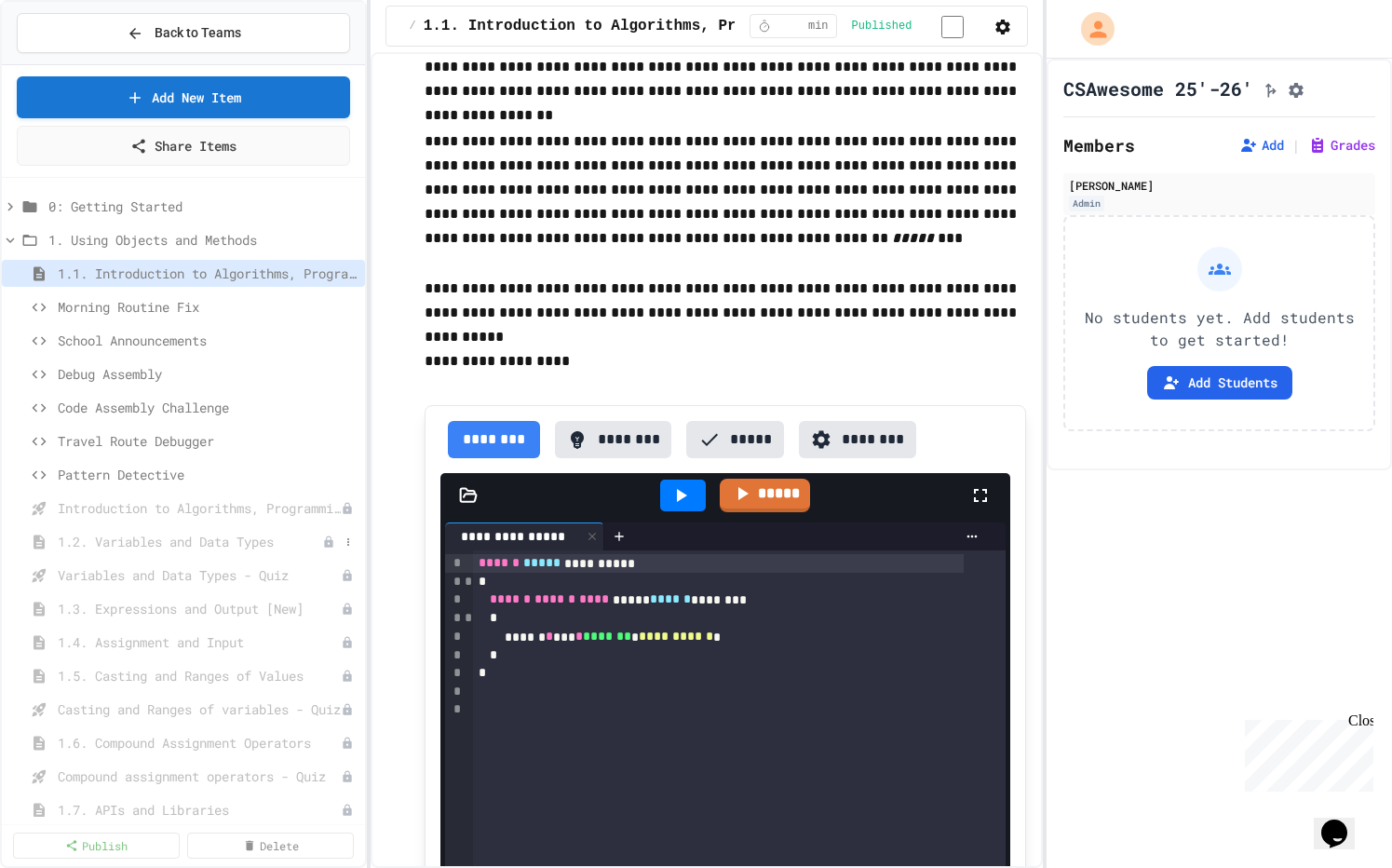
click at [254, 538] on span "1.2. Variables and Data Types" at bounding box center [189, 542] width 264 height 19
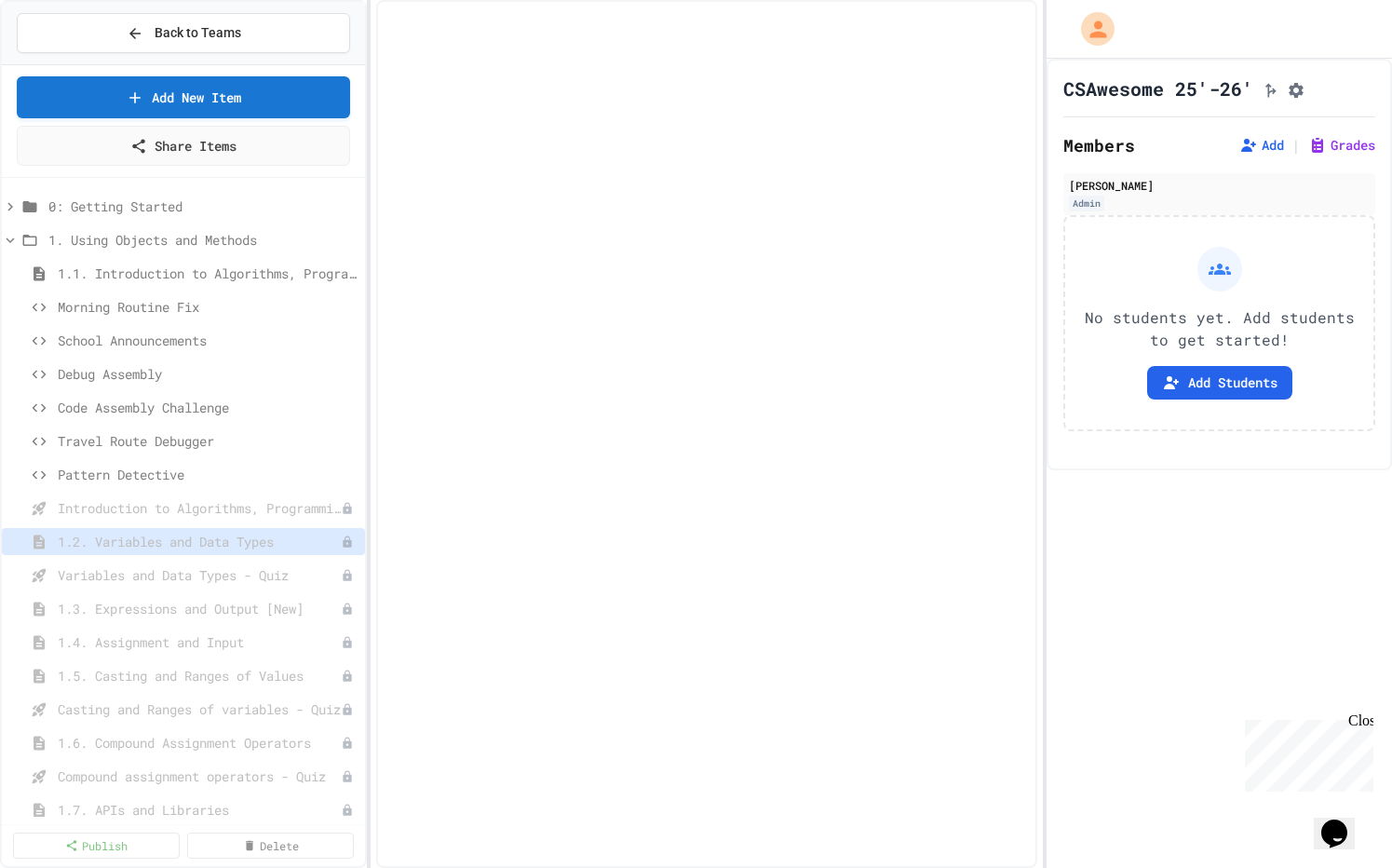
select select "***"
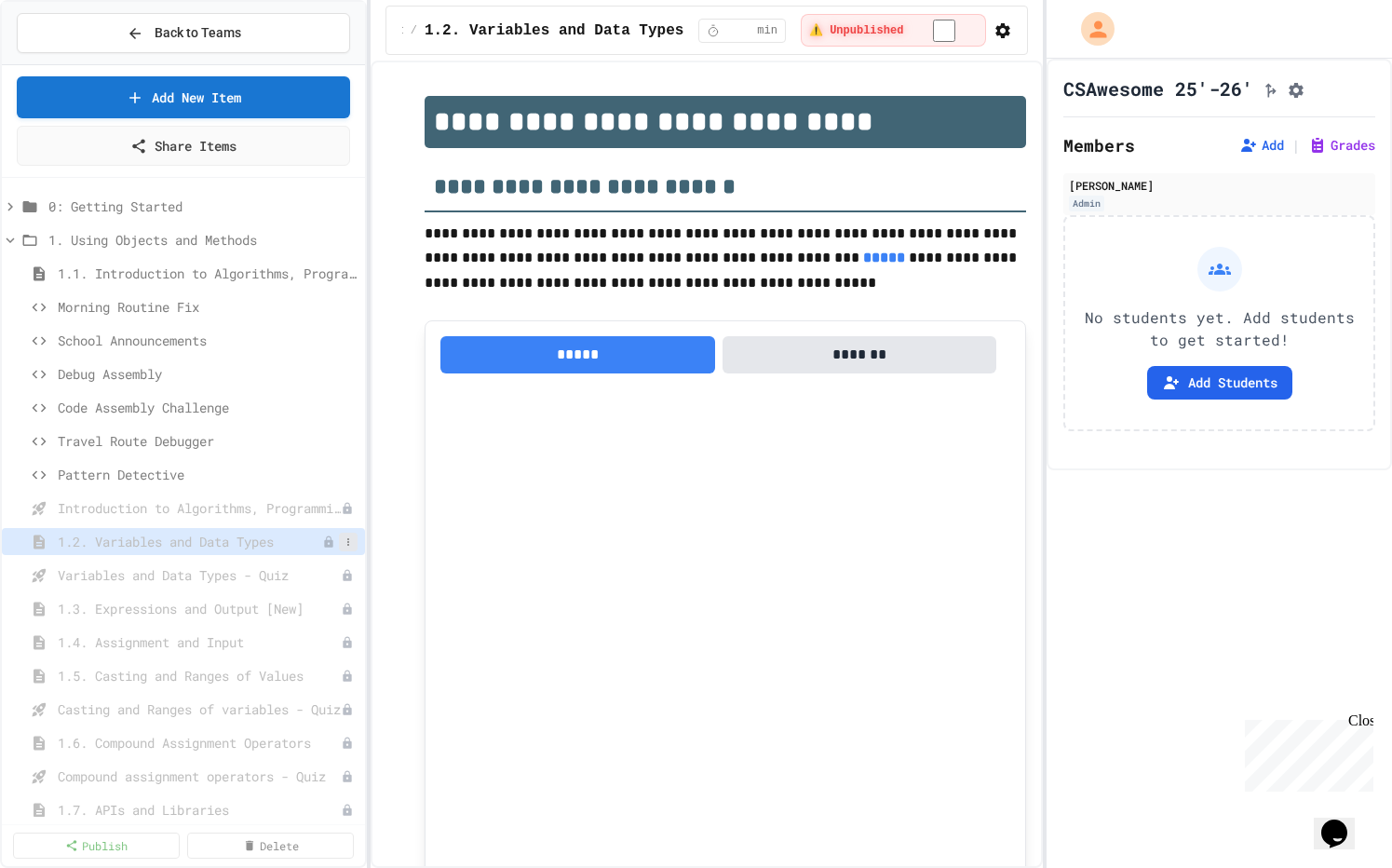
click at [340, 540] on button at bounding box center [348, 542] width 19 height 19
click at [289, 614] on button "Publish" at bounding box center [283, 610] width 117 height 33
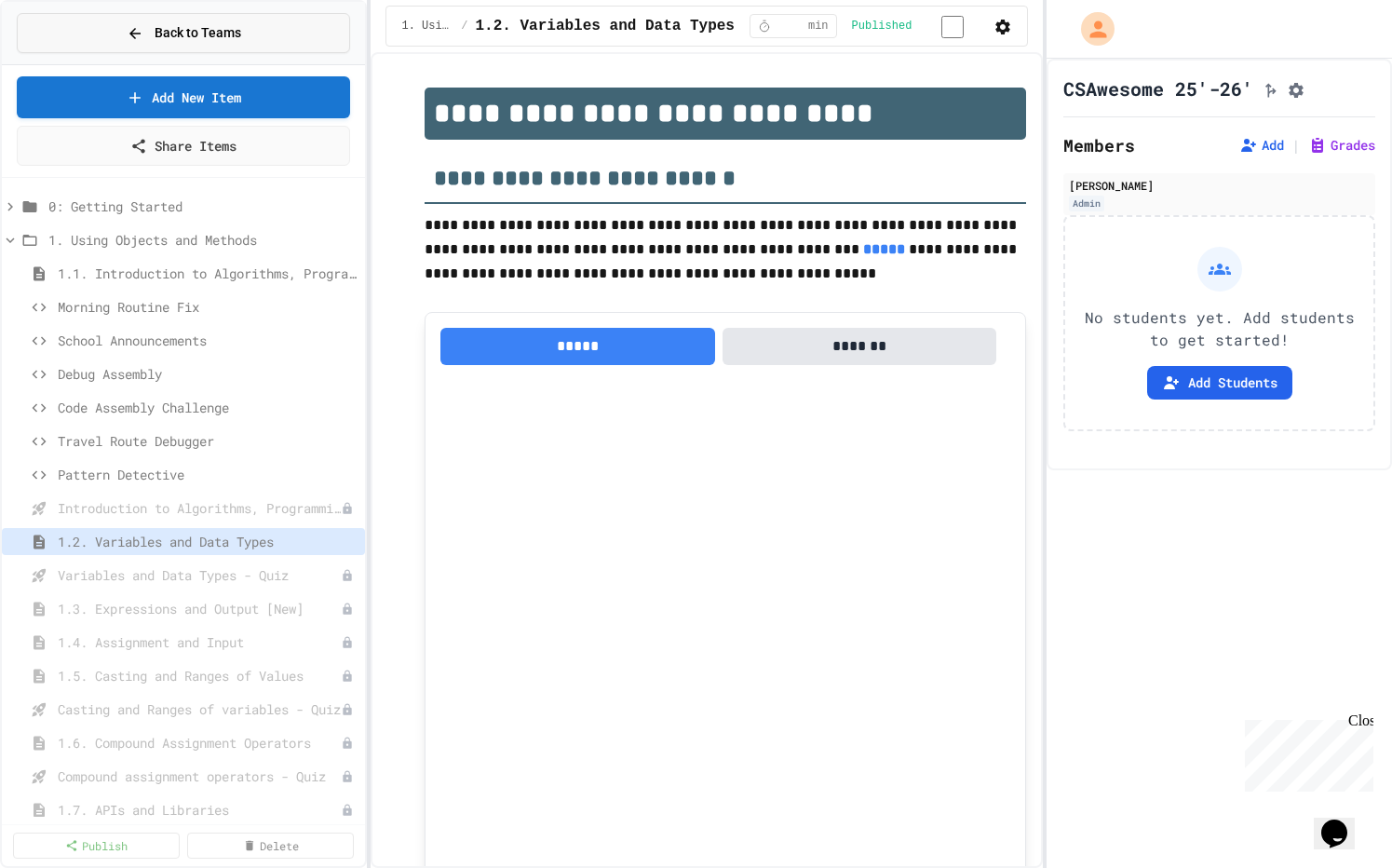
click at [81, 27] on button "Back to Teams" at bounding box center [183, 32] width 333 height 40
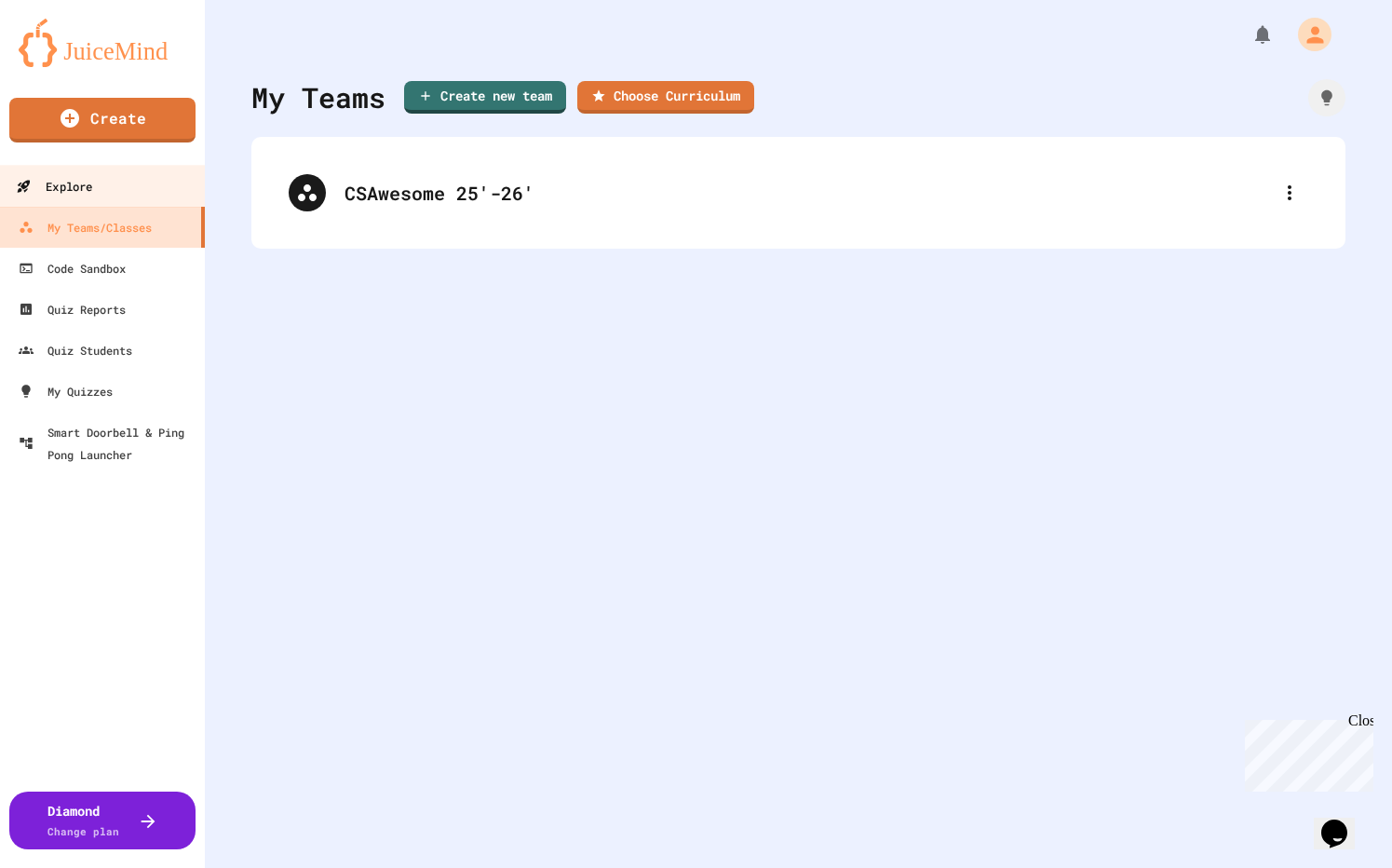
click at [138, 192] on link "Explore" at bounding box center [102, 185] width 211 height 42
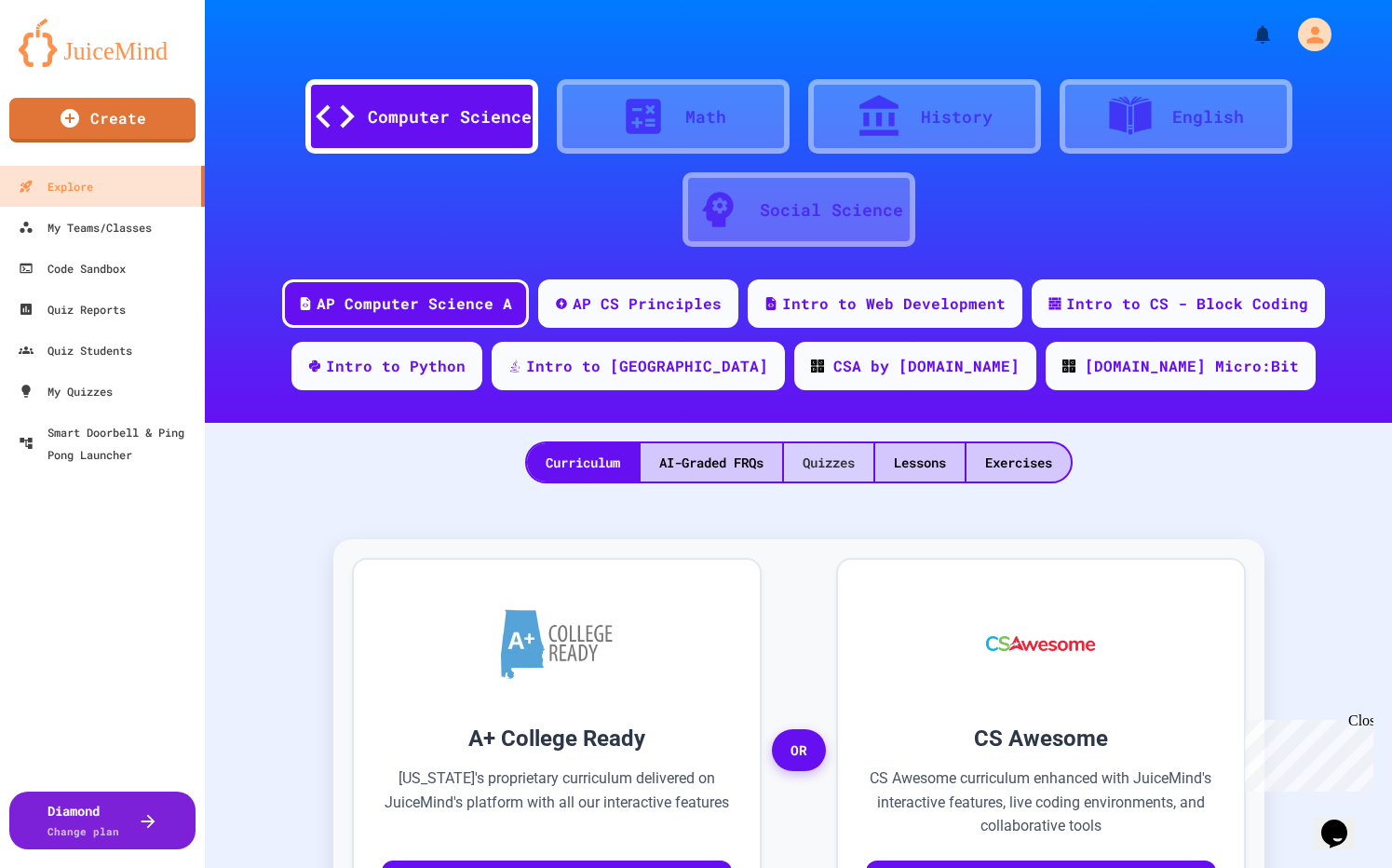
click at [795, 472] on div "Quizzes" at bounding box center [829, 462] width 90 height 38
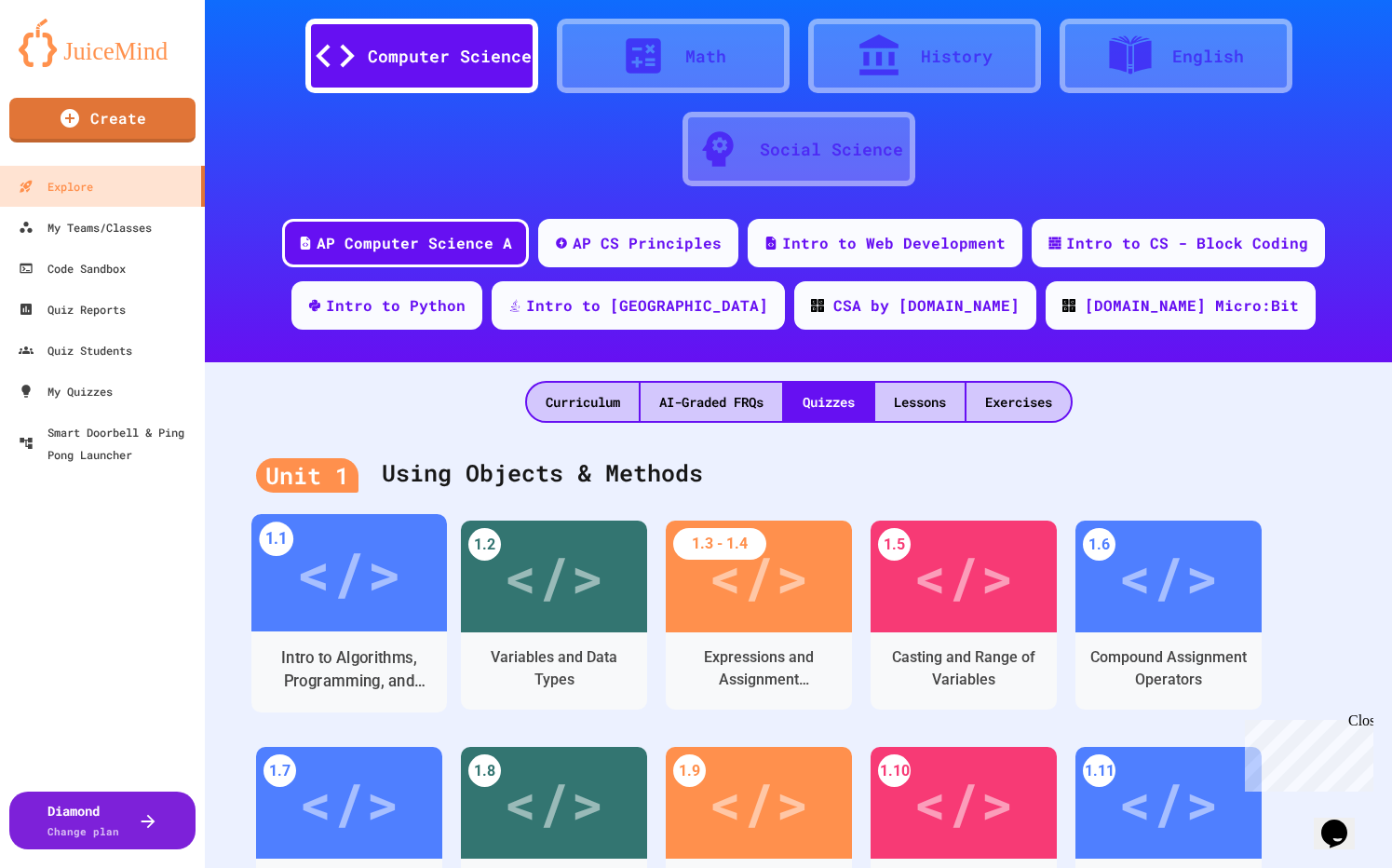
scroll to position [69, 0]
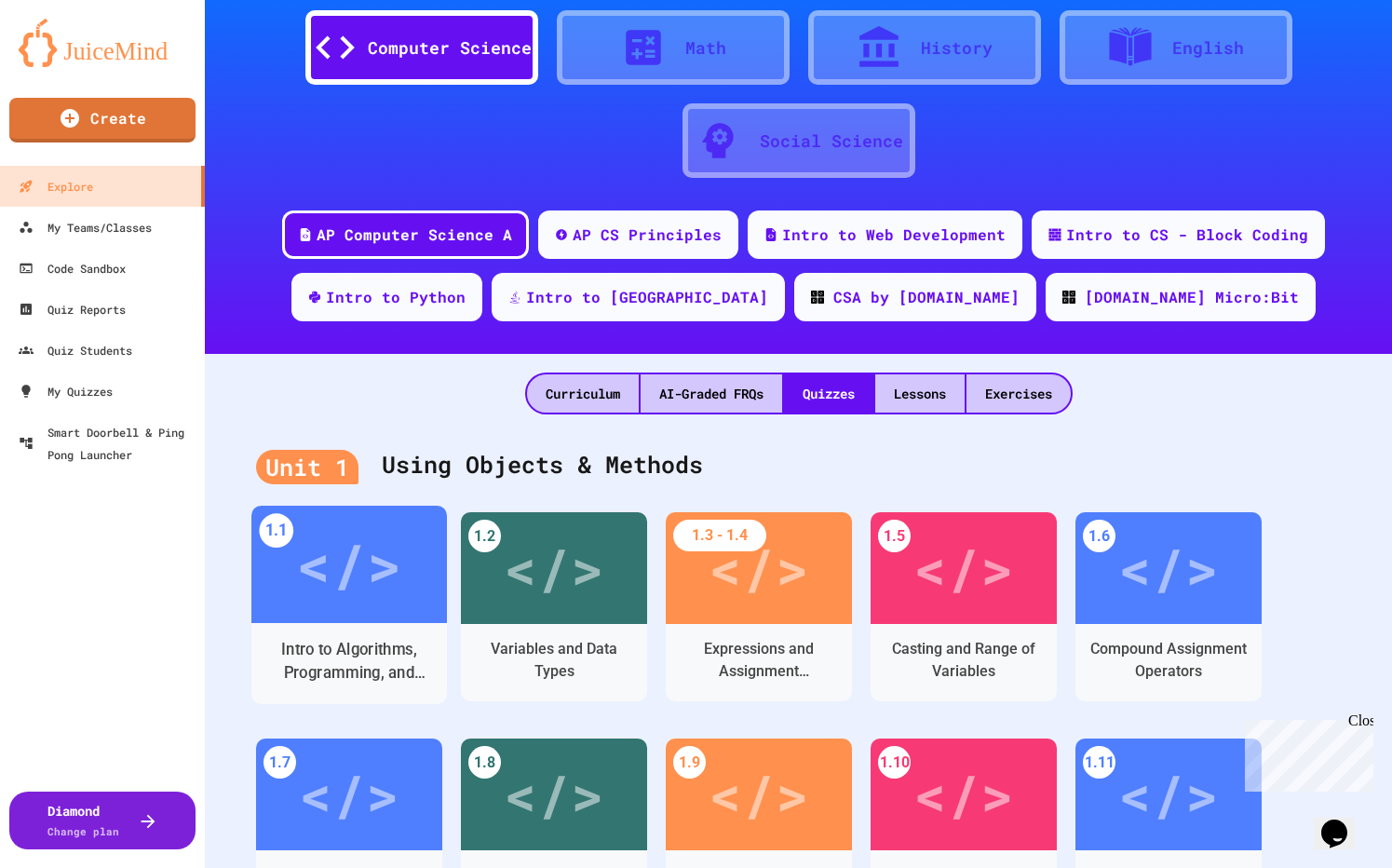
click at [304, 581] on div "</>" at bounding box center [349, 564] width 105 height 89
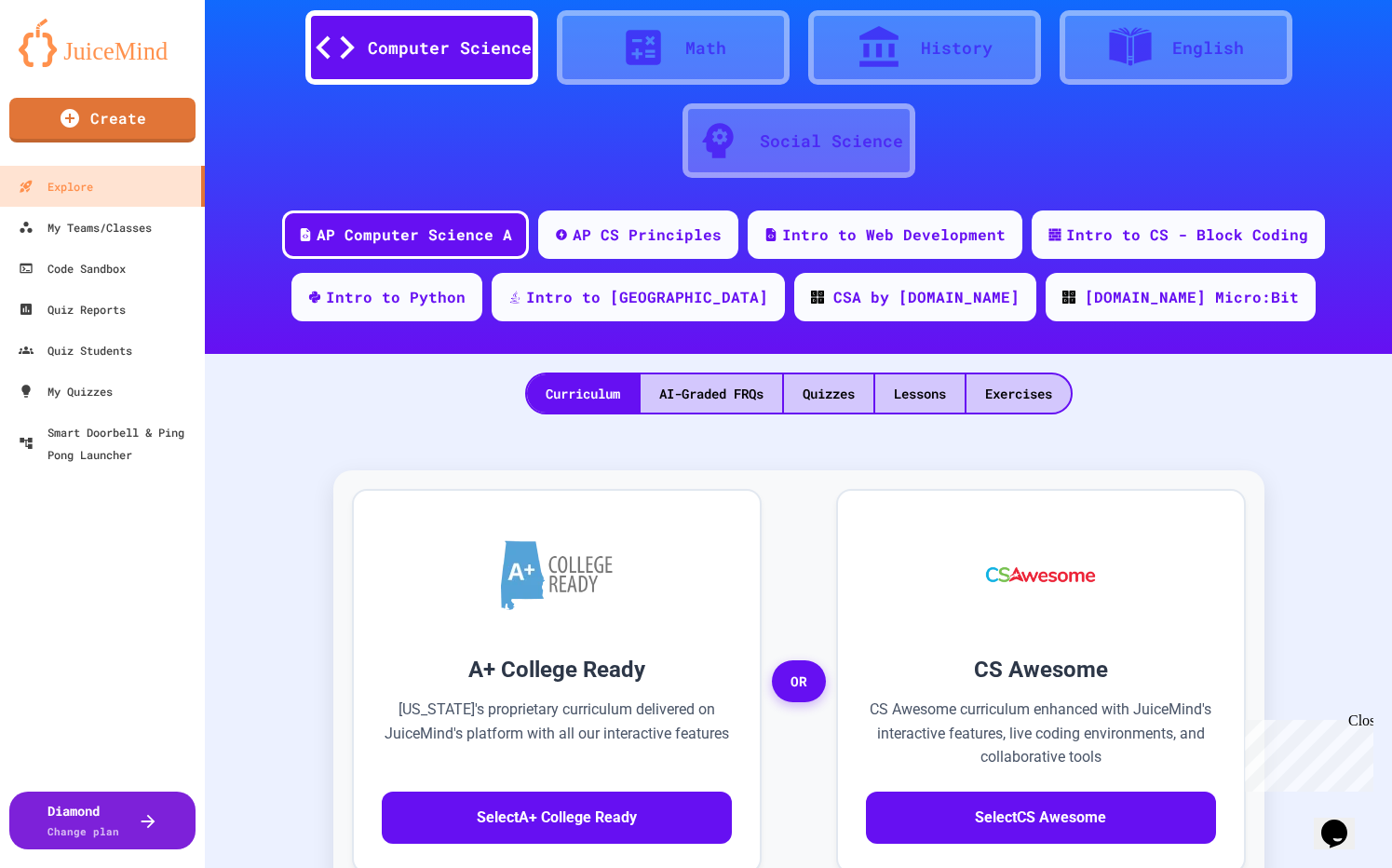
scroll to position [51, 0]
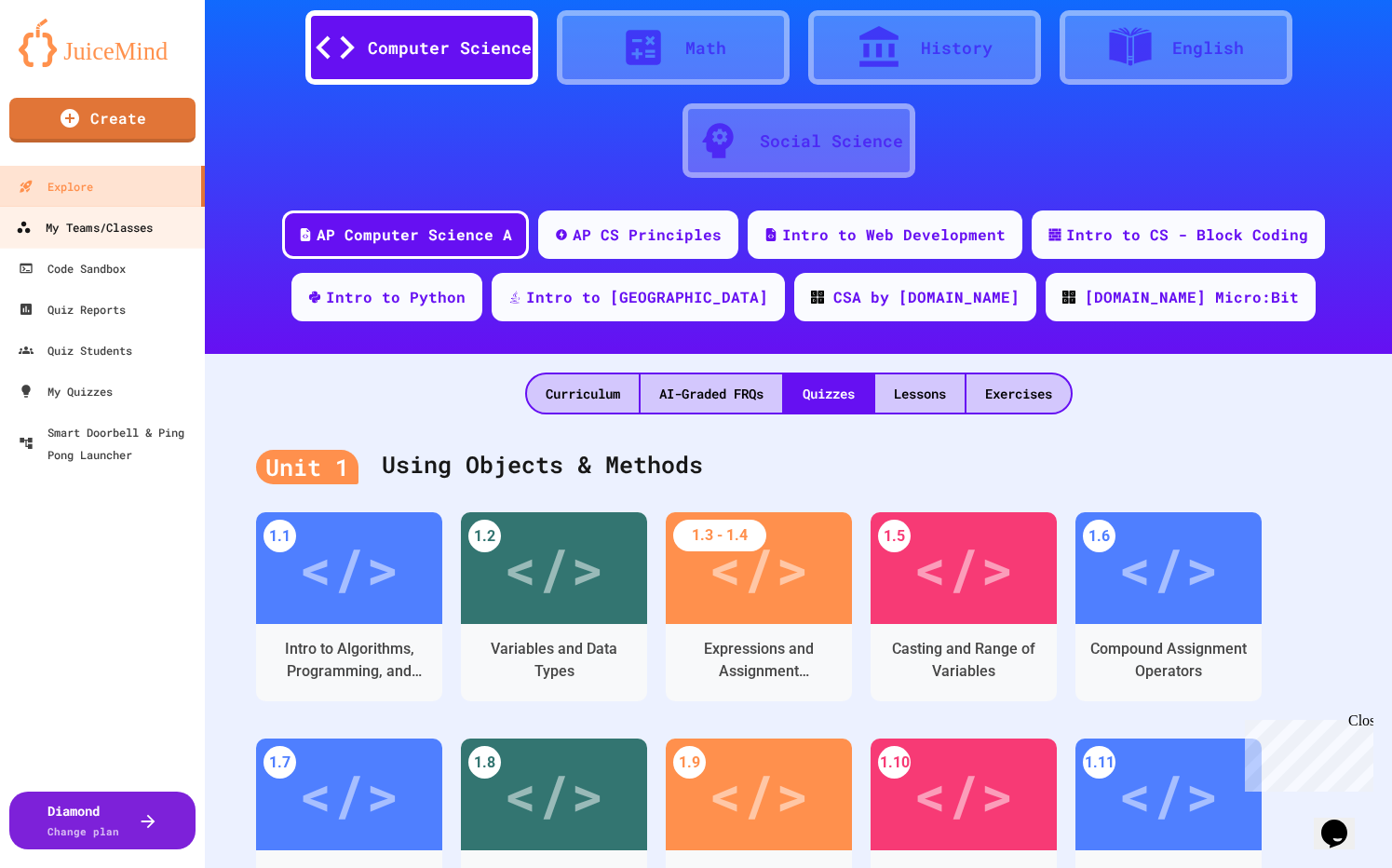
click at [129, 231] on div "My Teams/Classes" at bounding box center [84, 228] width 136 height 23
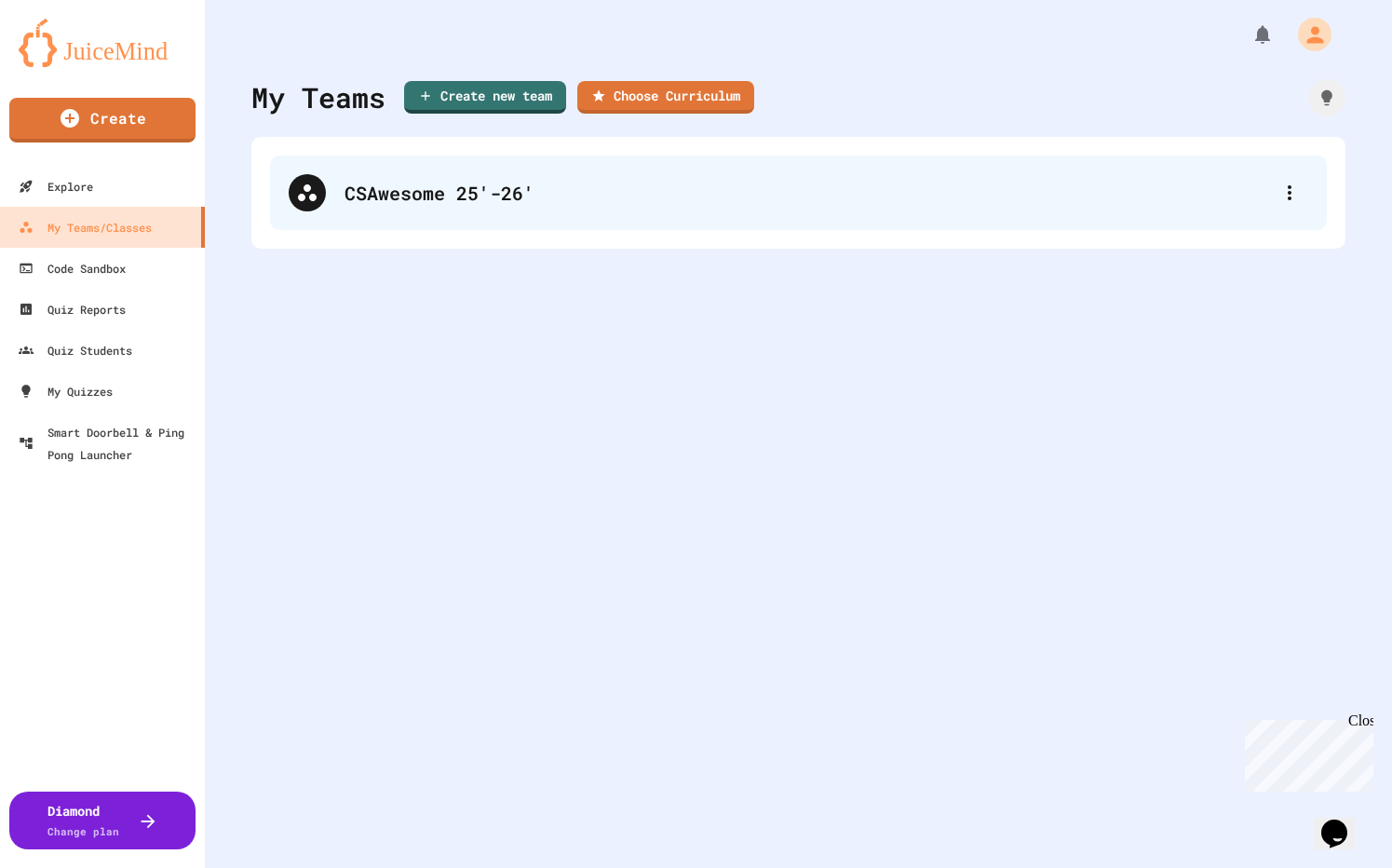
click at [353, 209] on div "CSAwesome 25'-26'" at bounding box center [798, 193] width 1057 height 74
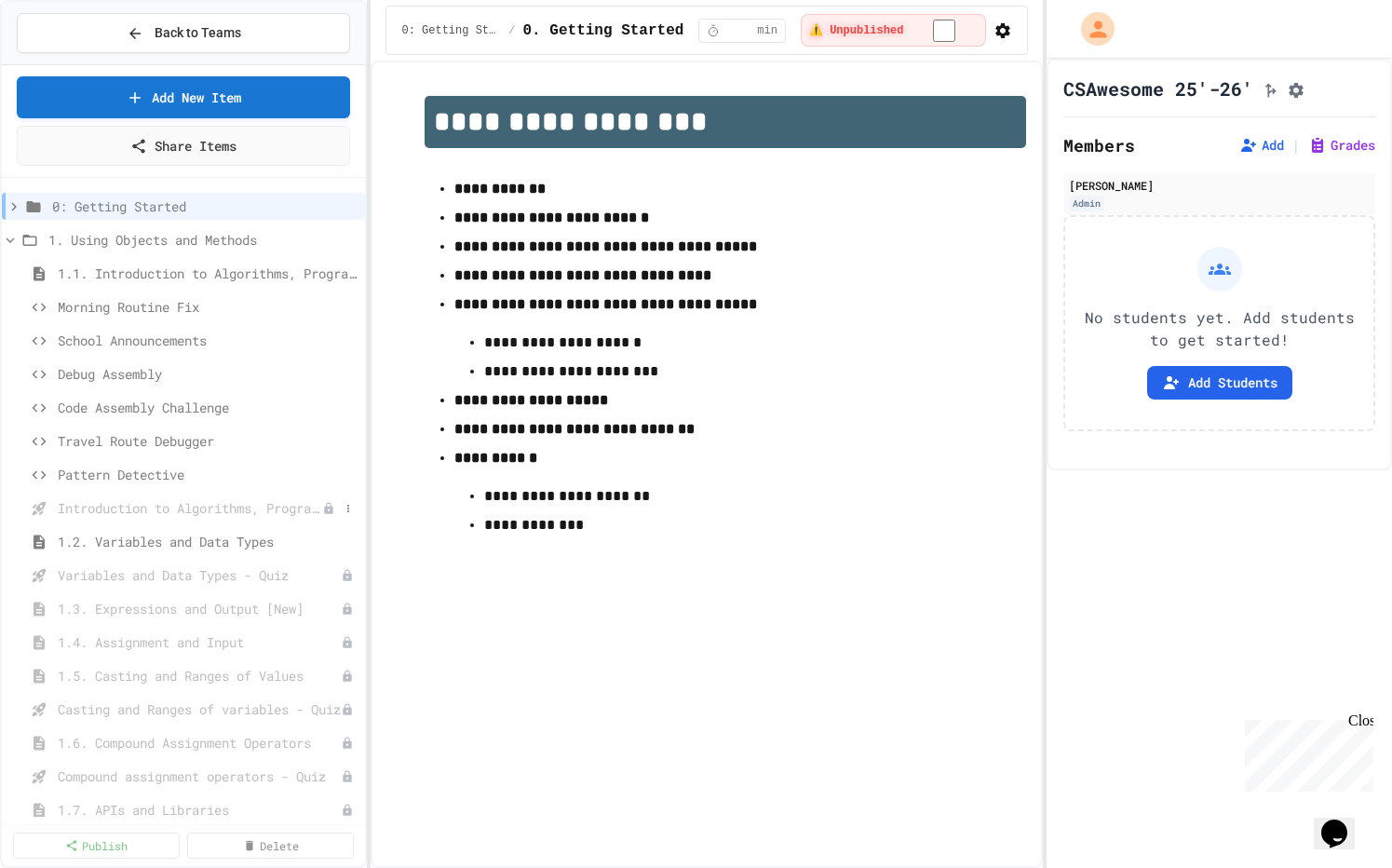
click at [149, 508] on span "Introduction to Algorithms, Programming, and Compilers" at bounding box center [189, 508] width 264 height 19
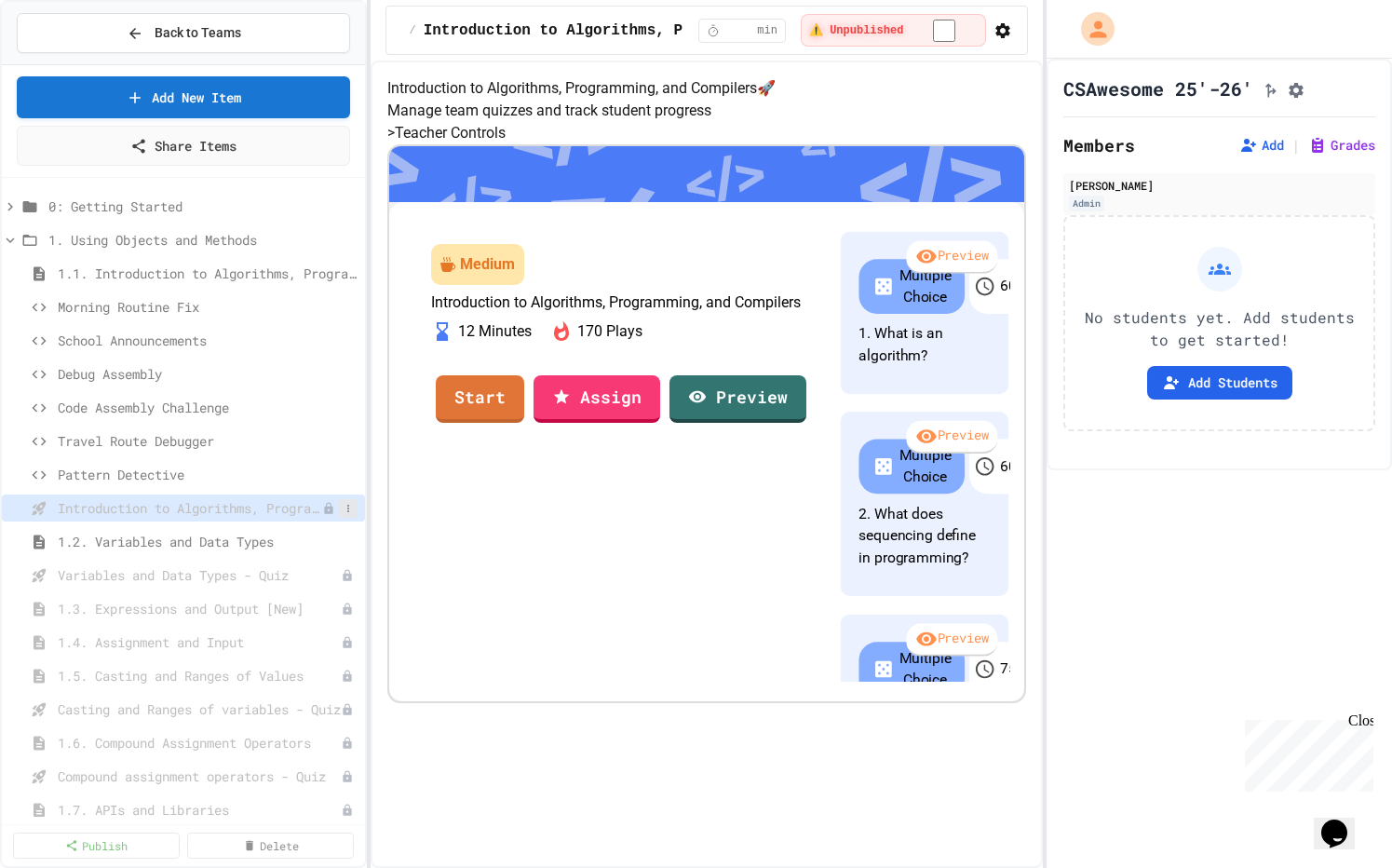
click at [343, 510] on icon at bounding box center [348, 508] width 11 height 11
click at [312, 603] on button "Delete" at bounding box center [283, 610] width 117 height 33
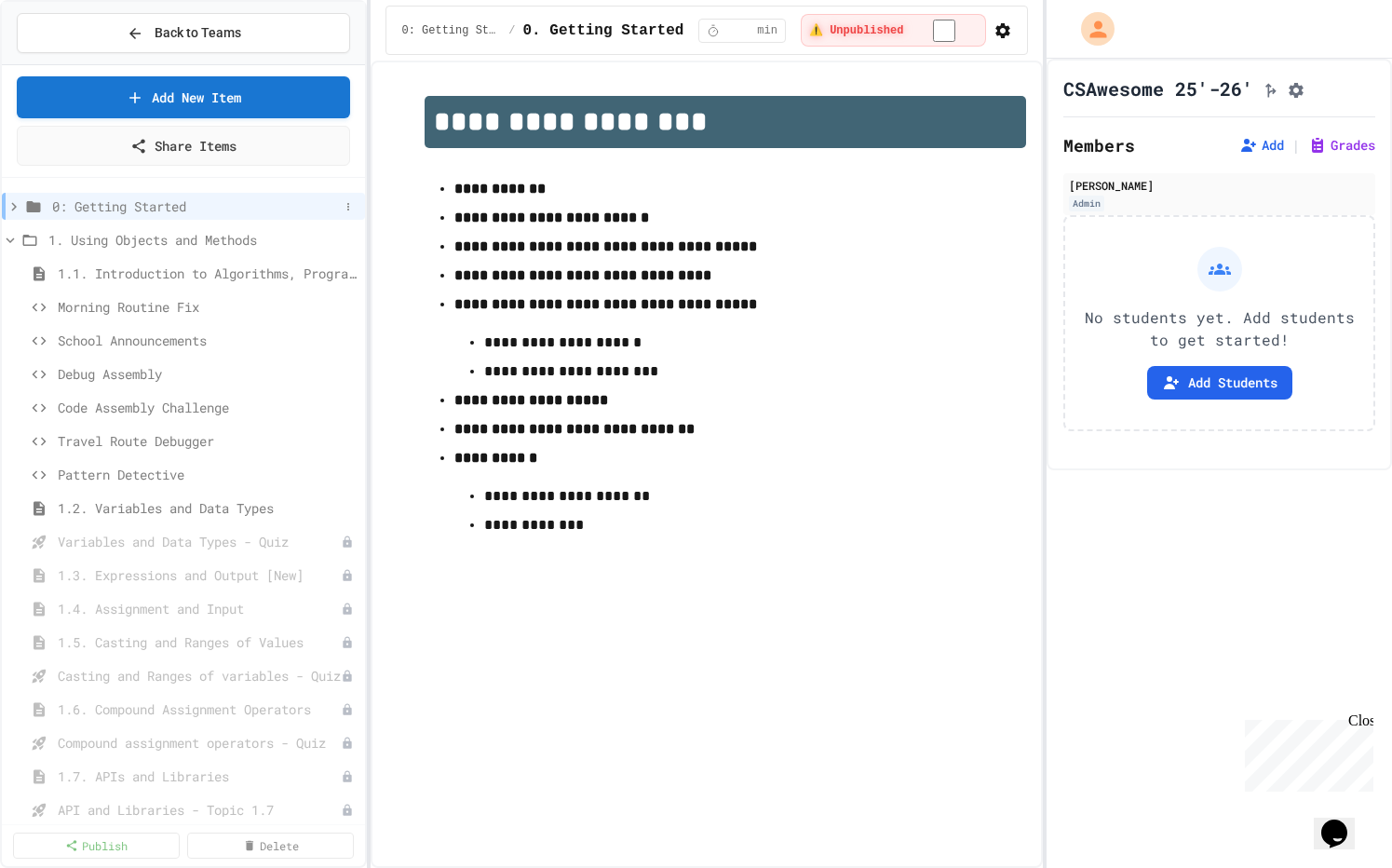
click at [10, 199] on icon at bounding box center [14, 207] width 17 height 17
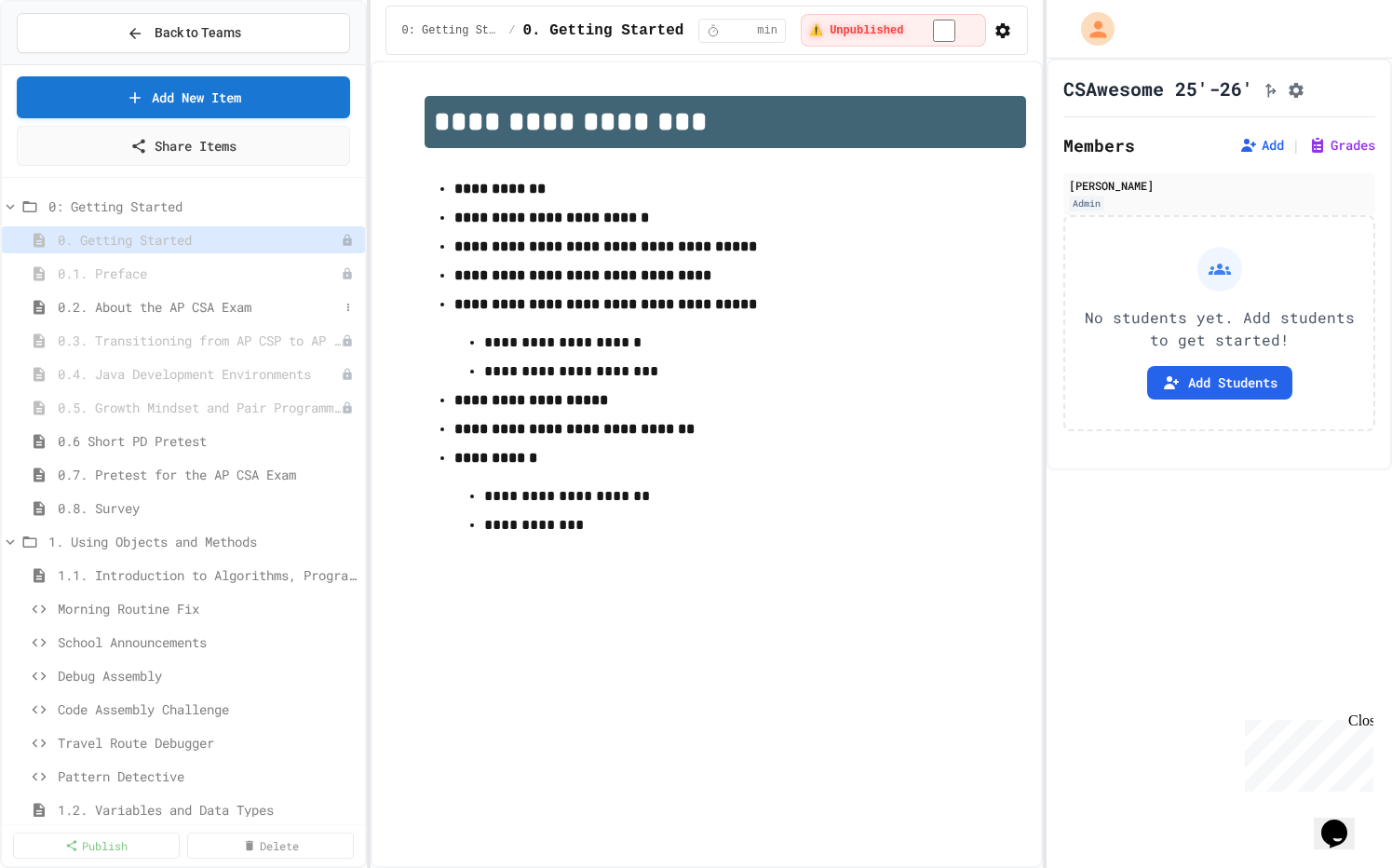
click at [225, 306] on span "0.2. About the AP CSA Exam" at bounding box center [198, 307] width 282 height 19
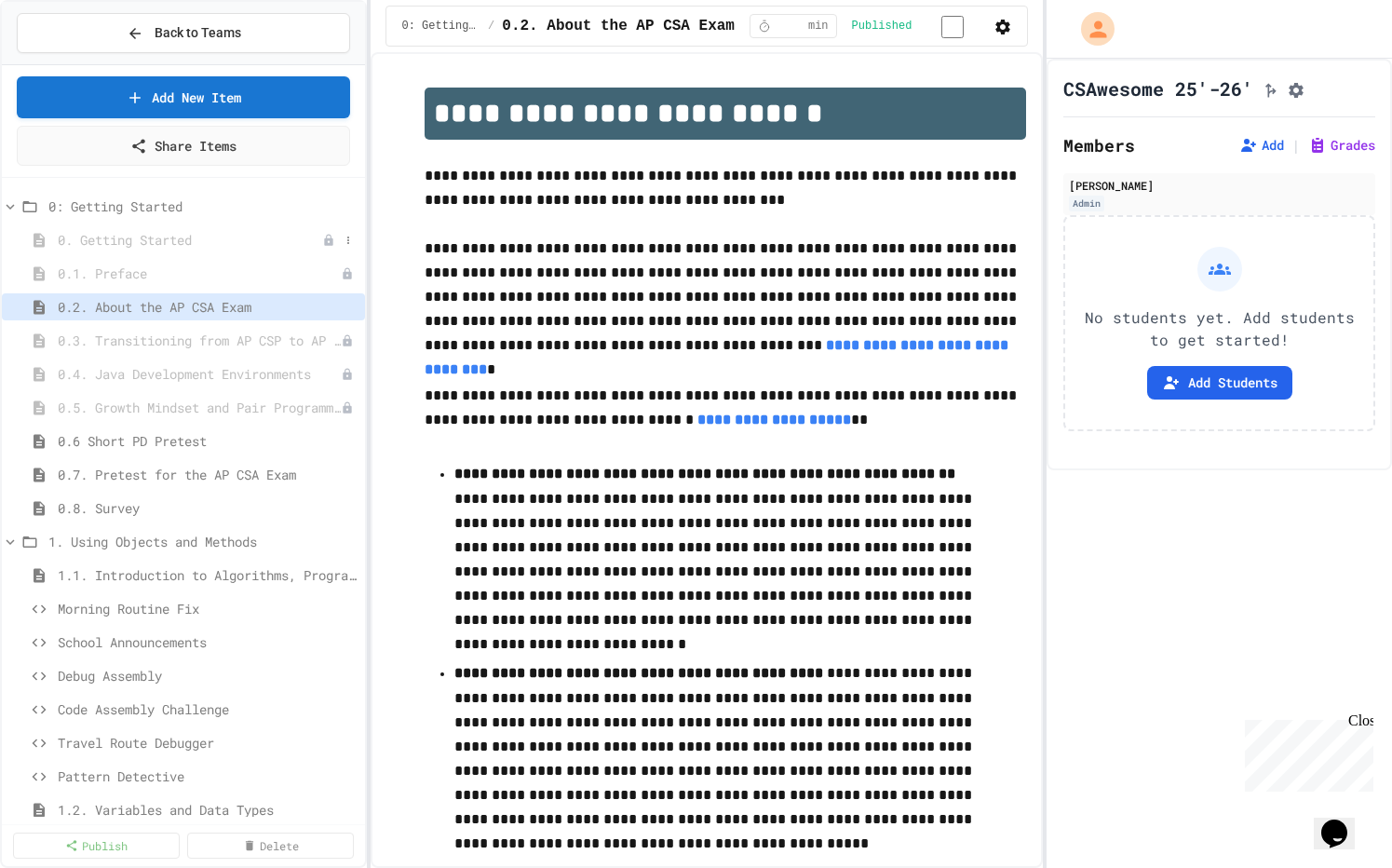
click at [270, 242] on span "0. Getting Started" at bounding box center [189, 240] width 264 height 19
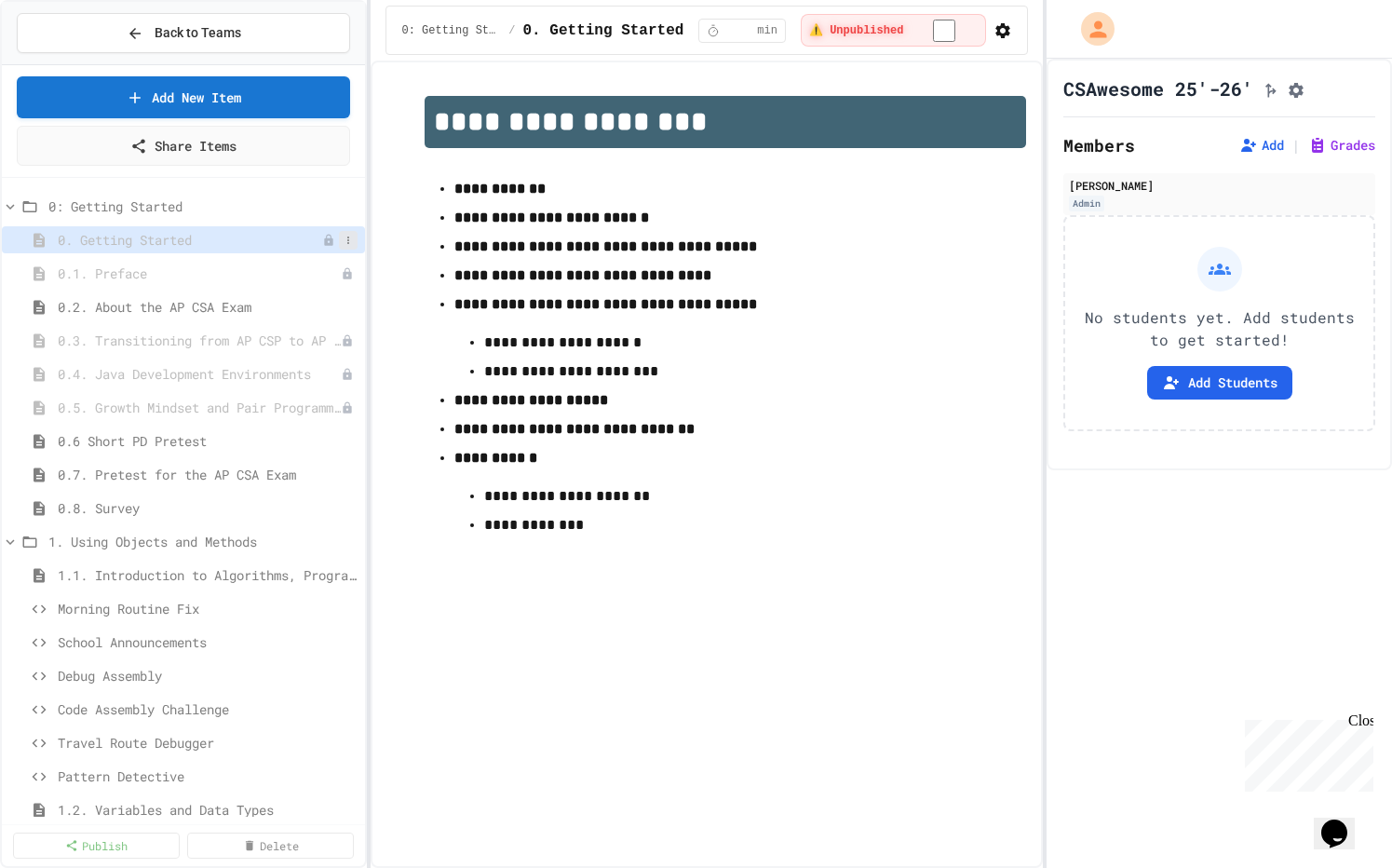
click at [343, 242] on icon at bounding box center [348, 240] width 11 height 11
click at [283, 338] on button "Delete" at bounding box center [283, 342] width 117 height 33
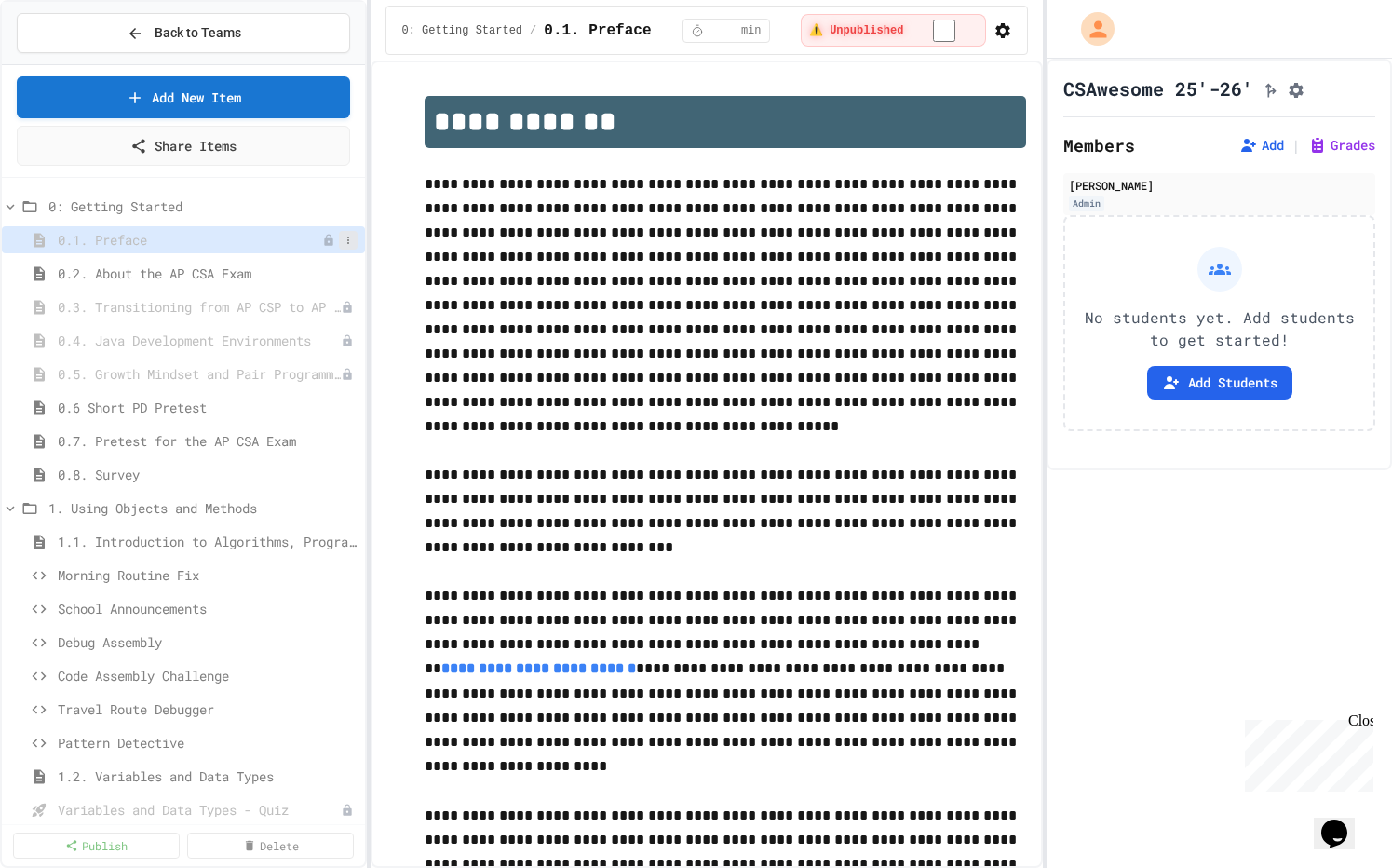
click at [342, 243] on button at bounding box center [348, 240] width 19 height 19
click at [292, 336] on button "Delete" at bounding box center [283, 342] width 117 height 33
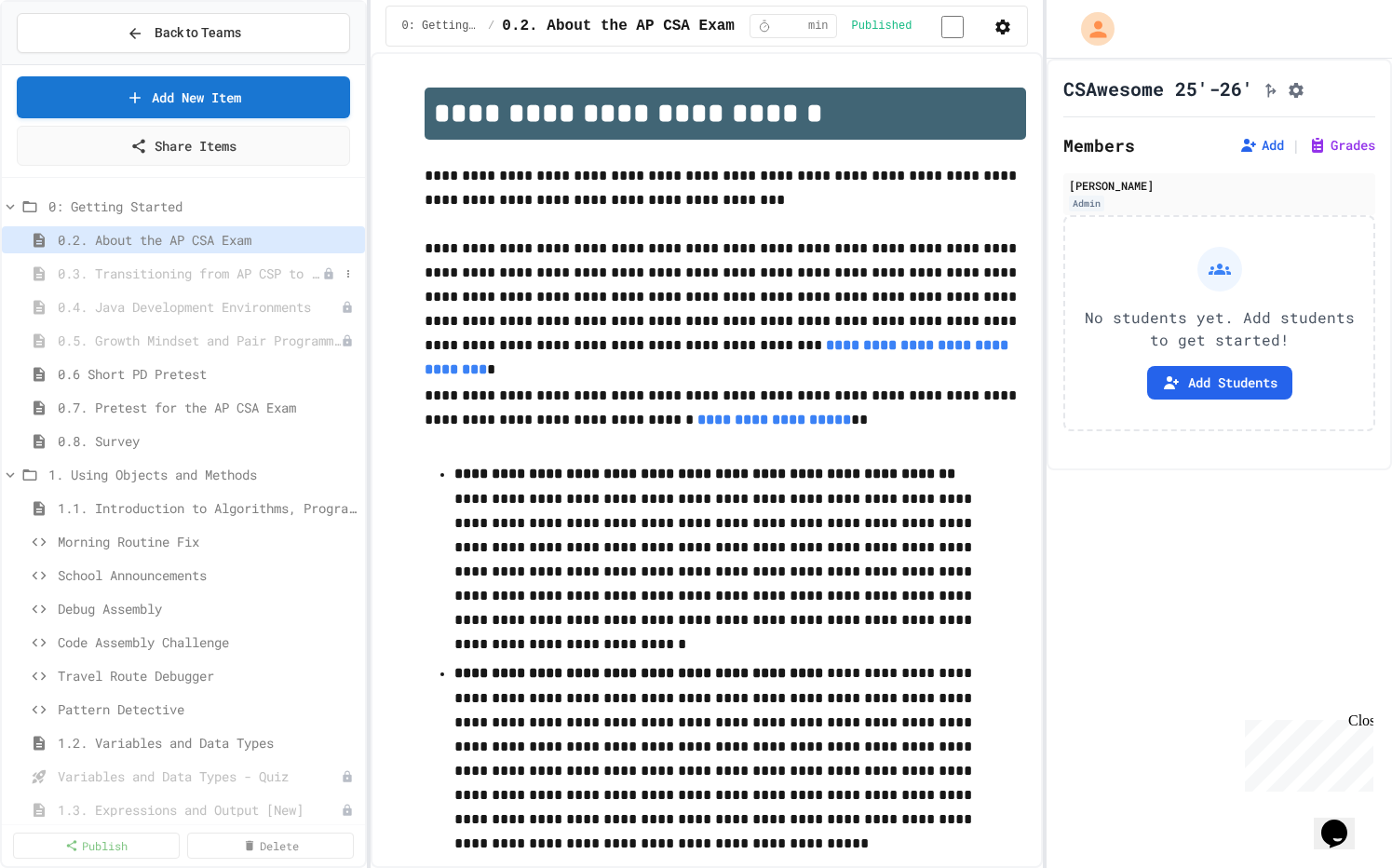
click at [242, 268] on span "0.3. Transitioning from AP CSP to AP CSA" at bounding box center [189, 273] width 264 height 19
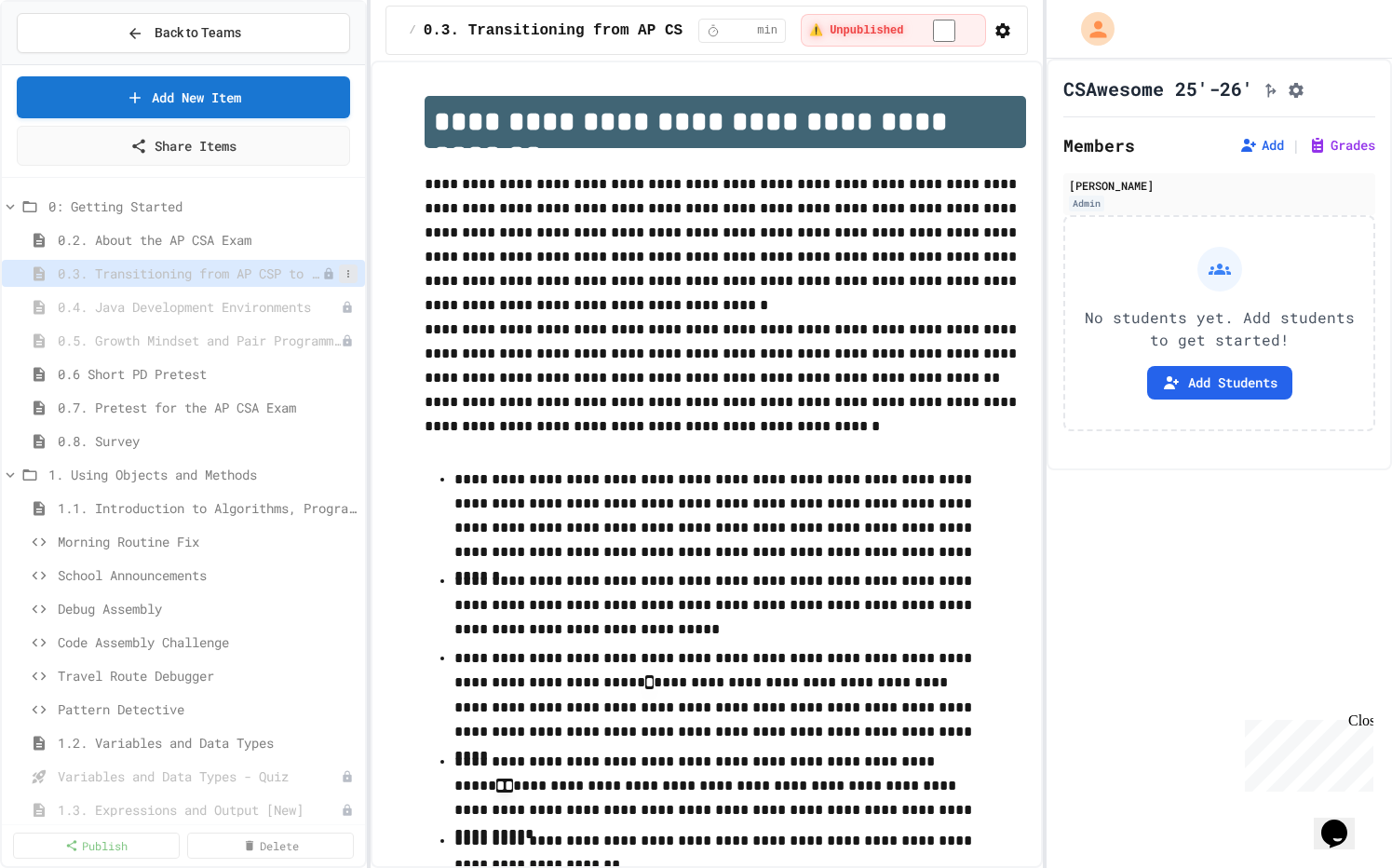
click at [341, 274] on button at bounding box center [348, 273] width 19 height 19
click at [291, 371] on button "Delete" at bounding box center [283, 375] width 117 height 33
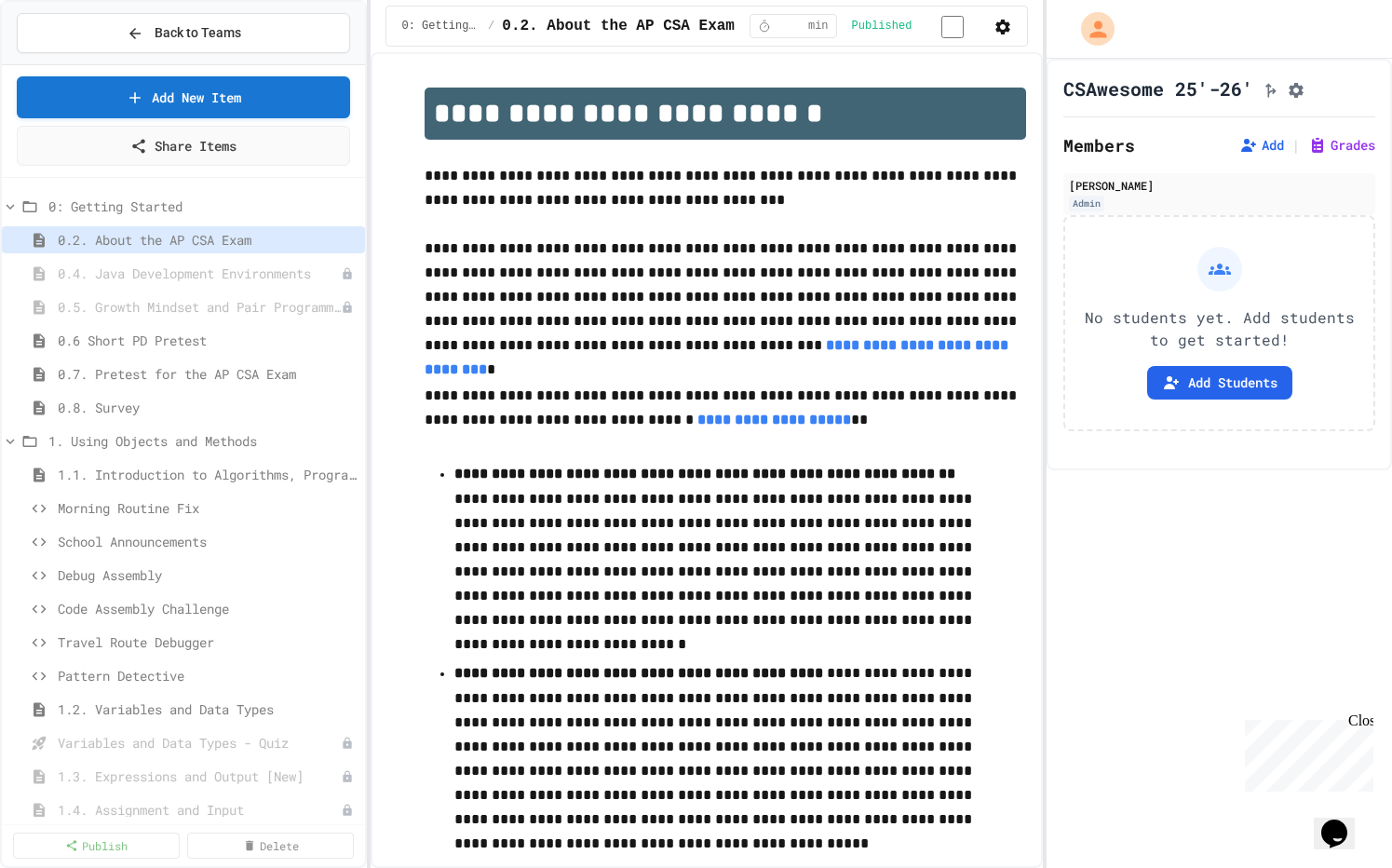
click at [236, 267] on span "0.4. Java Development Environments" at bounding box center [199, 273] width 283 height 19
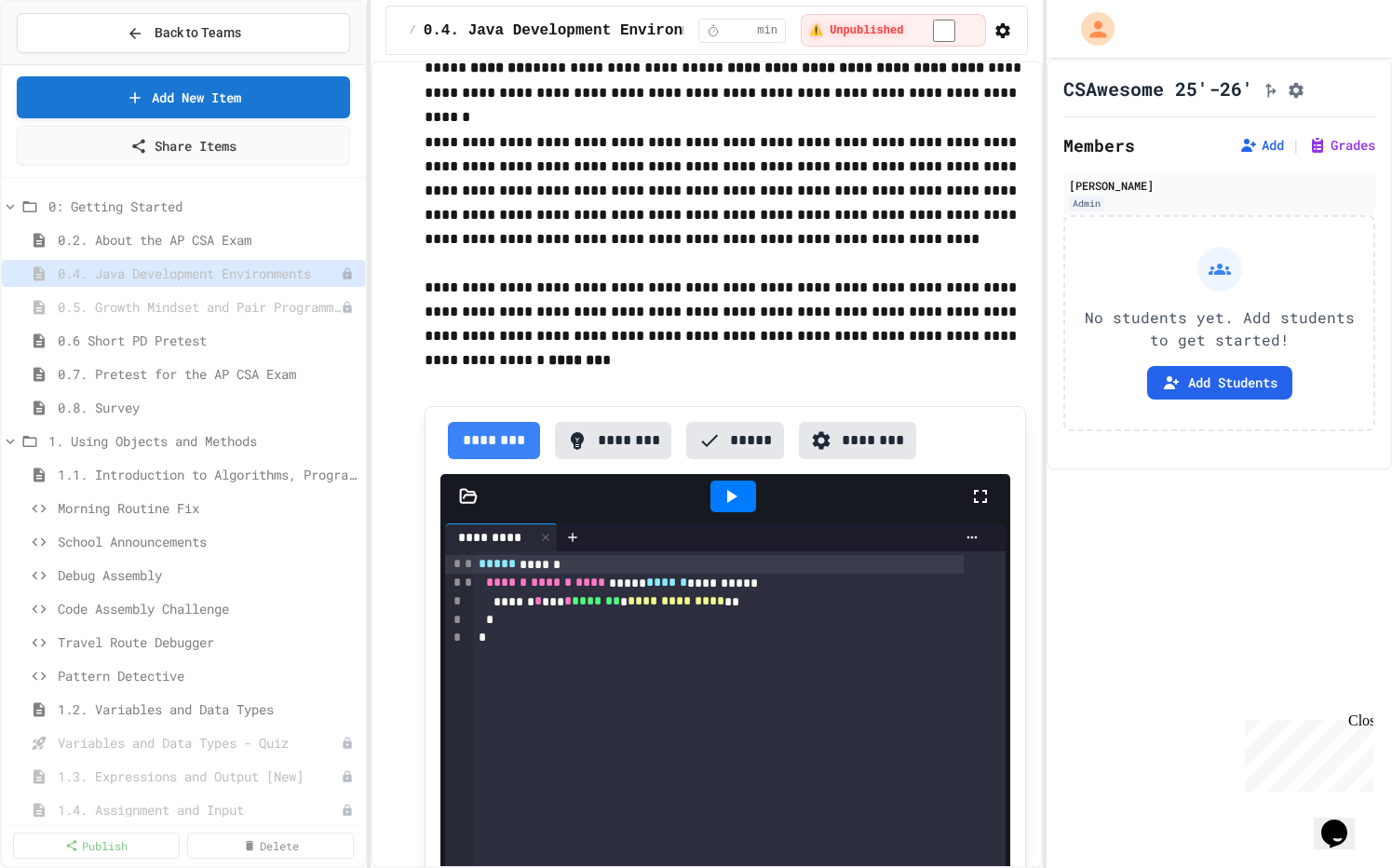
scroll to position [138, 0]
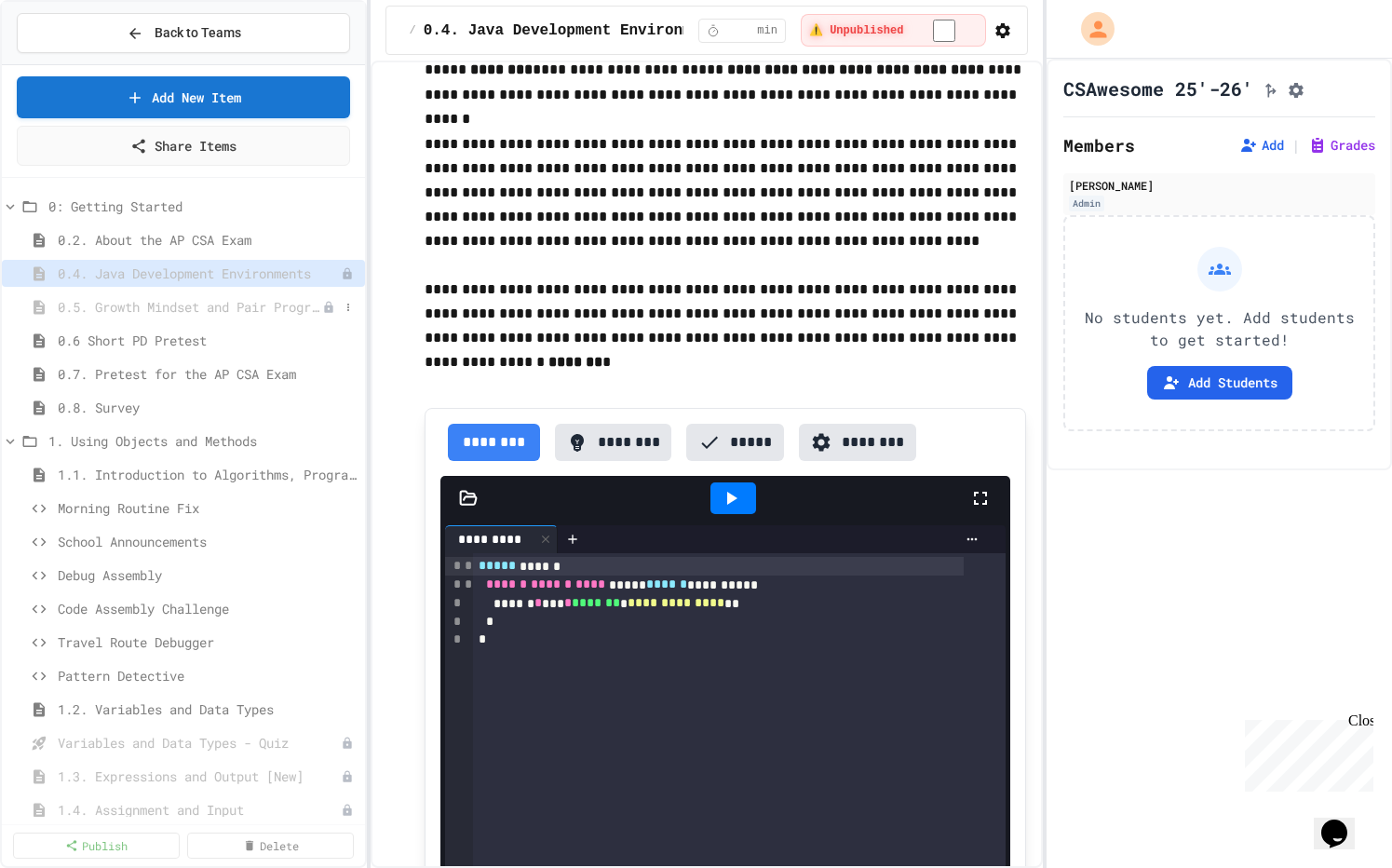
click at [285, 303] on span "0.5. Growth Mindset and Pair Programming" at bounding box center [189, 307] width 264 height 19
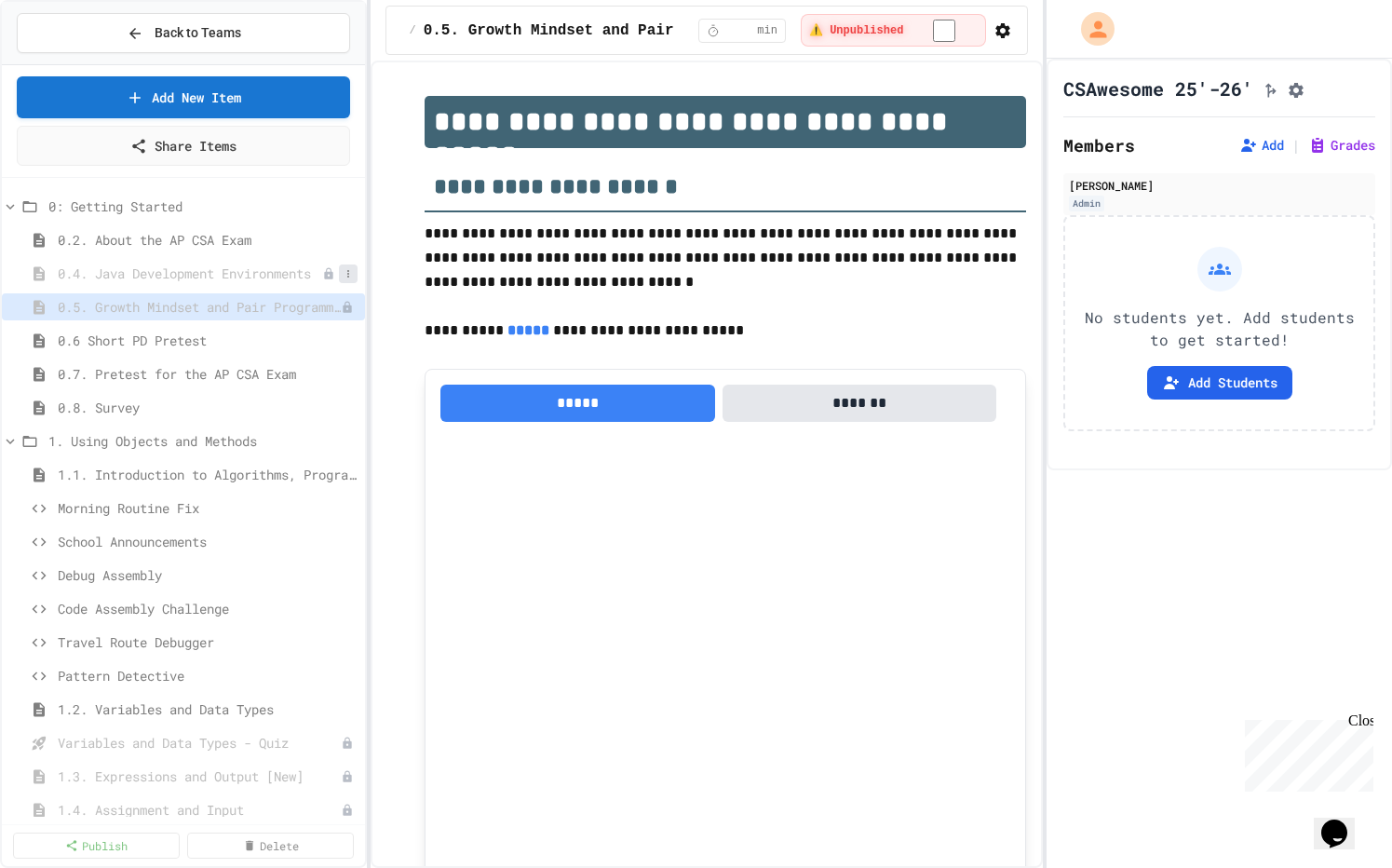
click at [343, 273] on icon at bounding box center [348, 273] width 11 height 11
click at [301, 369] on button "Delete" at bounding box center [283, 375] width 117 height 33
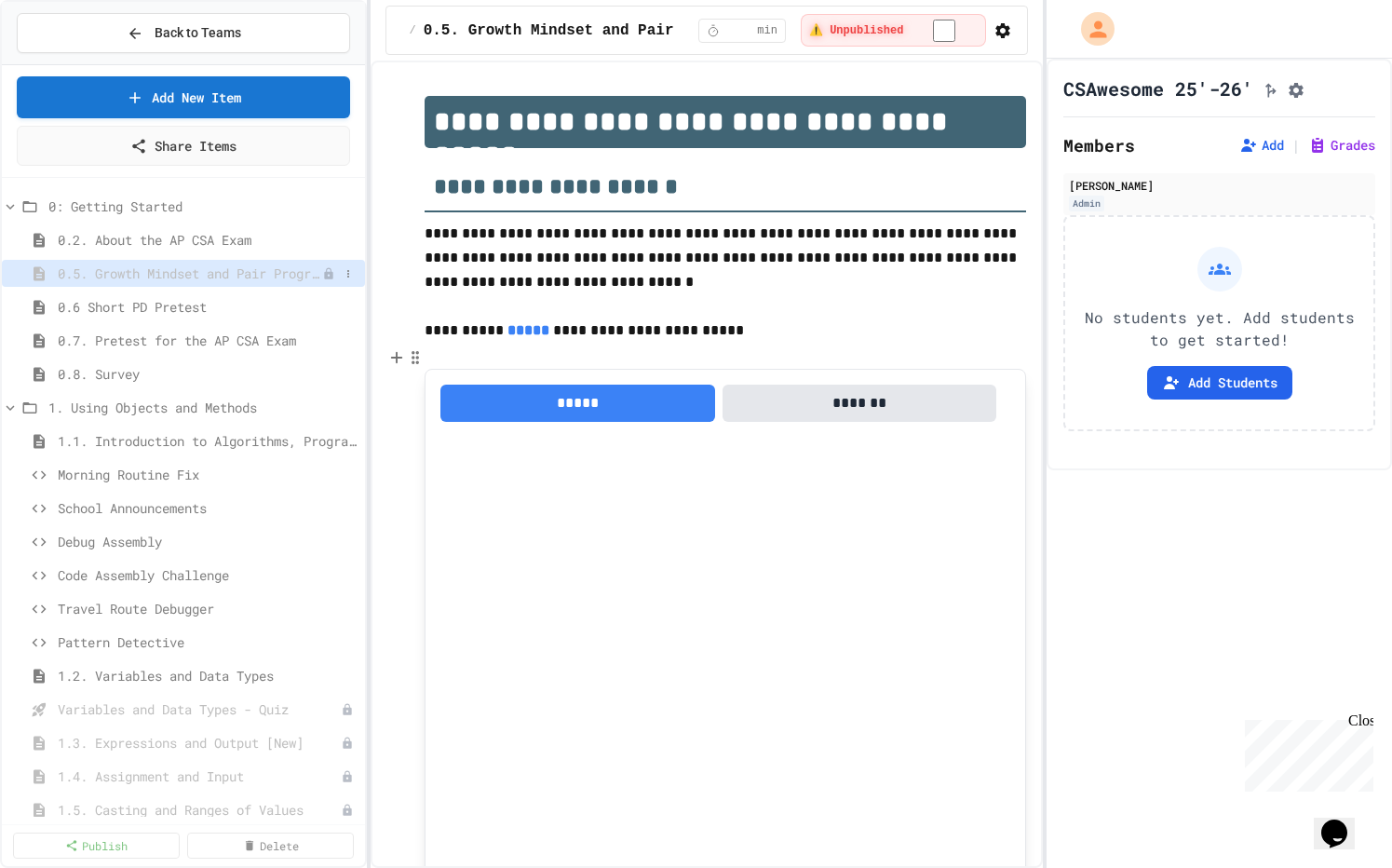
click at [261, 271] on span "0.5. Growth Mindset and Pair Programming" at bounding box center [189, 273] width 264 height 19
click at [344, 276] on div at bounding box center [348, 273] width 19 height 19
click at [343, 278] on icon at bounding box center [348, 273] width 11 height 11
click at [283, 369] on button "Delete" at bounding box center [283, 375] width 117 height 33
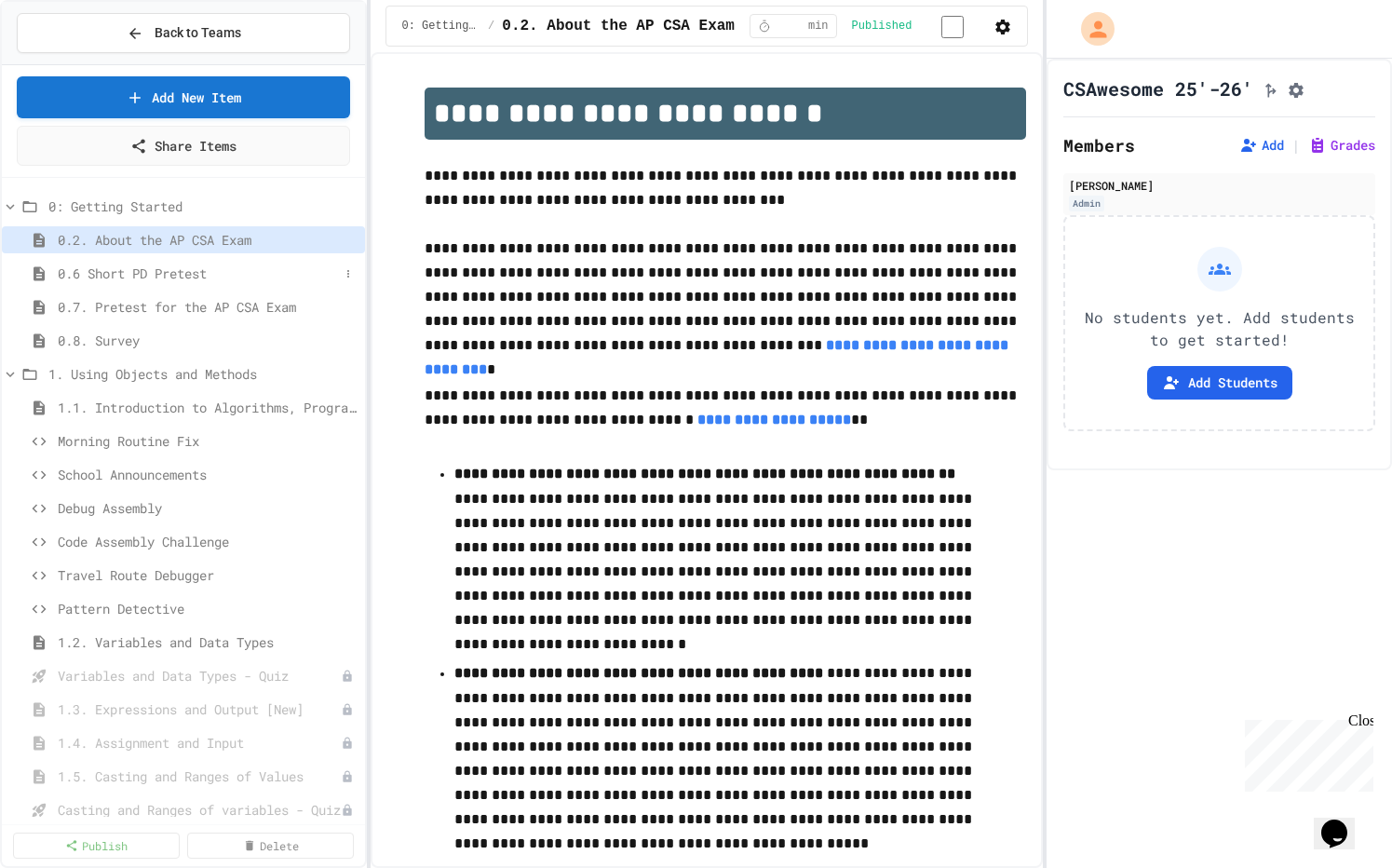
click at [197, 279] on span "0.6 Short PD Pretest" at bounding box center [198, 273] width 282 height 19
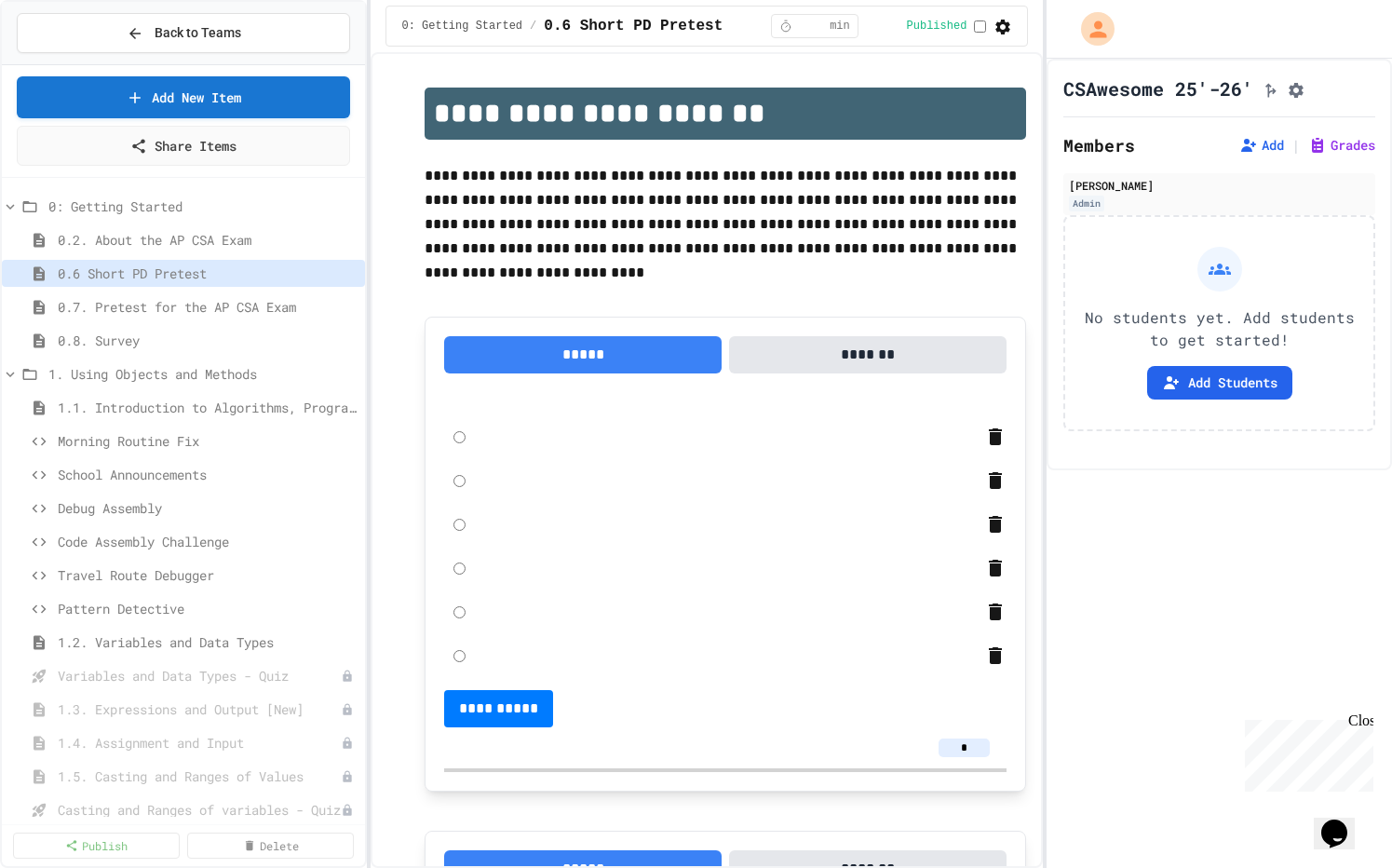
click at [198, 304] on span "0.7. Pretest for the AP CSA Exam" at bounding box center [207, 307] width 300 height 19
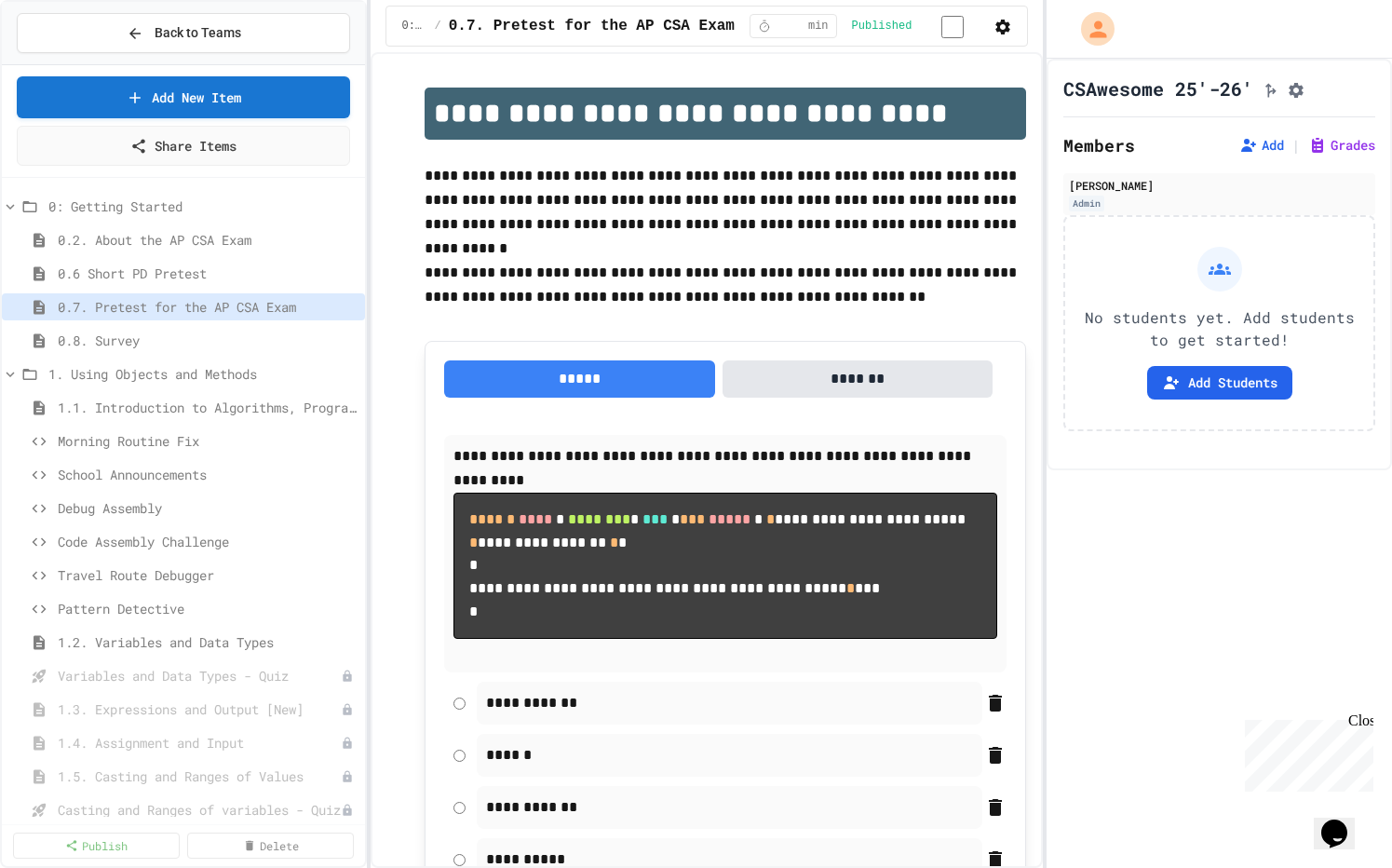
click at [996, 26] on icon "button" at bounding box center [1002, 26] width 19 height 19
click at [1252, 701] on div at bounding box center [696, 870] width 1392 height 0
click at [1252, 90] on icon "Assignment Settings" at bounding box center [1297, 90] width 15 height 15
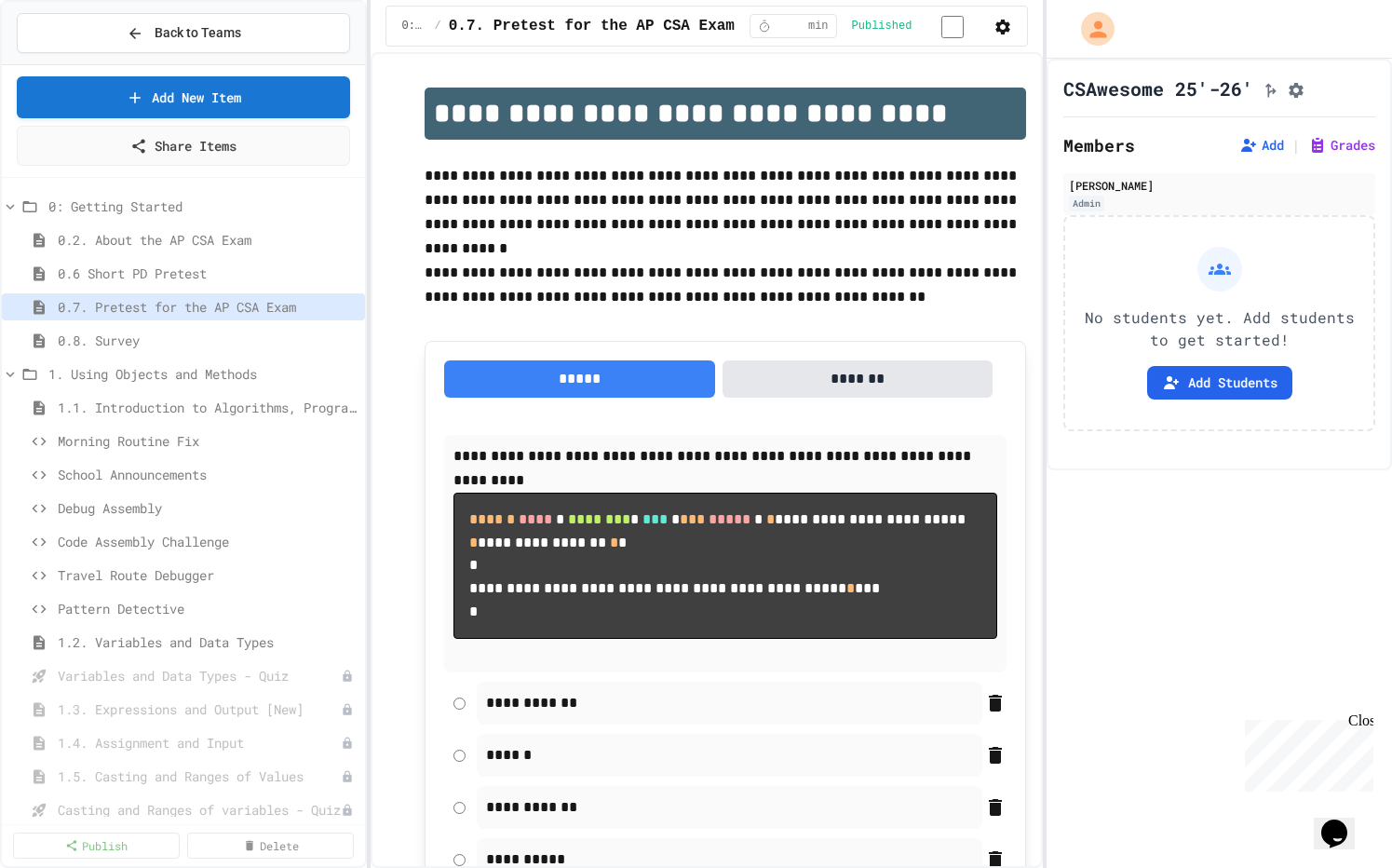
click at [997, 23] on icon "button" at bounding box center [1002, 26] width 15 height 15
click at [248, 701] on div at bounding box center [696, 870] width 1392 height 0
click at [243, 340] on span "0.8. Survey" at bounding box center [207, 340] width 300 height 19
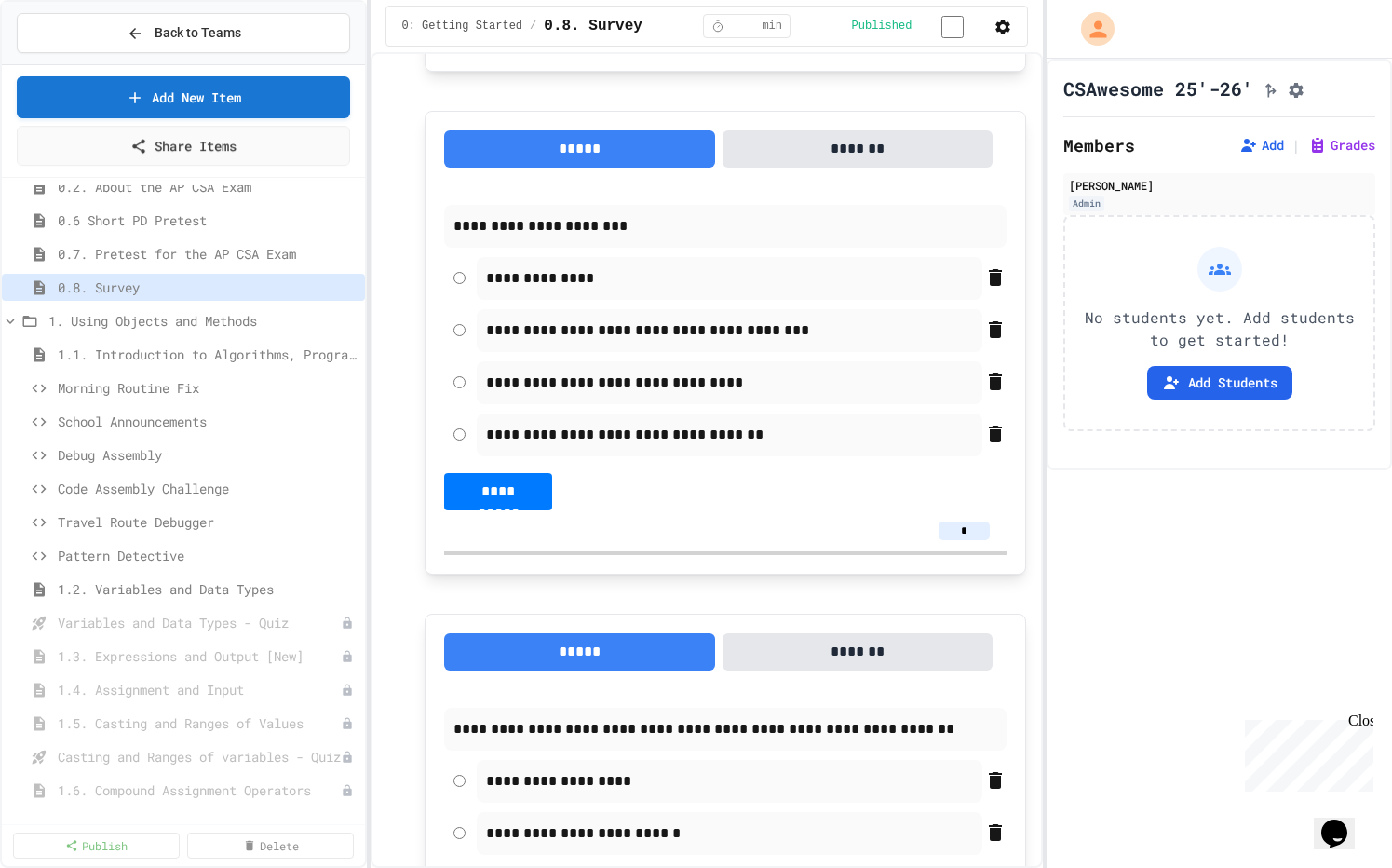
scroll to position [60, 0]
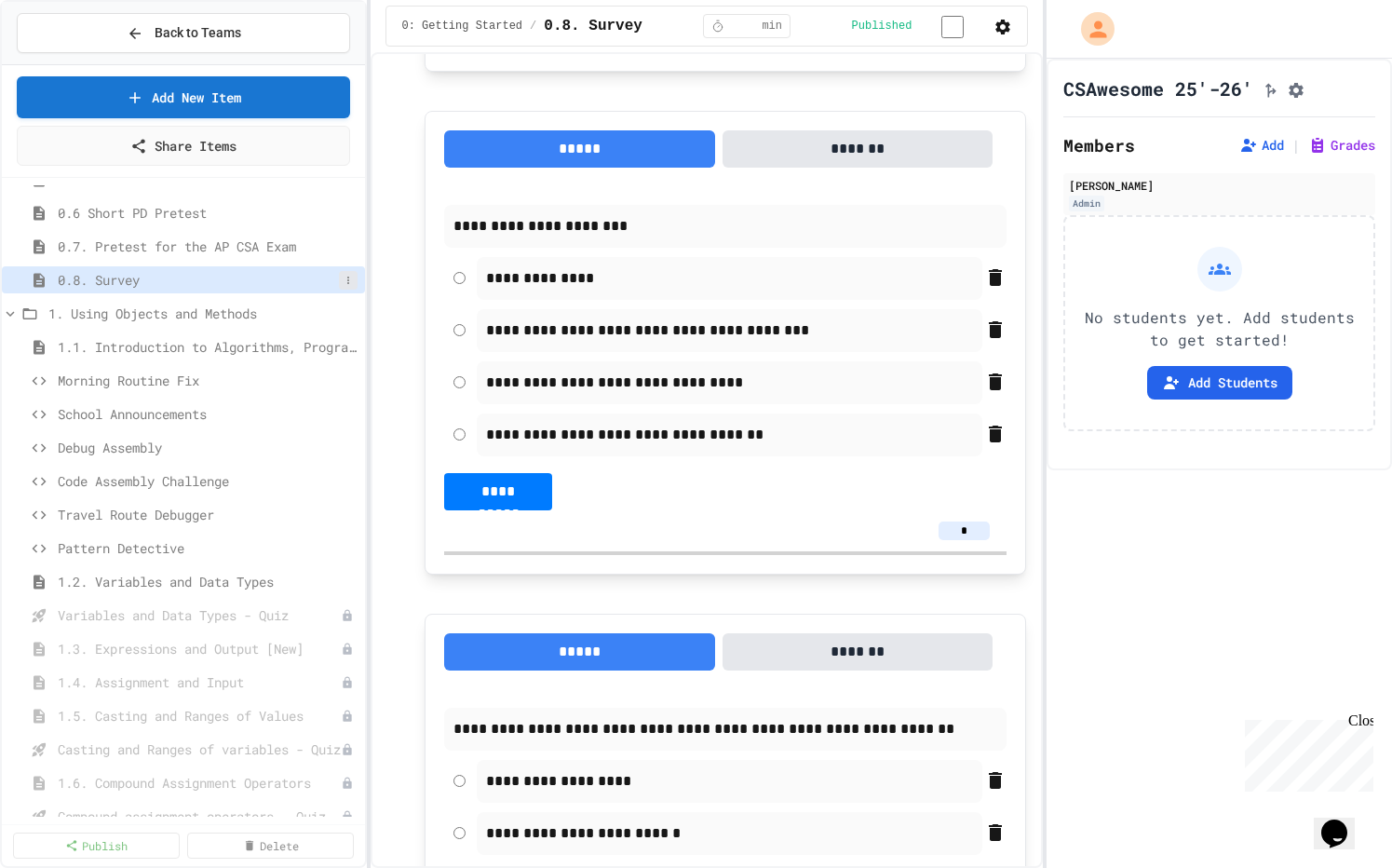
click at [343, 281] on icon at bounding box center [348, 280] width 11 height 11
click at [301, 381] on button "Delete" at bounding box center [283, 382] width 117 height 33
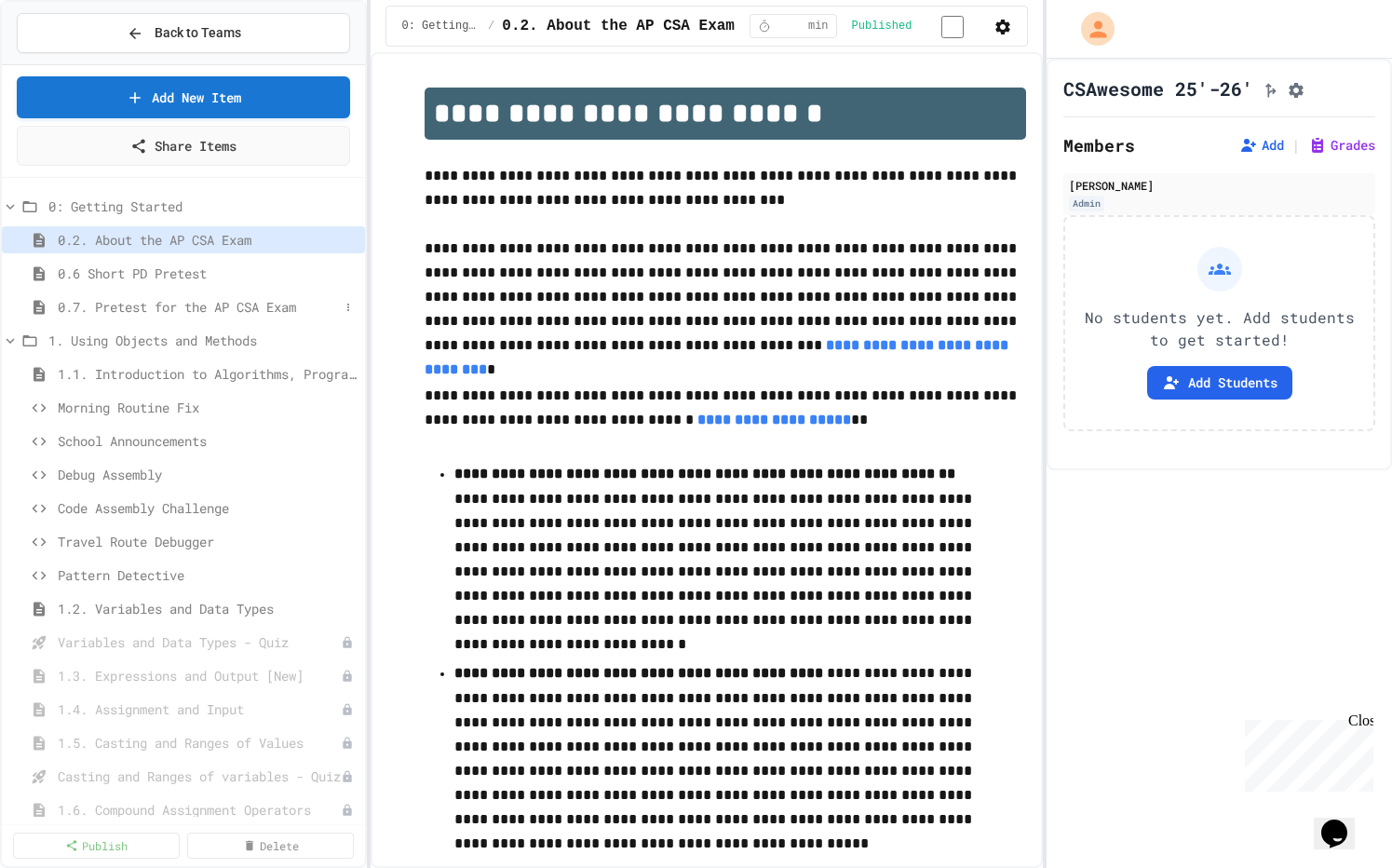
click at [243, 302] on span "0.7. Pretest for the AP CSA Exam" at bounding box center [198, 307] width 282 height 19
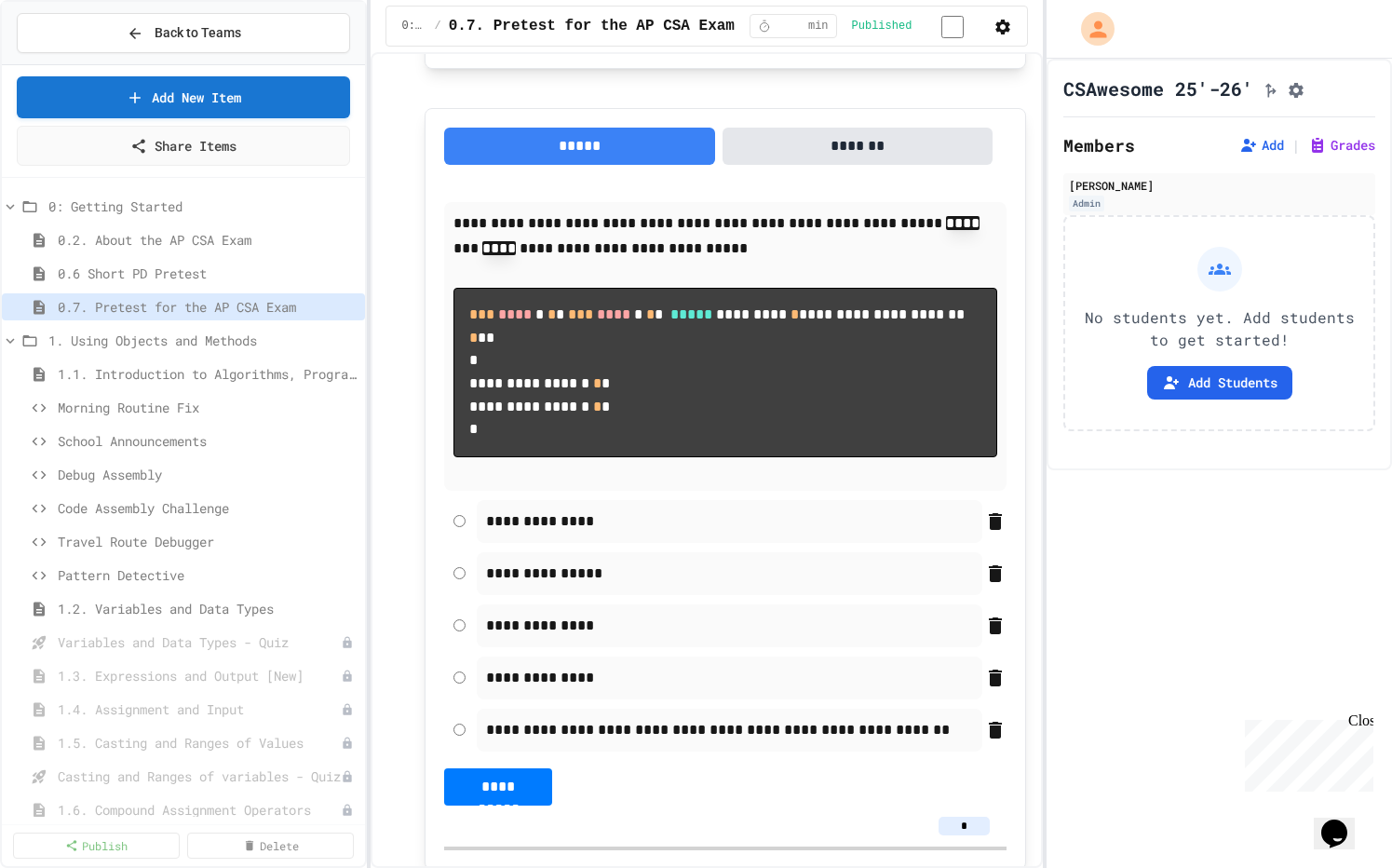
scroll to position [2289, 0]
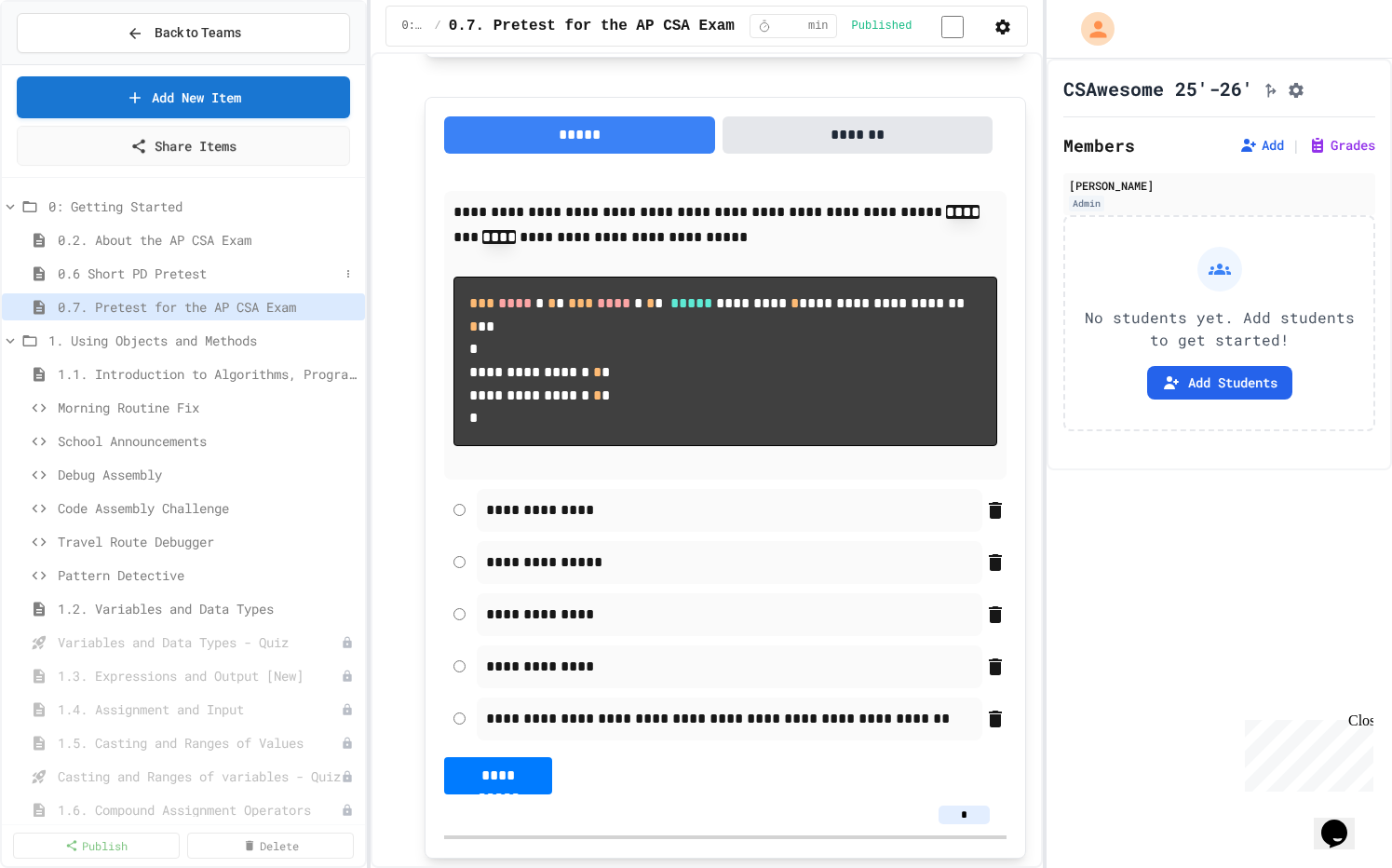
click at [212, 269] on span "0.6 Short PD Pretest" at bounding box center [198, 273] width 282 height 19
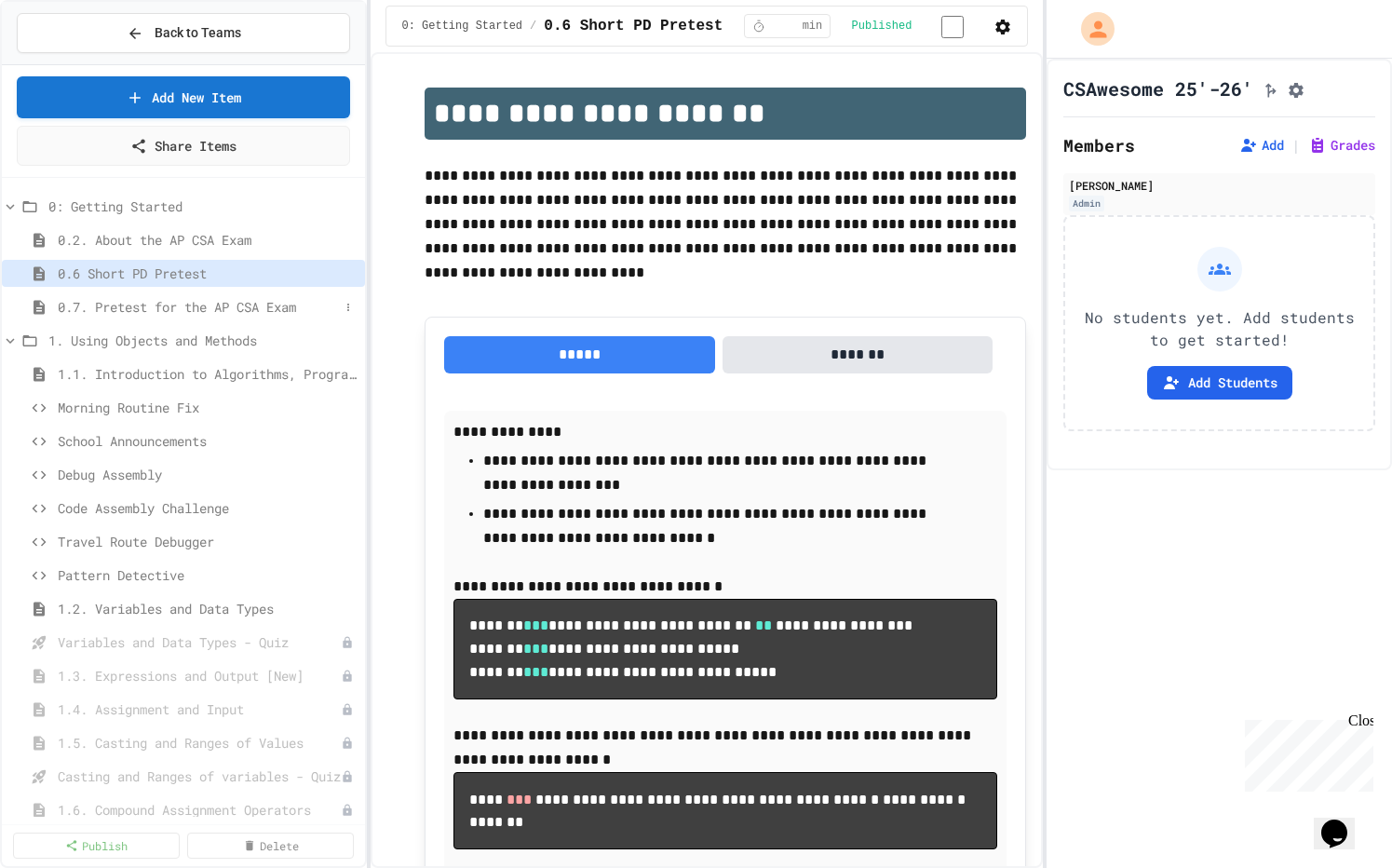
click at [189, 317] on div "0.7. Pretest for the AP CSA Exam" at bounding box center [183, 307] width 363 height 27
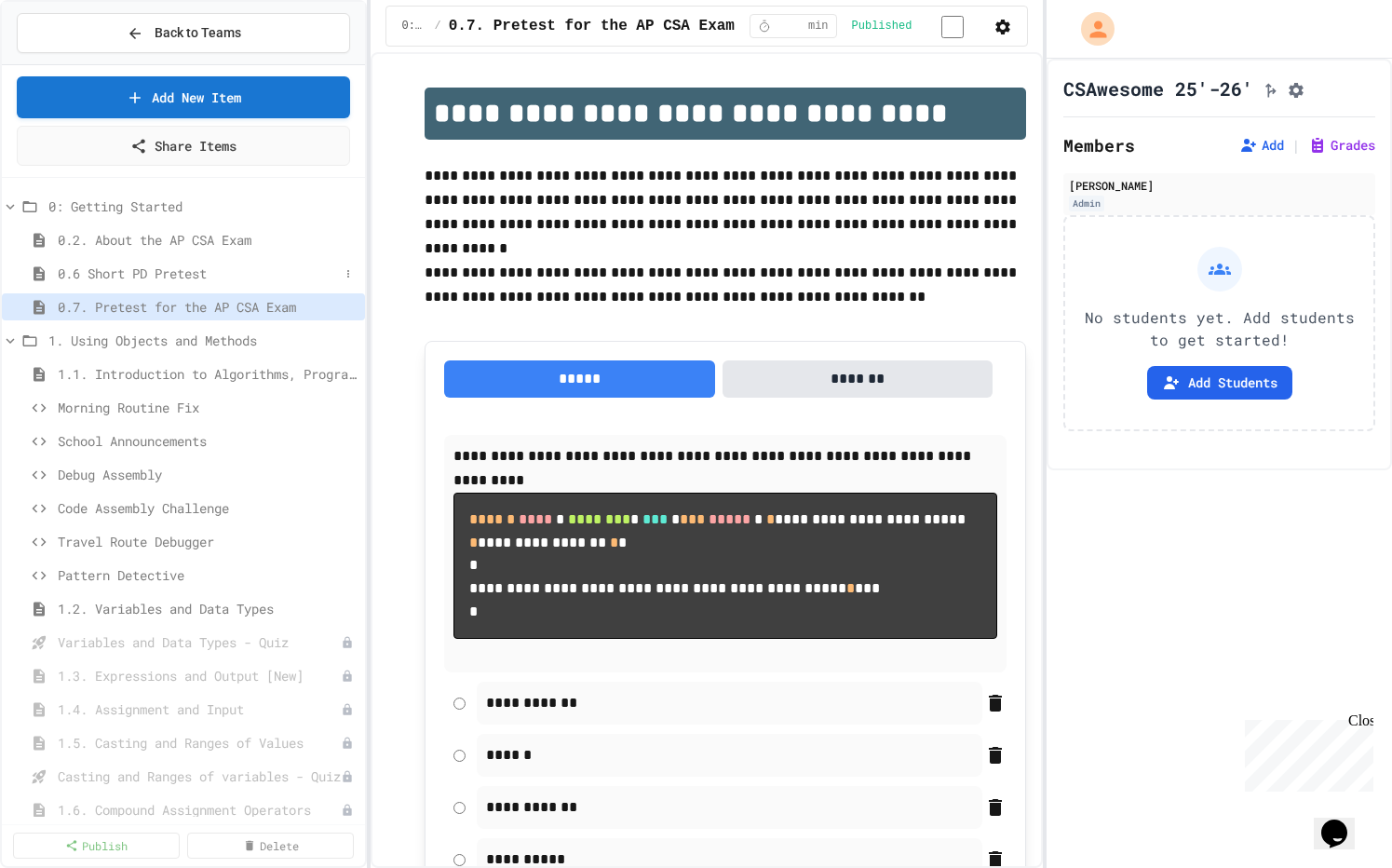
click at [225, 284] on div "0.6 Short PD Pretest" at bounding box center [183, 274] width 363 height 27
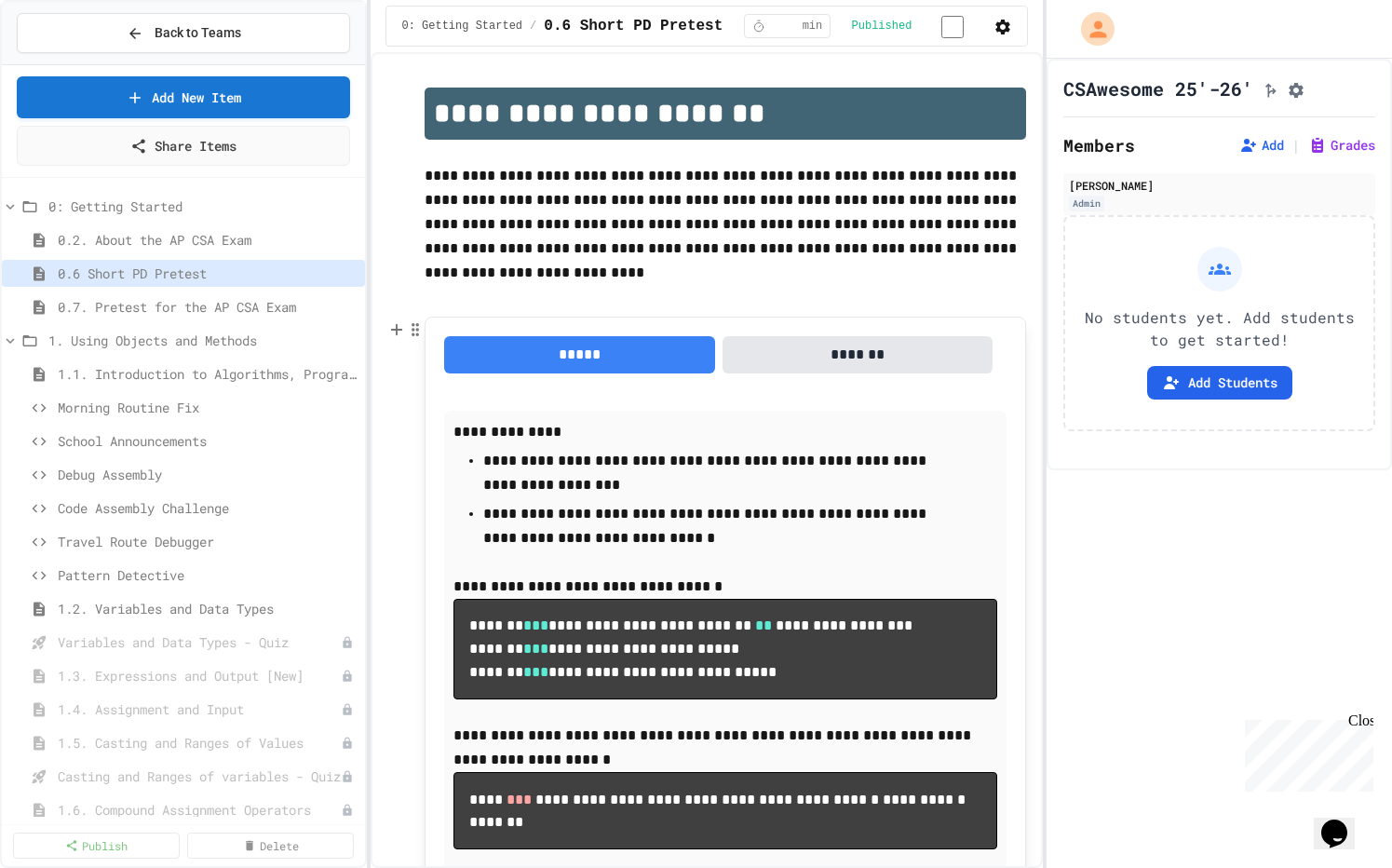
scroll to position [627, 0]
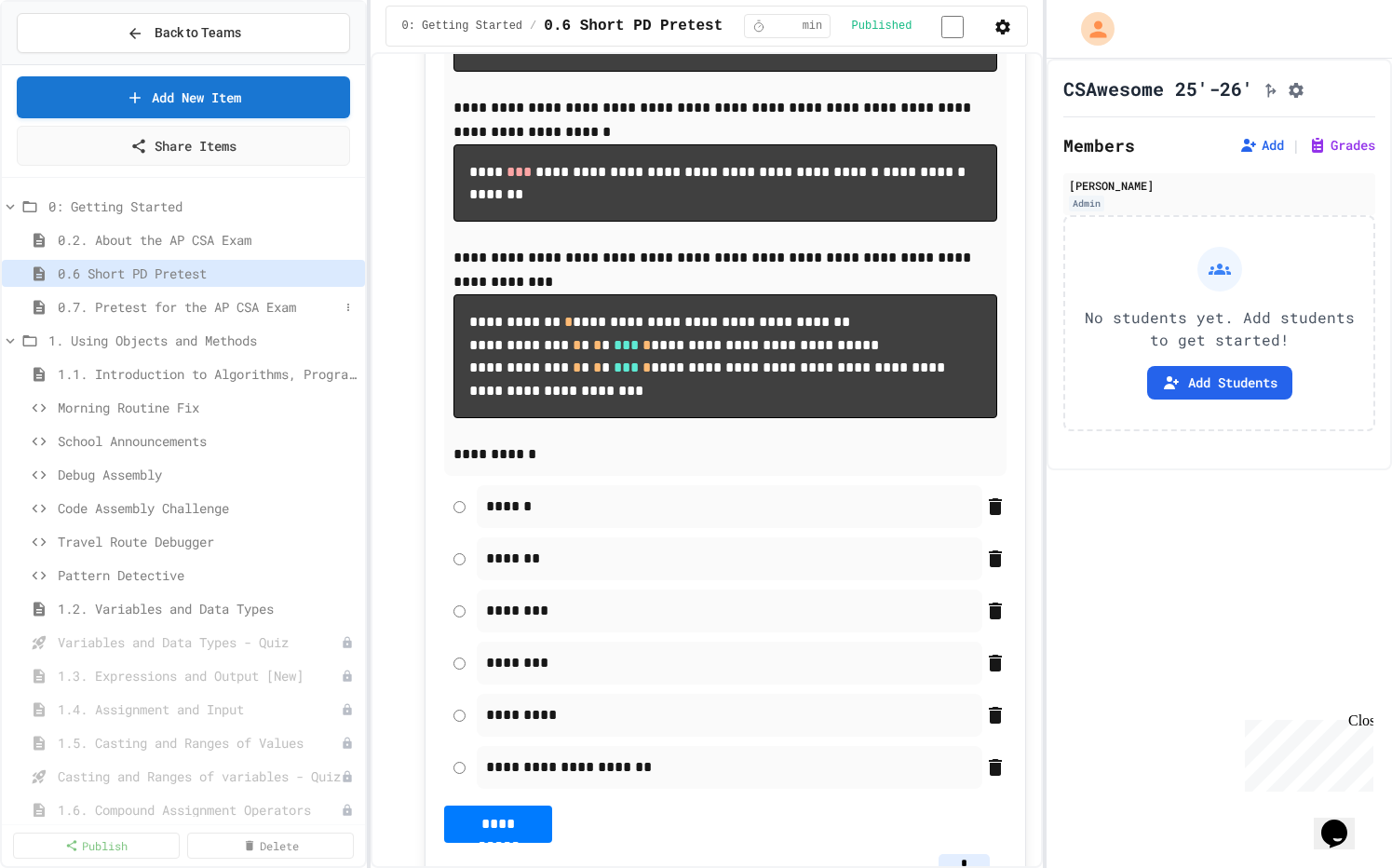
click at [145, 313] on span "0.7. Pretest for the AP CSA Exam" at bounding box center [198, 307] width 282 height 19
